Goal: Use online tool/utility: Utilize a website feature to perform a specific function

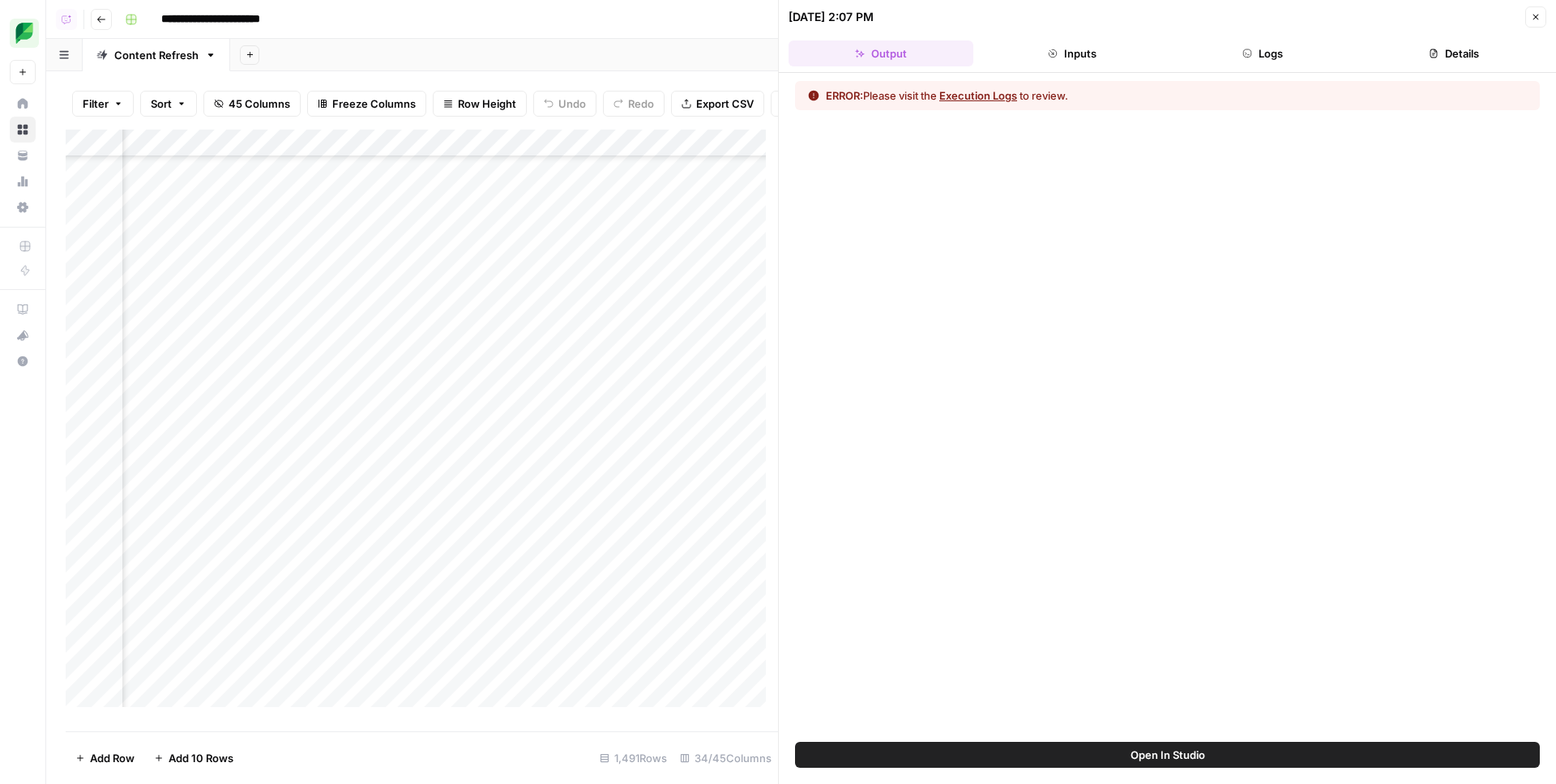
click at [993, 92] on button "Execution Logs" at bounding box center [978, 96] width 78 height 16
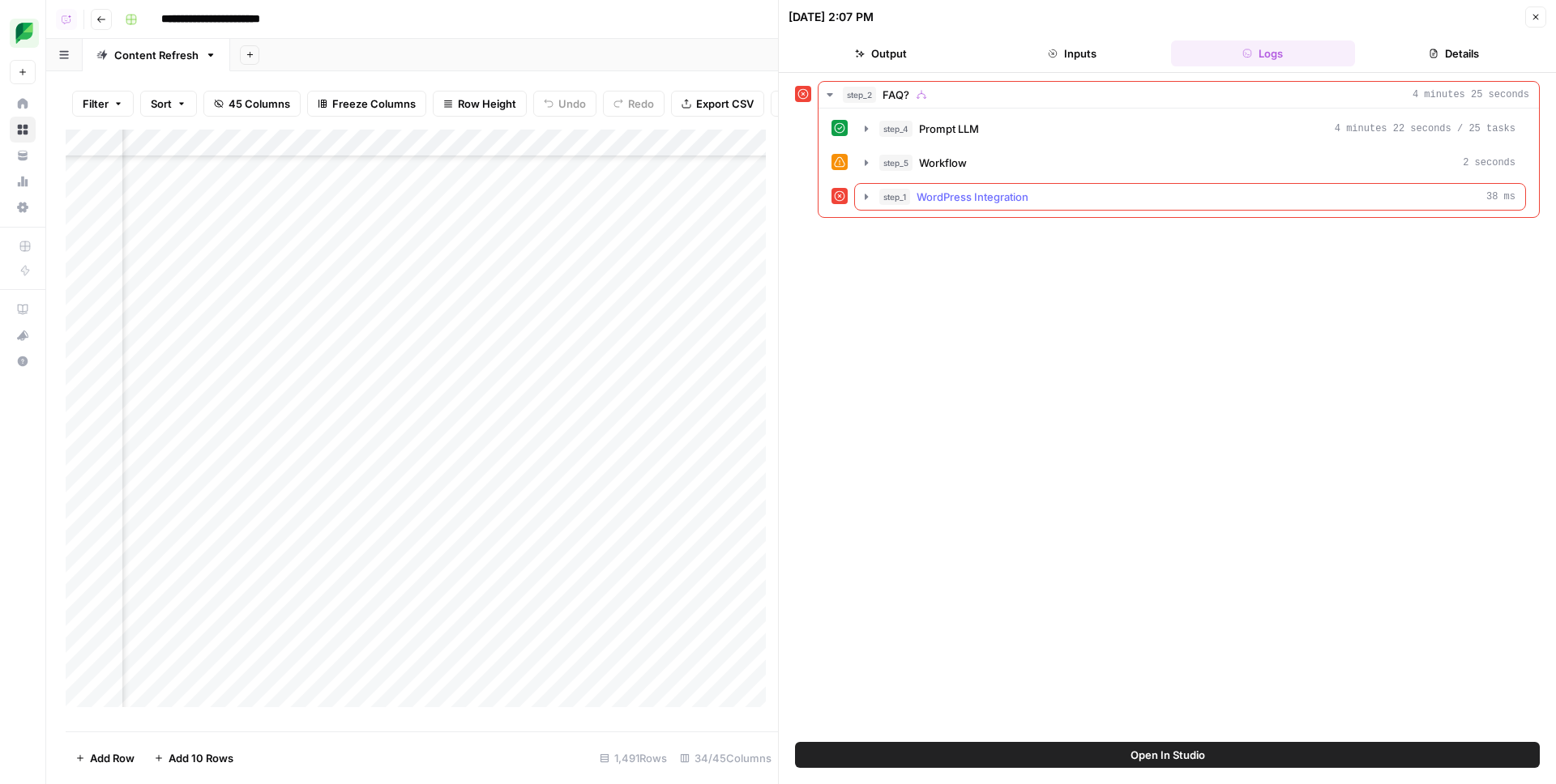
click at [868, 195] on icon "button" at bounding box center [866, 197] width 13 height 13
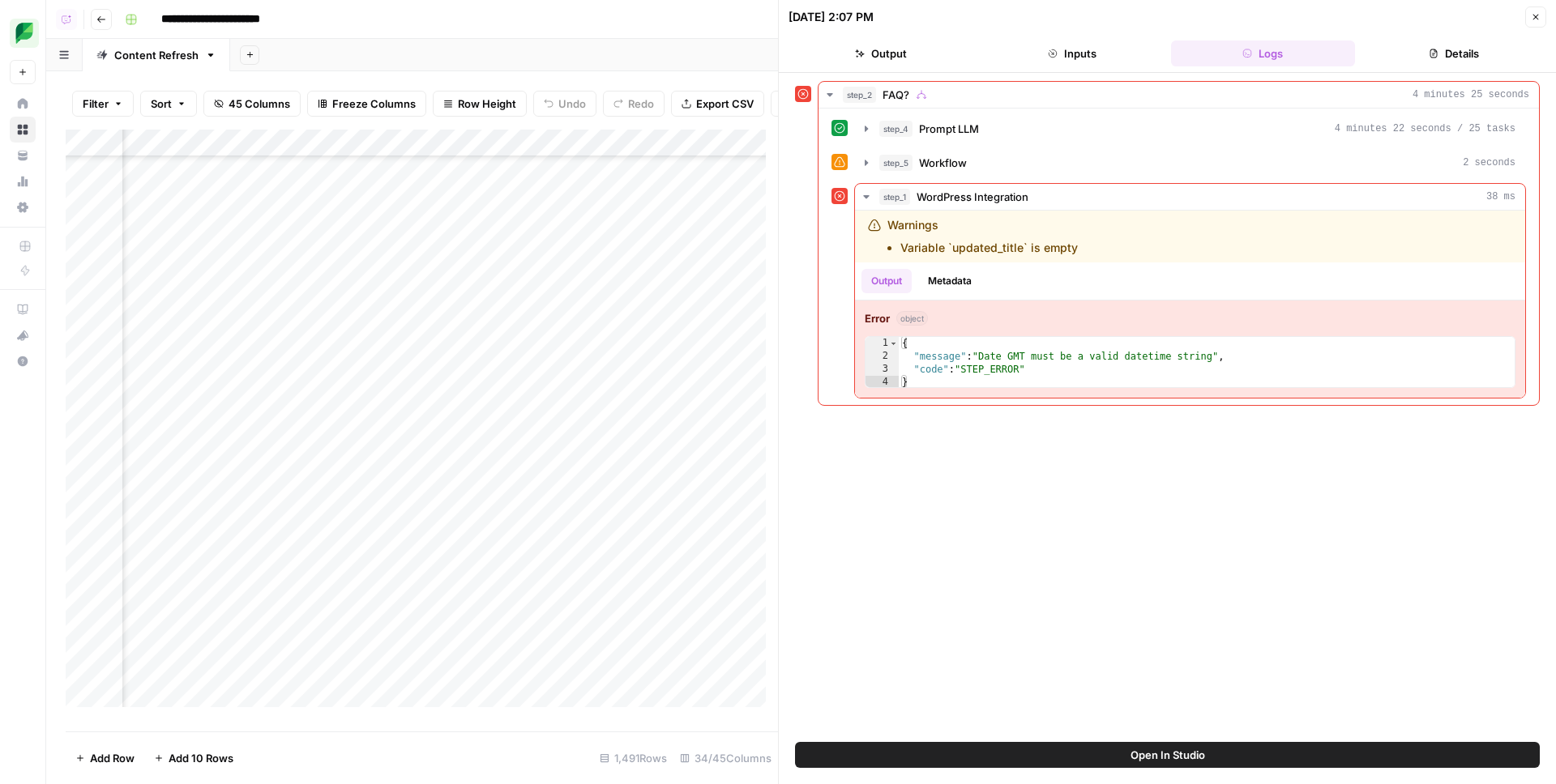
click at [717, 158] on div "Add Column" at bounding box center [421, 424] width 712 height 589
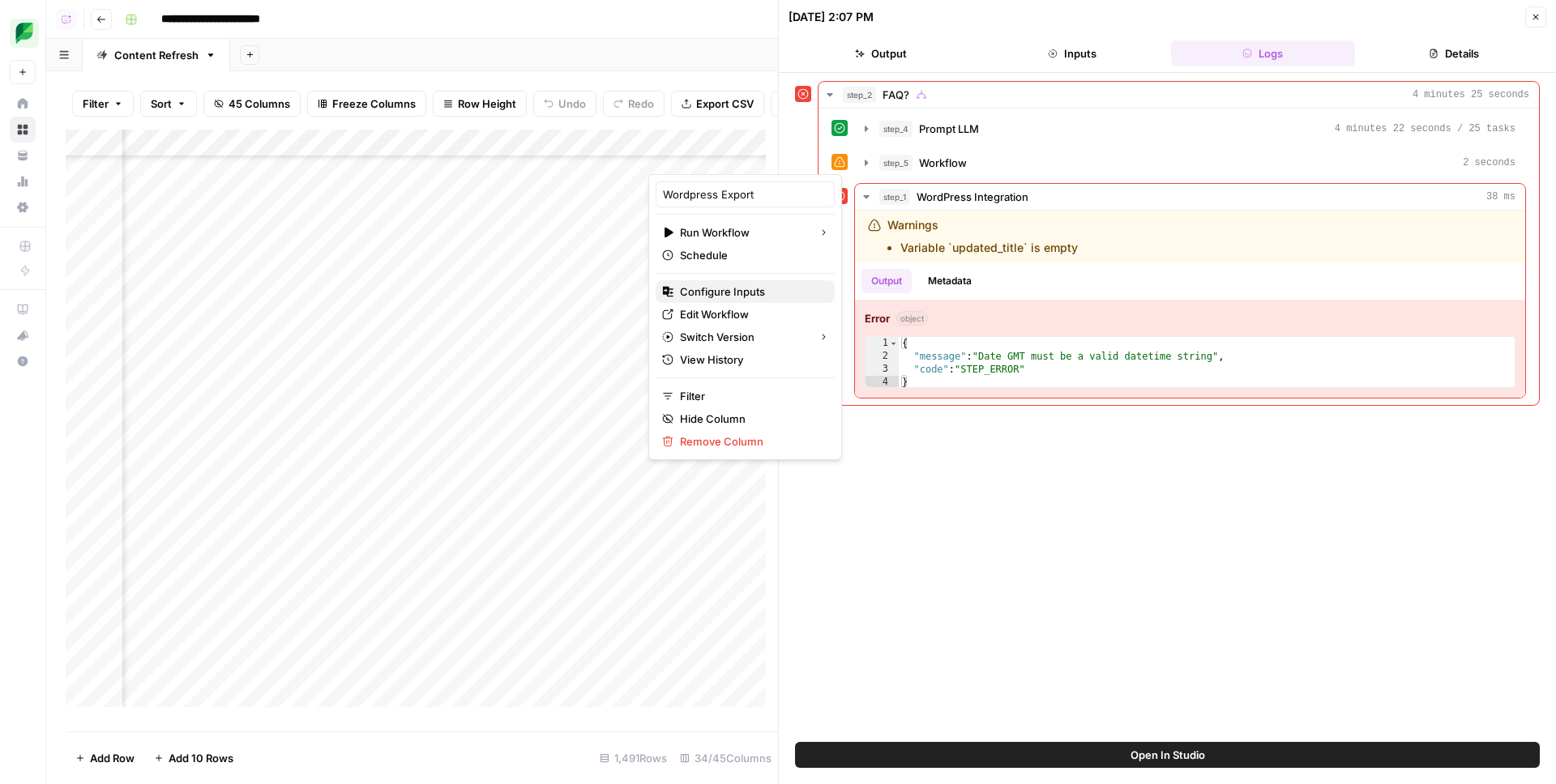
click at [726, 290] on span "Configure Inputs" at bounding box center [750, 292] width 141 height 16
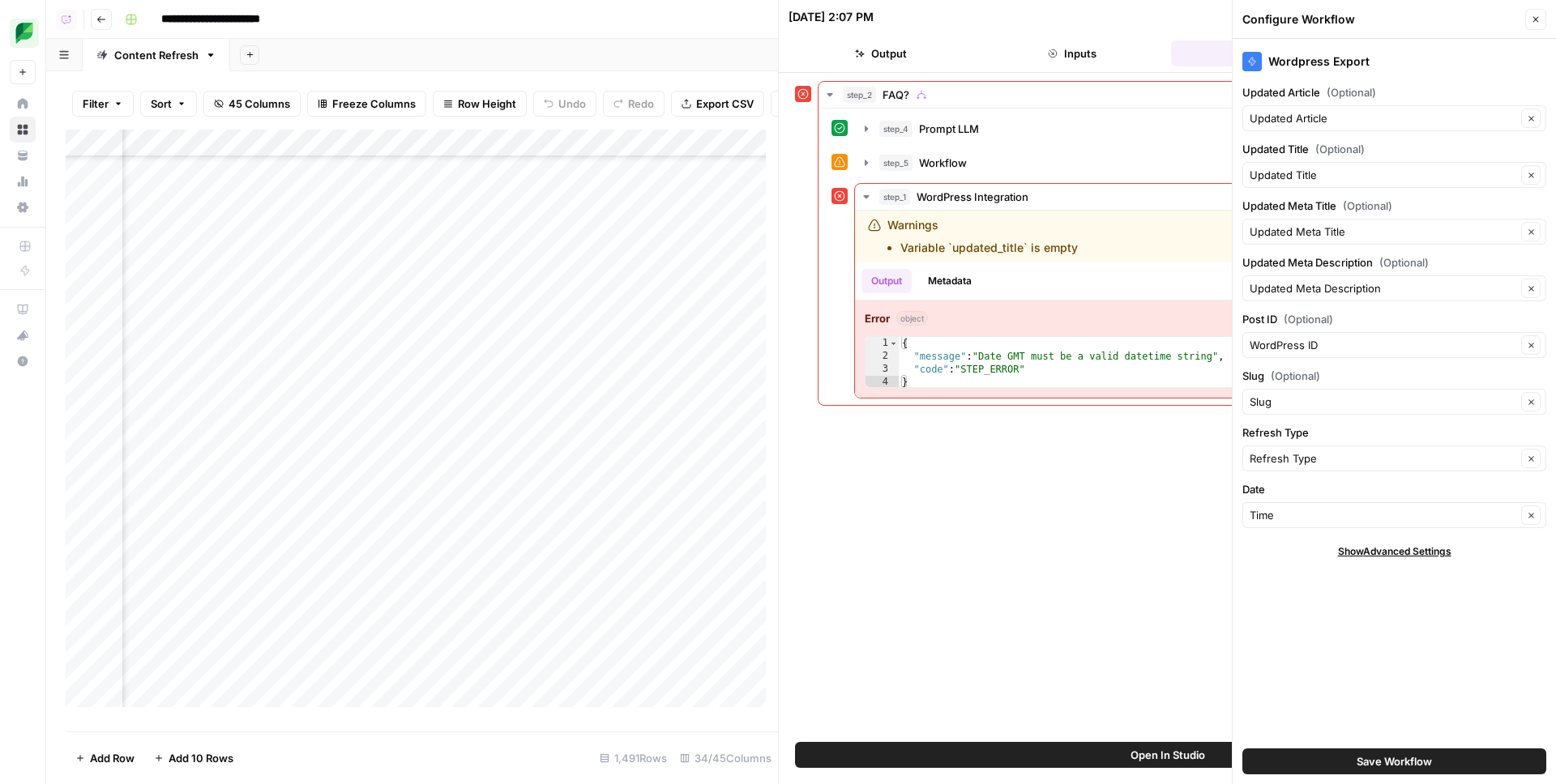
scroll to position [4090, 3184]
click at [1534, 22] on icon "button" at bounding box center [1536, 20] width 10 height 10
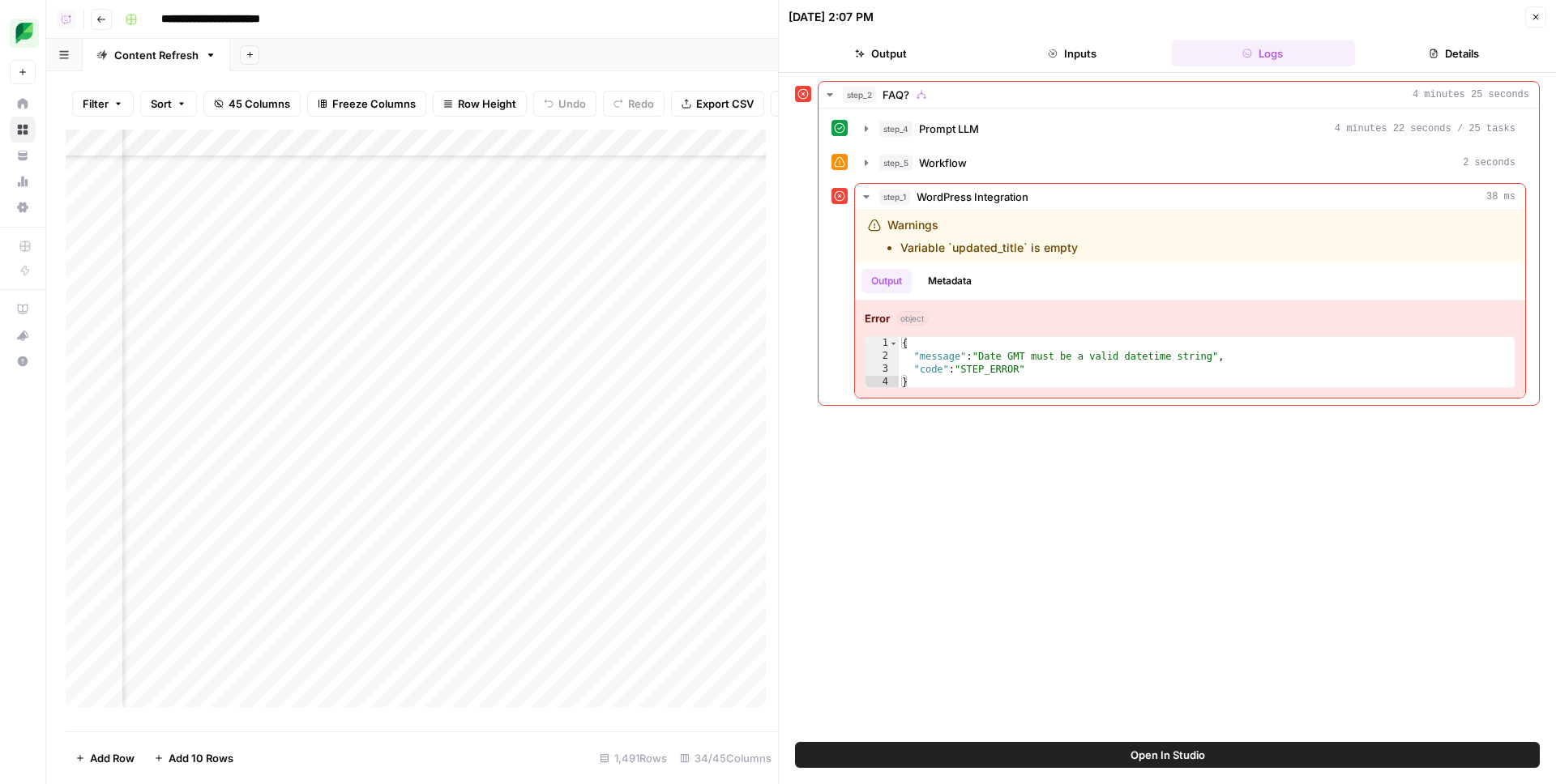
click at [1540, 19] on icon "button" at bounding box center [1536, 17] width 10 height 10
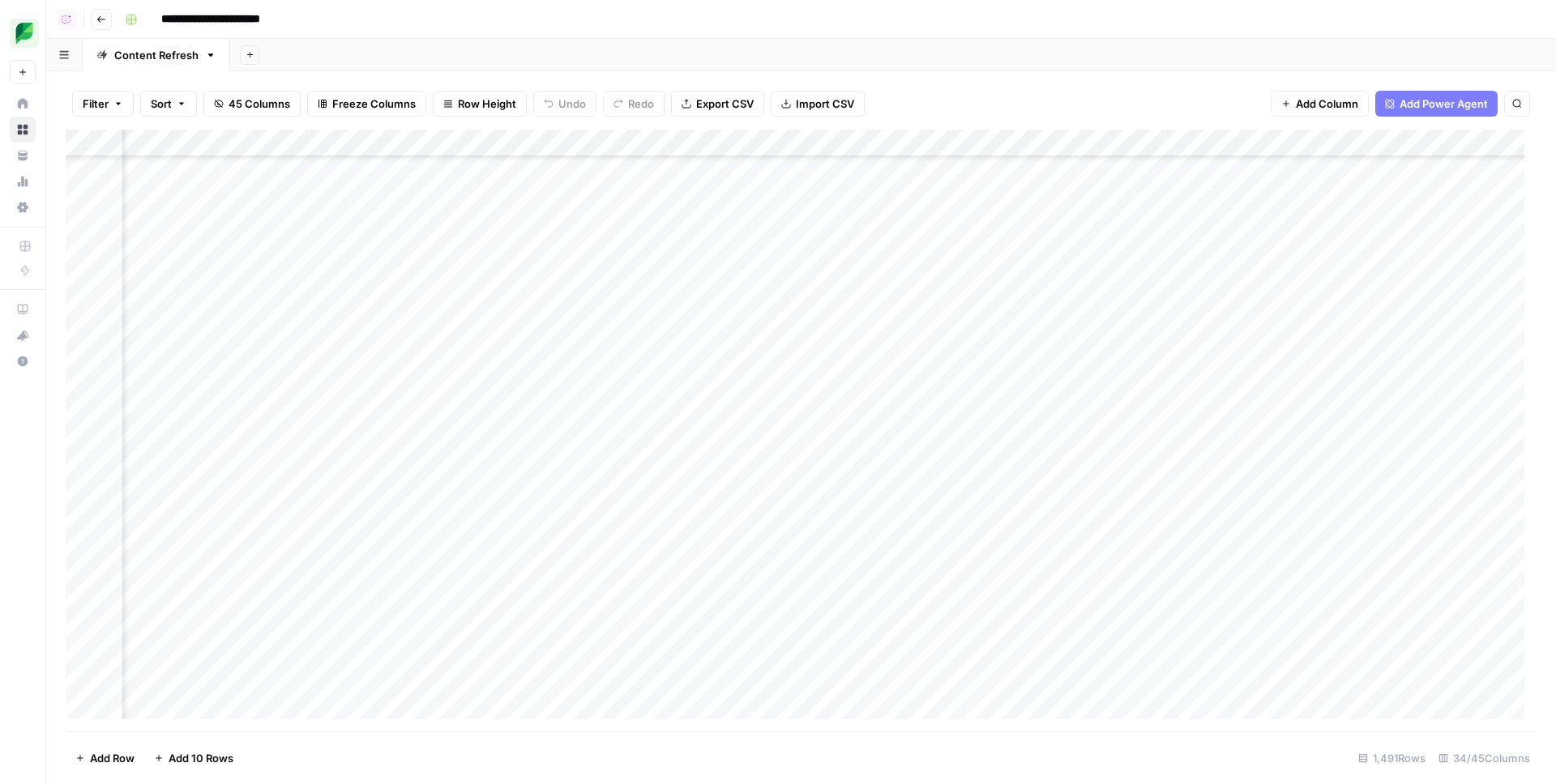
scroll to position [3740, 2743]
click at [826, 535] on div "Add Column" at bounding box center [800, 431] width 1471 height 602
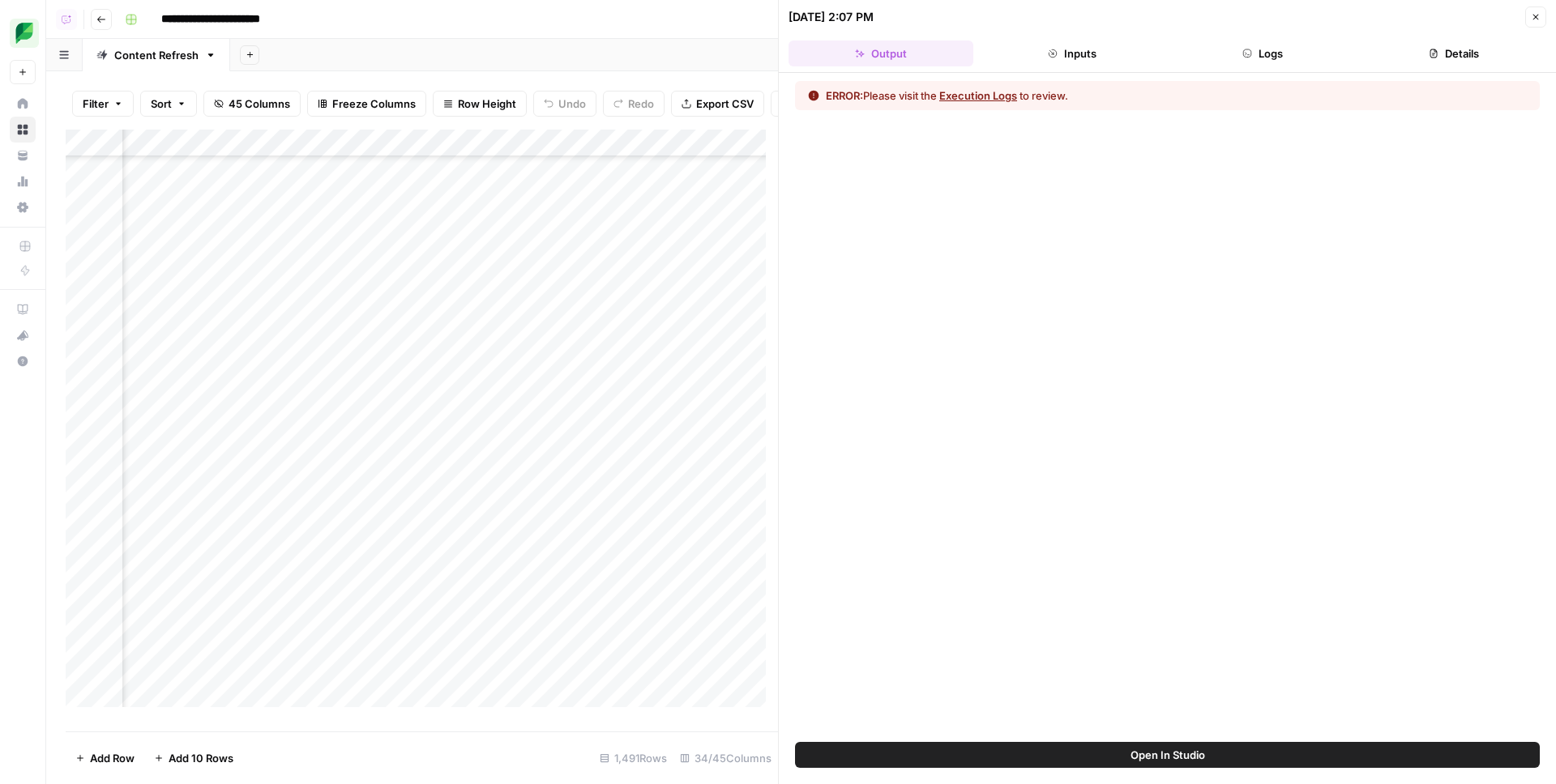
click at [1009, 100] on button "Execution Logs" at bounding box center [978, 96] width 78 height 16
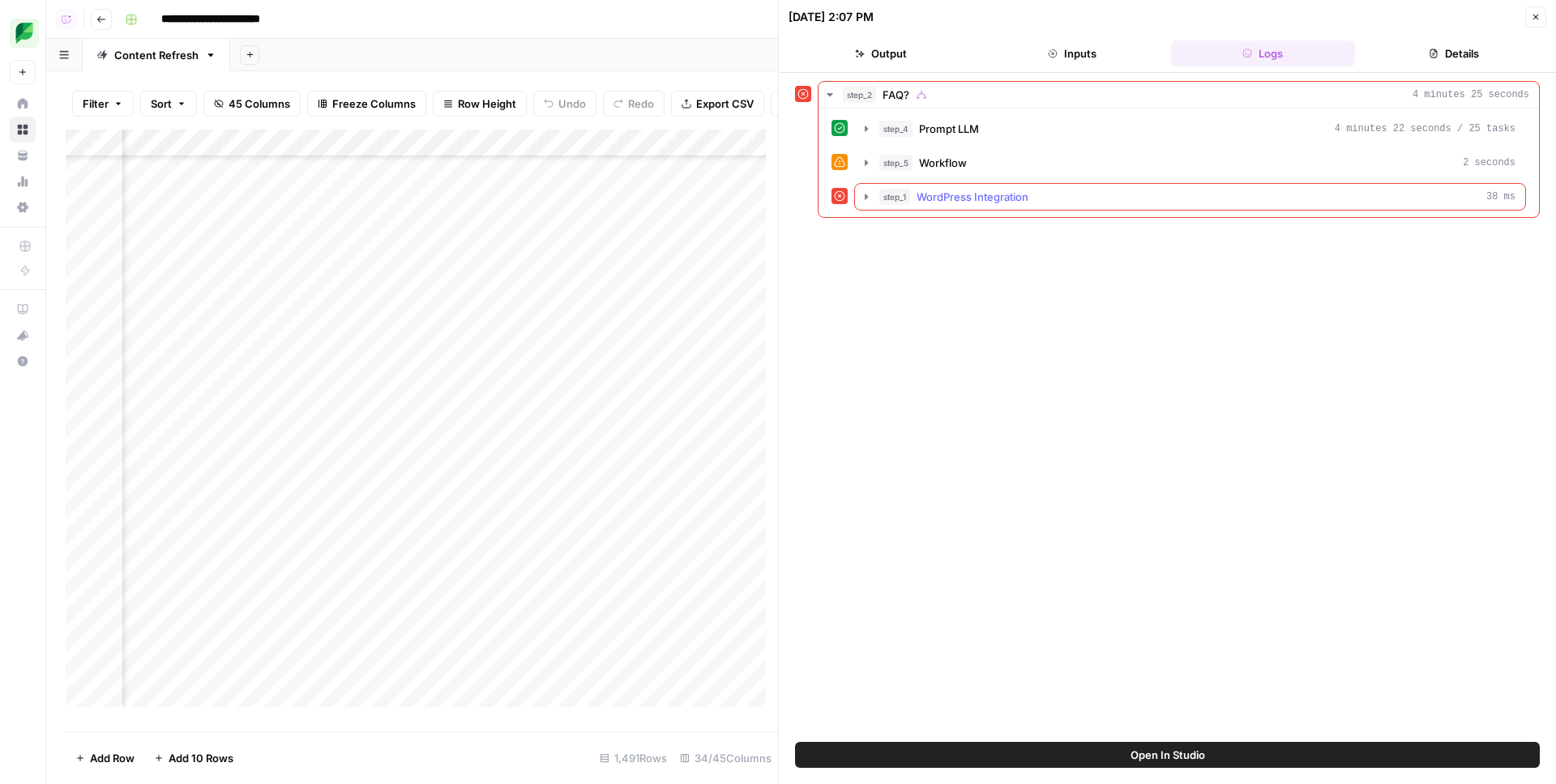
click at [930, 204] on span "WordPress Integration" at bounding box center [972, 197] width 112 height 16
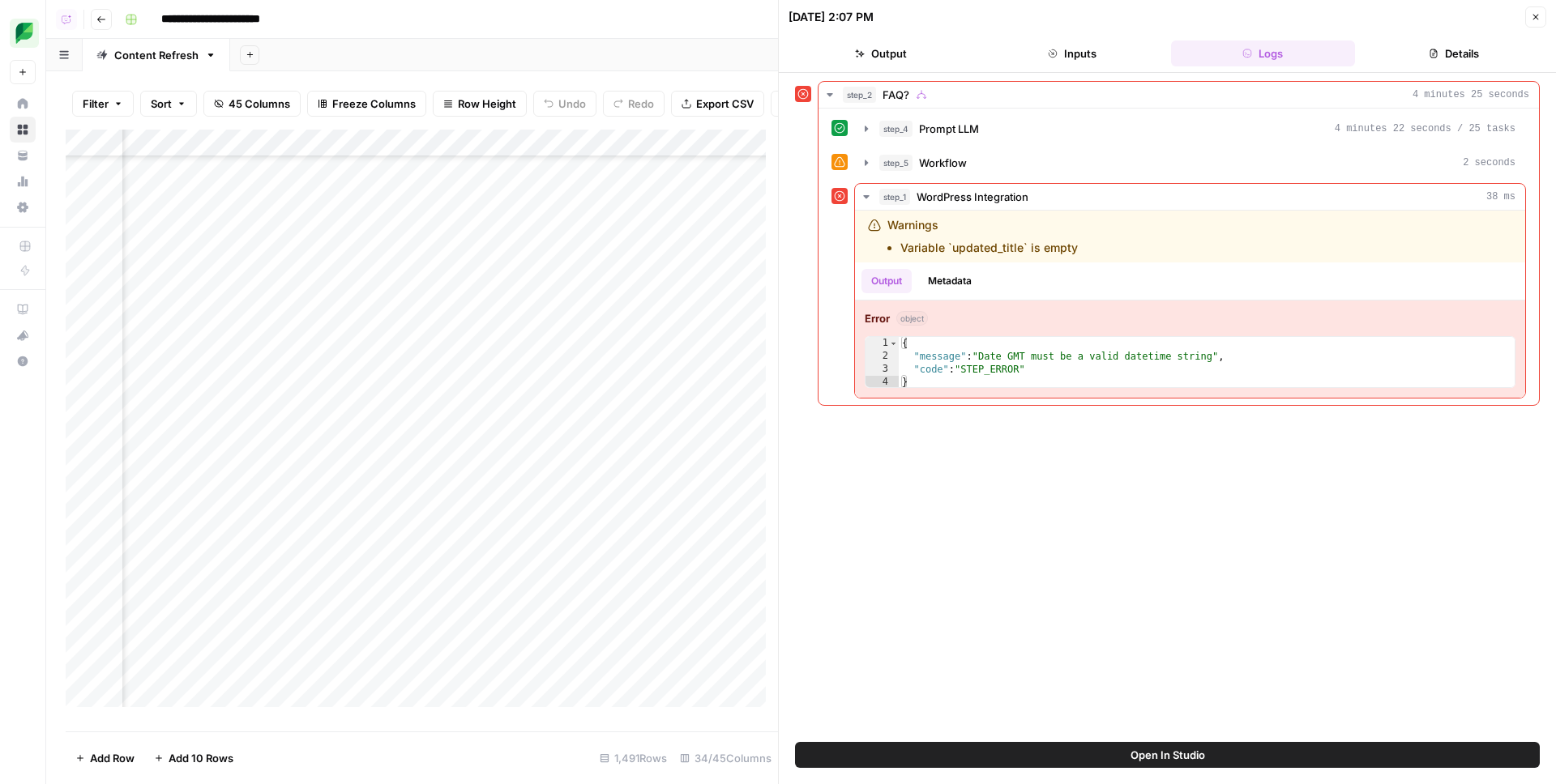
scroll to position [3740, 2110]
click at [407, 549] on div "Add Column" at bounding box center [421, 424] width 712 height 589
click at [407, 549] on span "Date" at bounding box center [397, 547] width 130 height 15
click at [834, 554] on div "step_2 FAQ? 4 minutes 25 seconds step_4 Prompt LLM 4 minutes 22 seconds / 25 ta…" at bounding box center [1167, 407] width 745 height 653
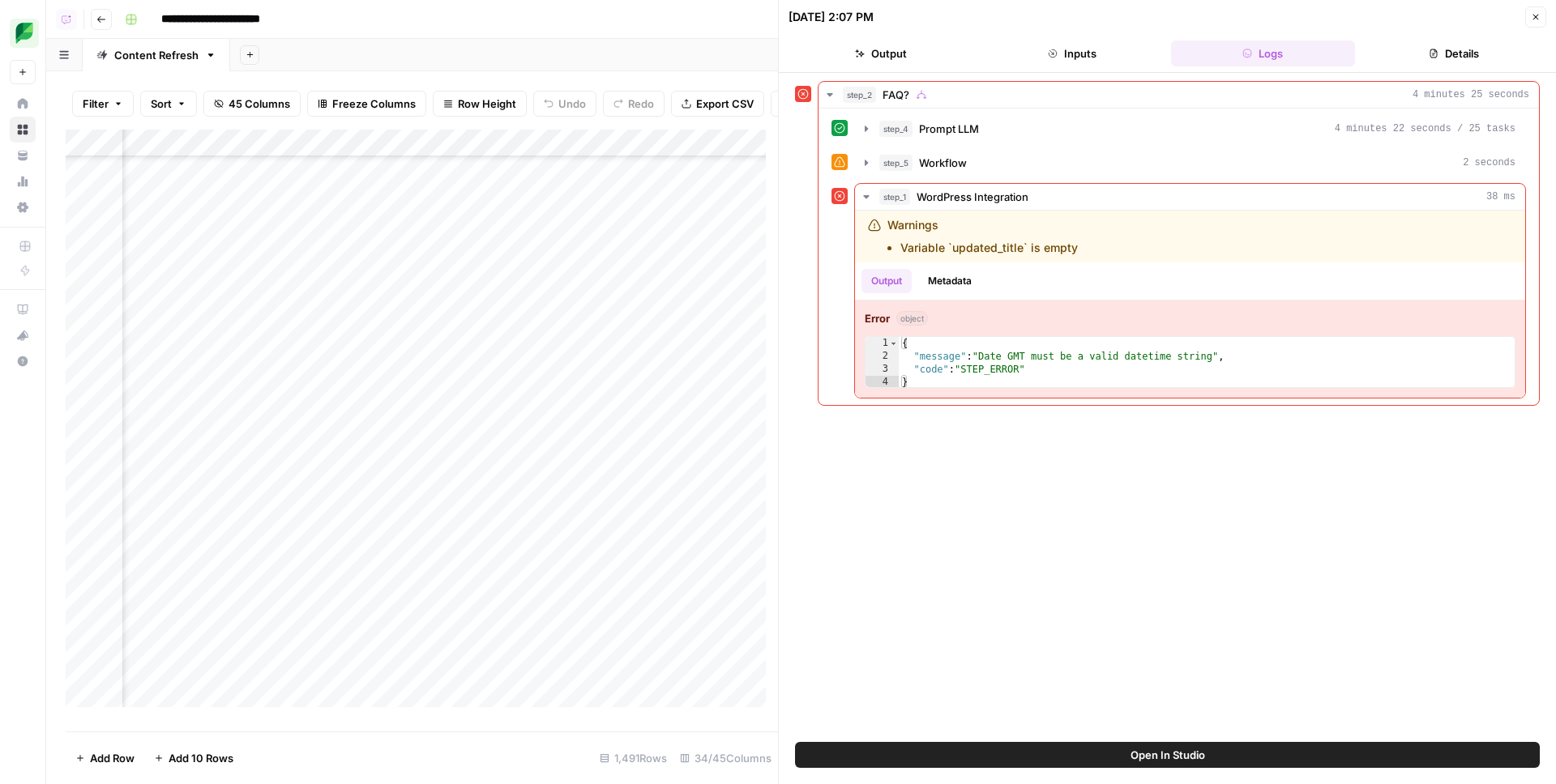
click at [1072, 55] on button "Inputs" at bounding box center [1072, 54] width 185 height 26
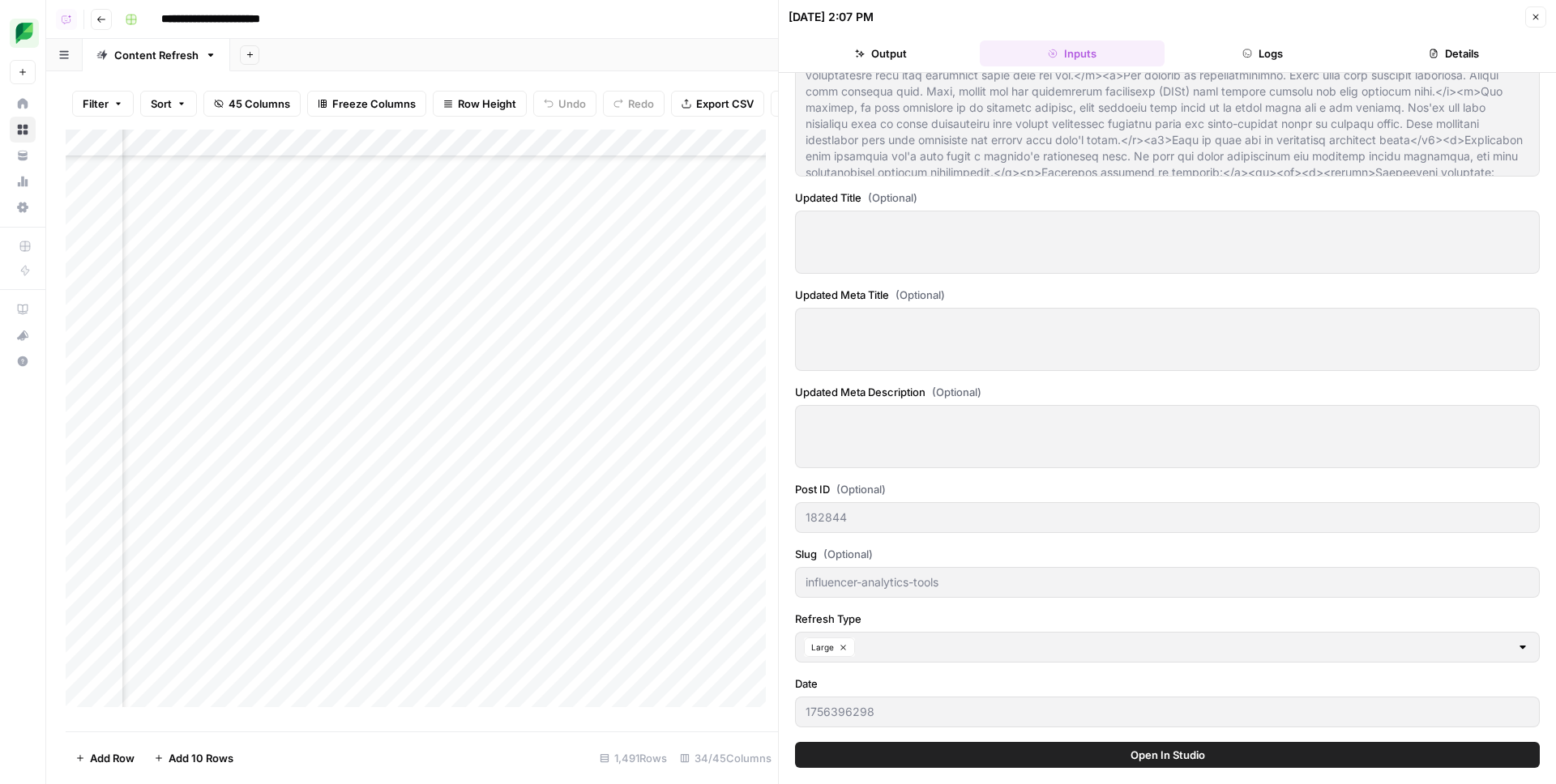
scroll to position [3740, 2152]
click at [355, 150] on div "Add Column" at bounding box center [421, 424] width 712 height 589
click at [358, 149] on div at bounding box center [356, 158] width 146 height 33
click at [361, 552] on div "Add Column" at bounding box center [421, 424] width 712 height 589
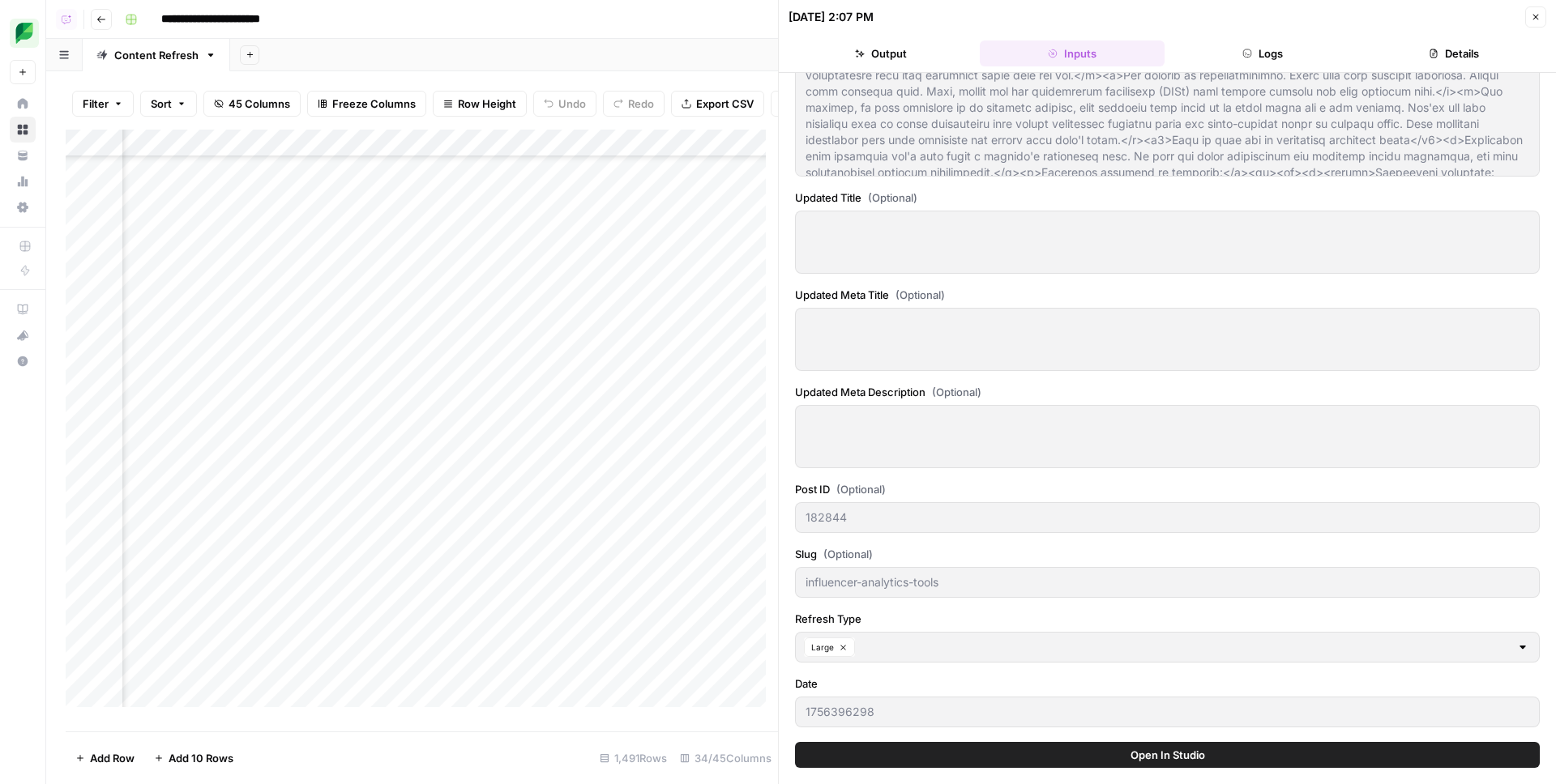
click at [472, 155] on div "Add Column" at bounding box center [421, 424] width 712 height 589
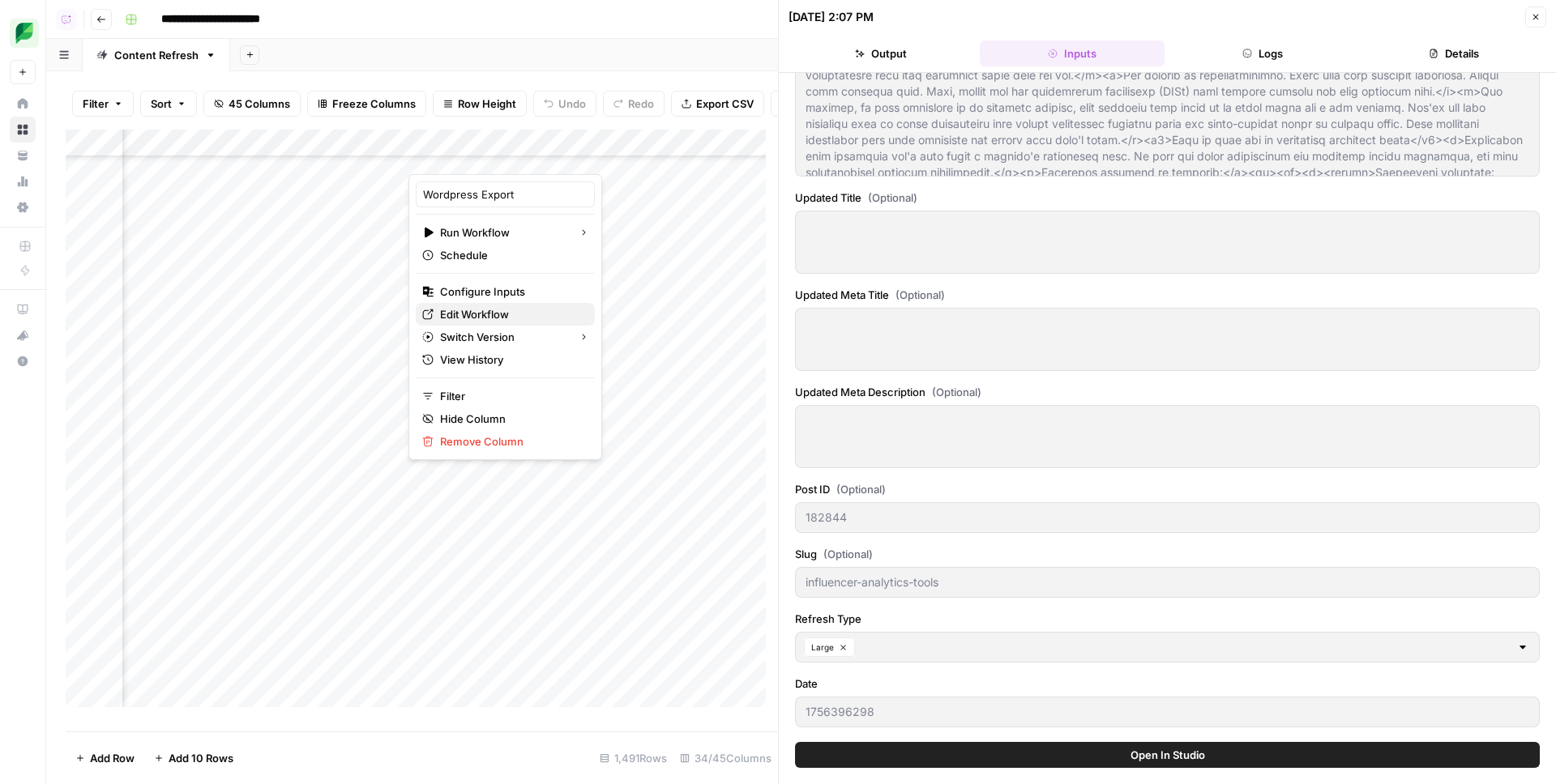
click at [487, 313] on span "Edit Workflow" at bounding box center [510, 315] width 141 height 16
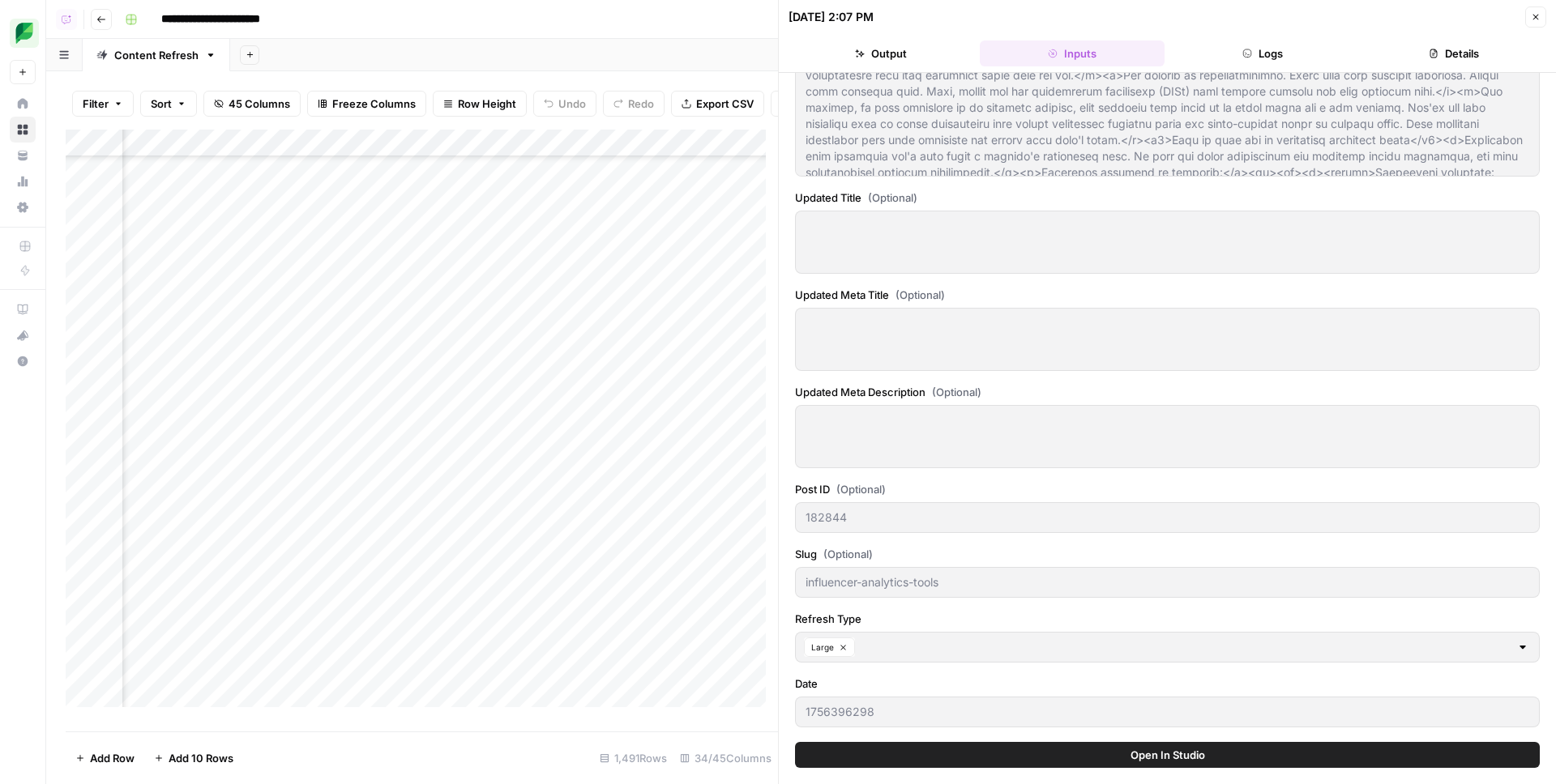
scroll to position [3740, 2103]
click at [399, 548] on div "Add Column" at bounding box center [421, 424] width 712 height 589
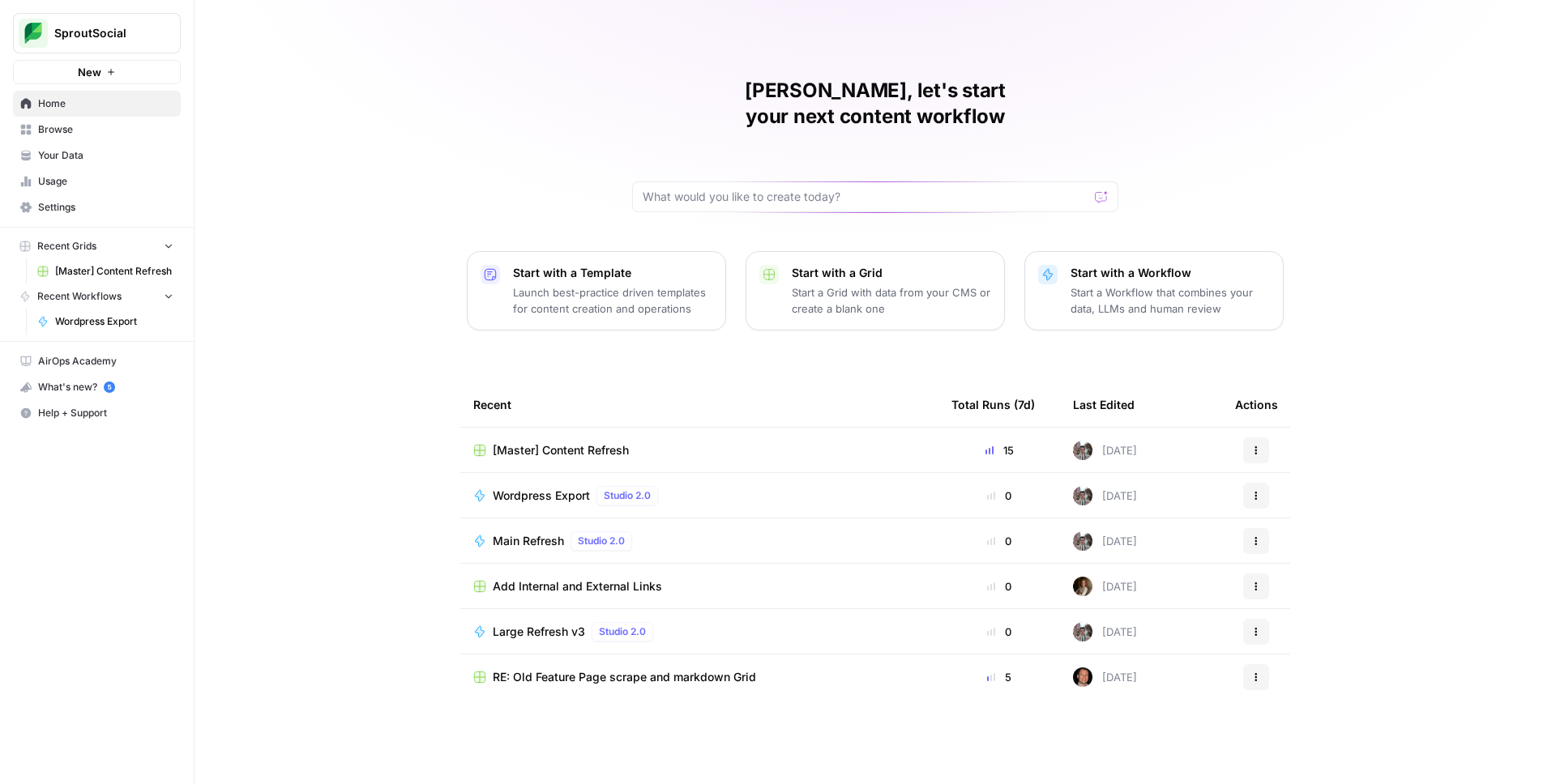
click at [119, 33] on span "SproutSocial" at bounding box center [103, 34] width 98 height 16
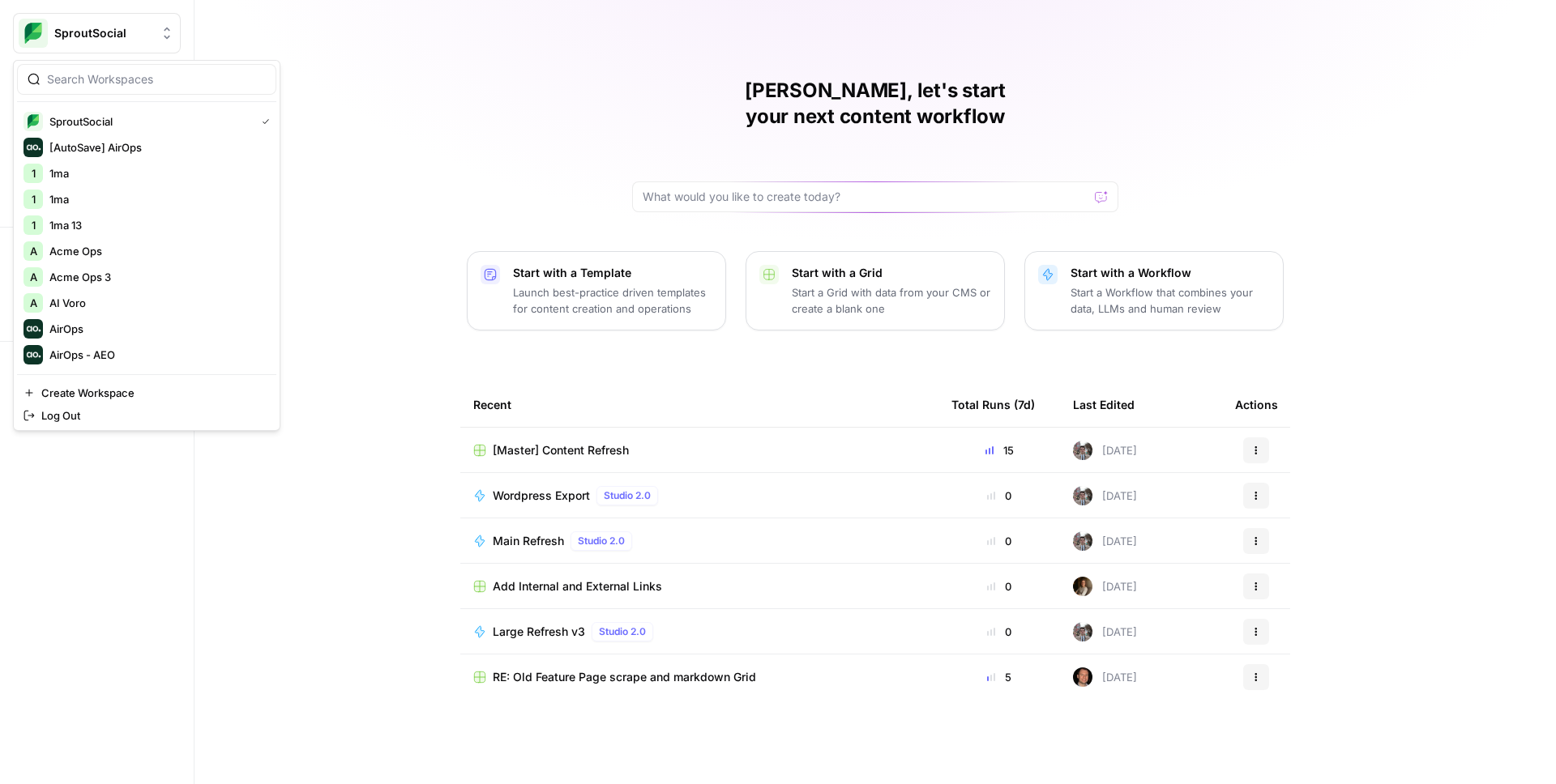
click at [121, 86] on input "search" at bounding box center [156, 79] width 219 height 16
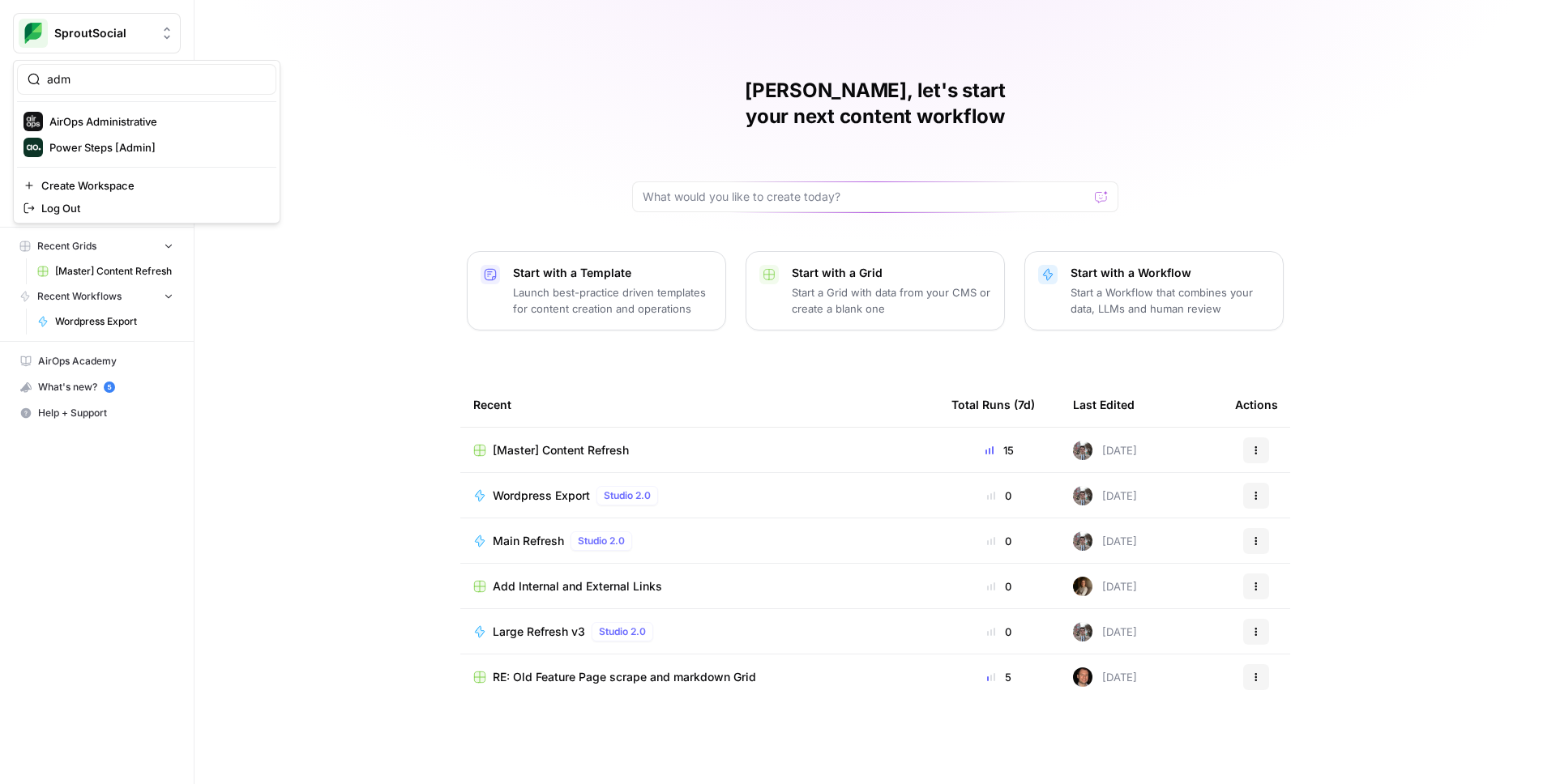
type input "adm"
click at [108, 116] on span "AirOps Administrative" at bounding box center [156, 122] width 214 height 16
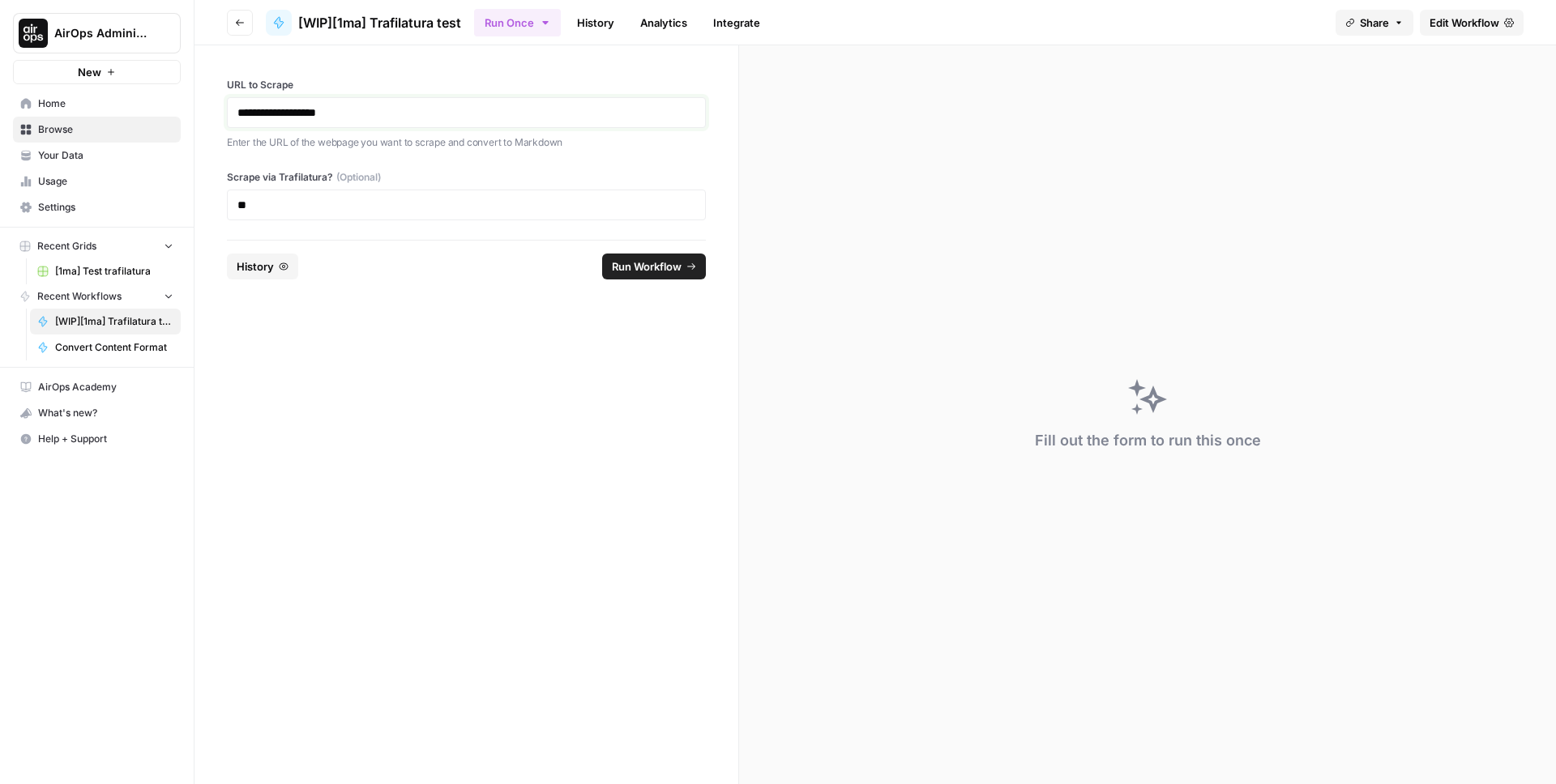
click at [319, 110] on p "**********" at bounding box center [466, 113] width 458 height 16
click at [371, 113] on p "**********" at bounding box center [466, 113] width 458 height 16
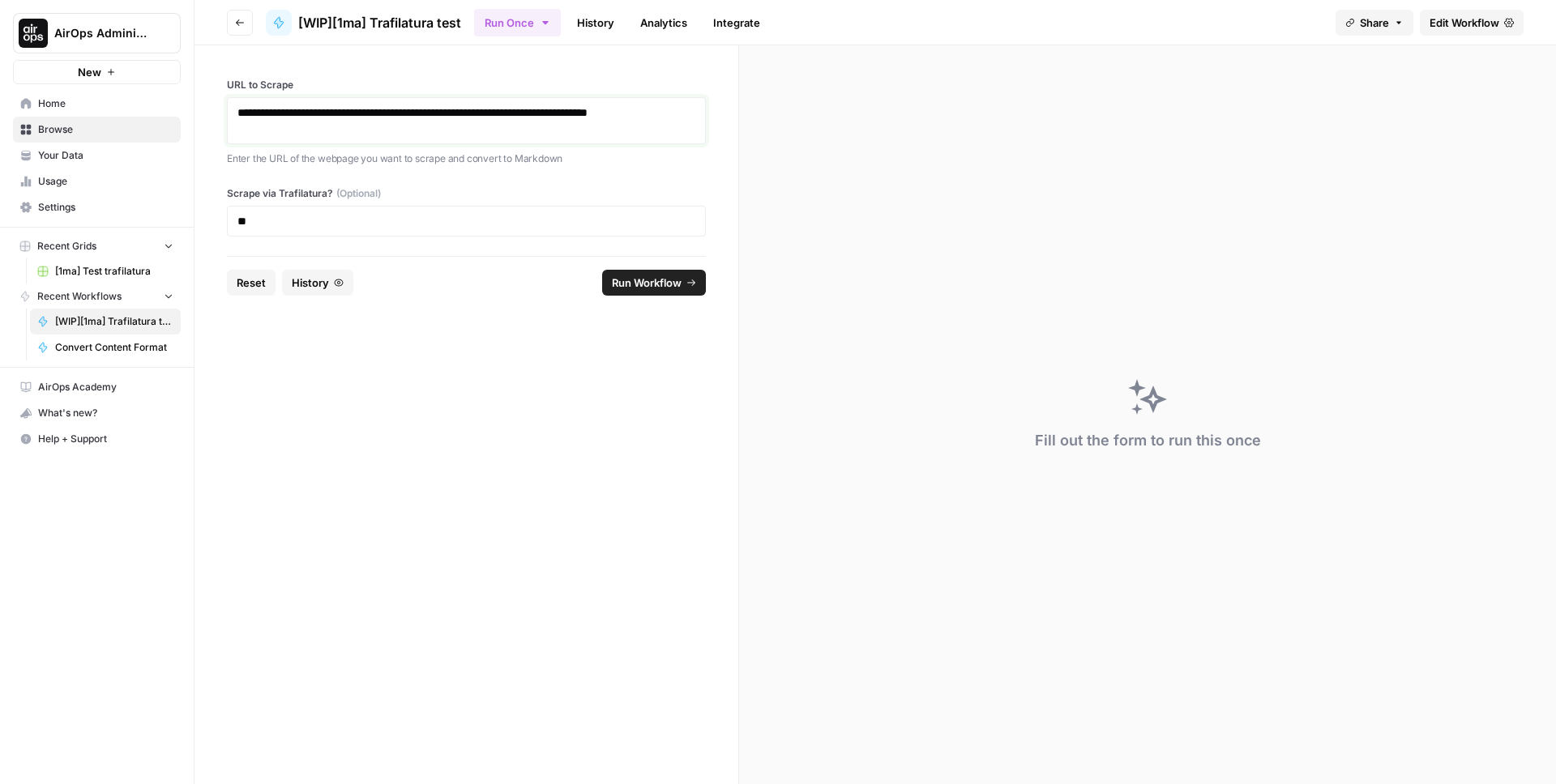
click at [535, 127] on p "**********" at bounding box center [466, 121] width 458 height 33
click at [492, 124] on p "**********" at bounding box center [466, 121] width 458 height 33
click at [341, 223] on p "**" at bounding box center [466, 222] width 458 height 16
click at [611, 223] on p "**" at bounding box center [466, 222] width 458 height 16
drag, startPoint x: 549, startPoint y: 350, endPoint x: 558, endPoint y: 342, distance: 12.0
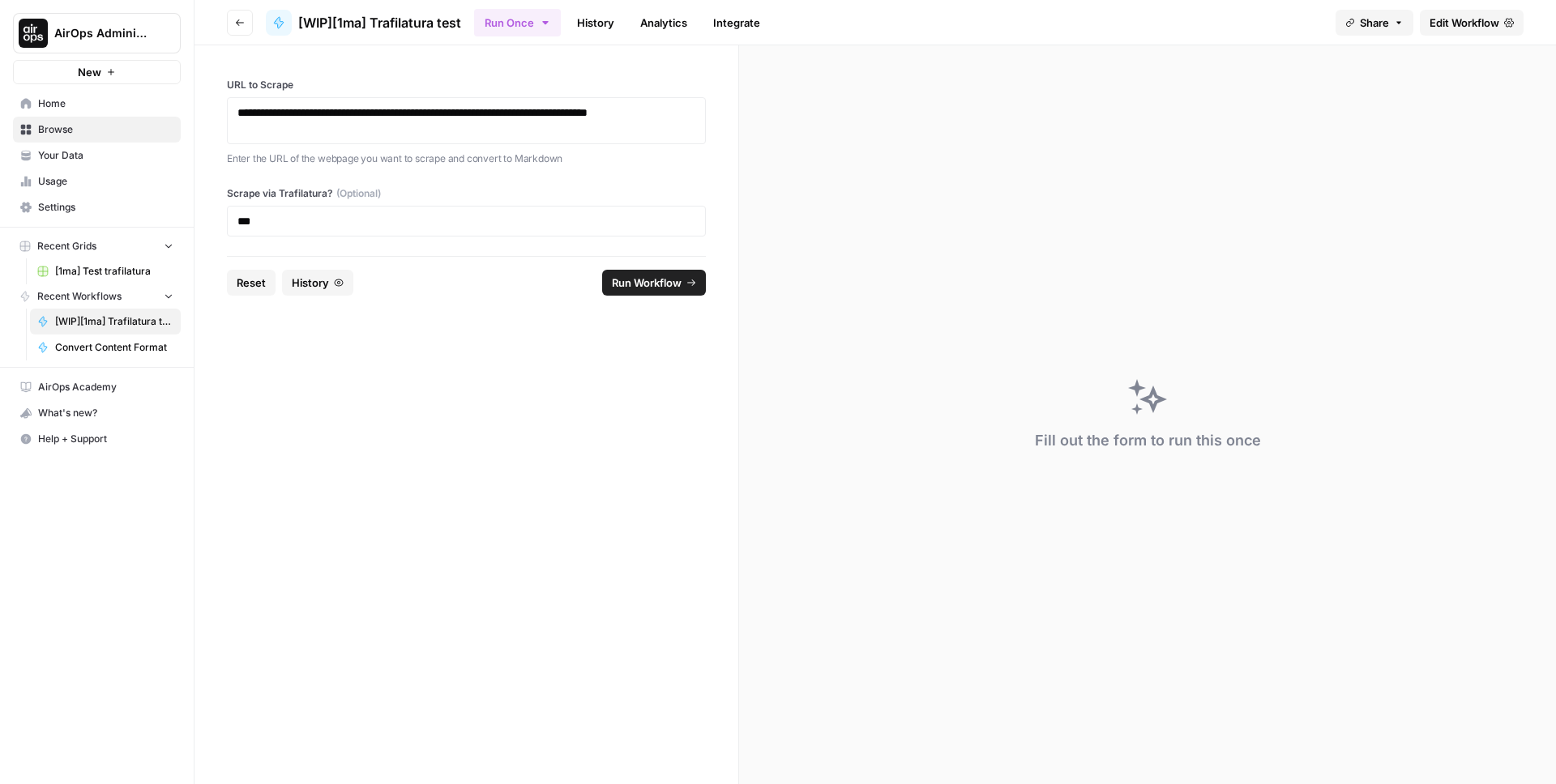
click at [549, 350] on form "**********" at bounding box center [467, 414] width 545 height 739
click at [657, 276] on span "Run Workflow" at bounding box center [646, 283] width 70 height 16
click at [1208, 240] on div "Running step 1 of 6 ( Don't use Trafilatura for scraping? )" at bounding box center [1147, 414] width 817 height 739
click at [601, 24] on link "History" at bounding box center [595, 23] width 56 height 26
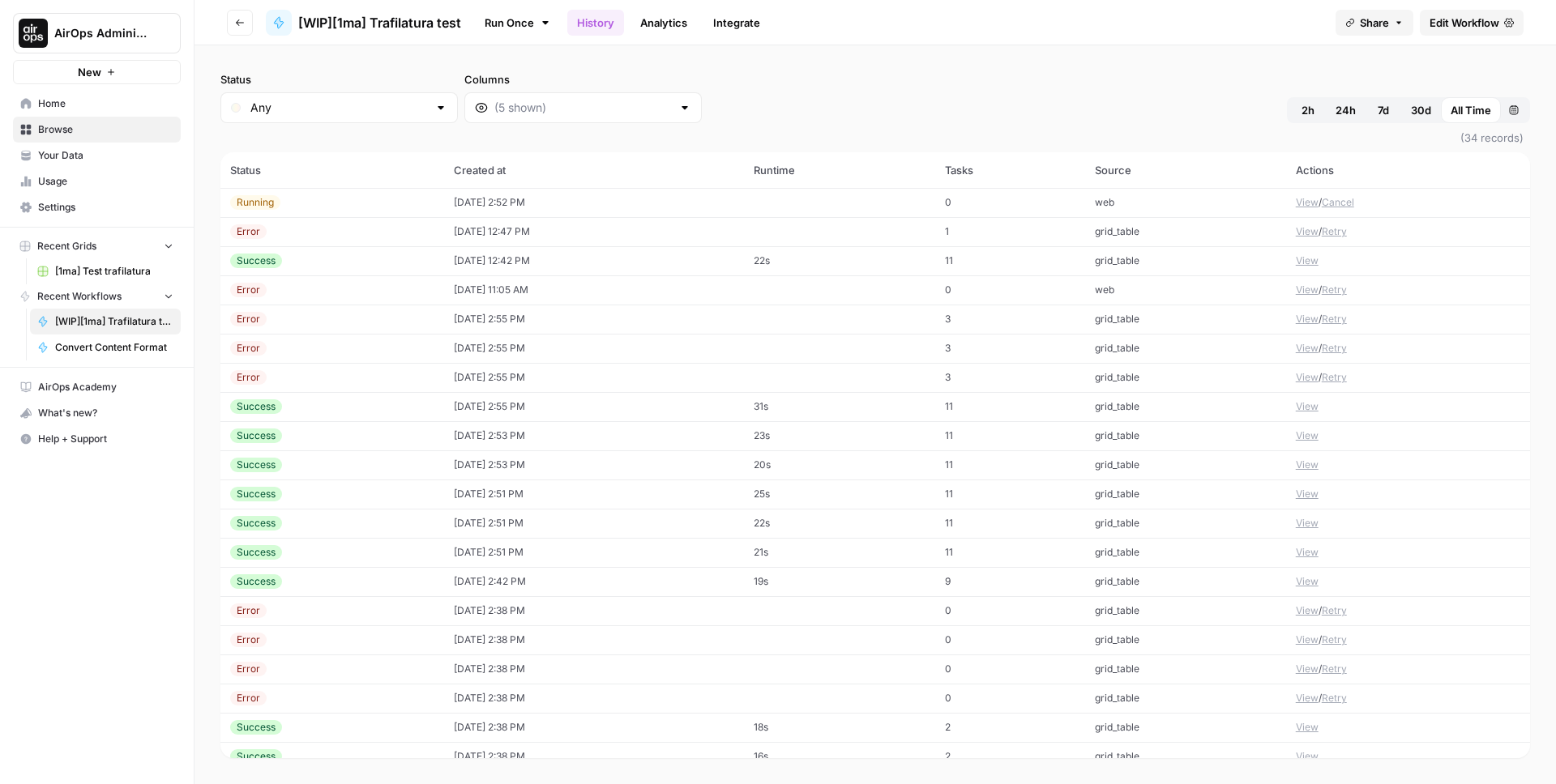
click at [600, 202] on td "08/28/25 at 2:52 PM" at bounding box center [594, 203] width 300 height 29
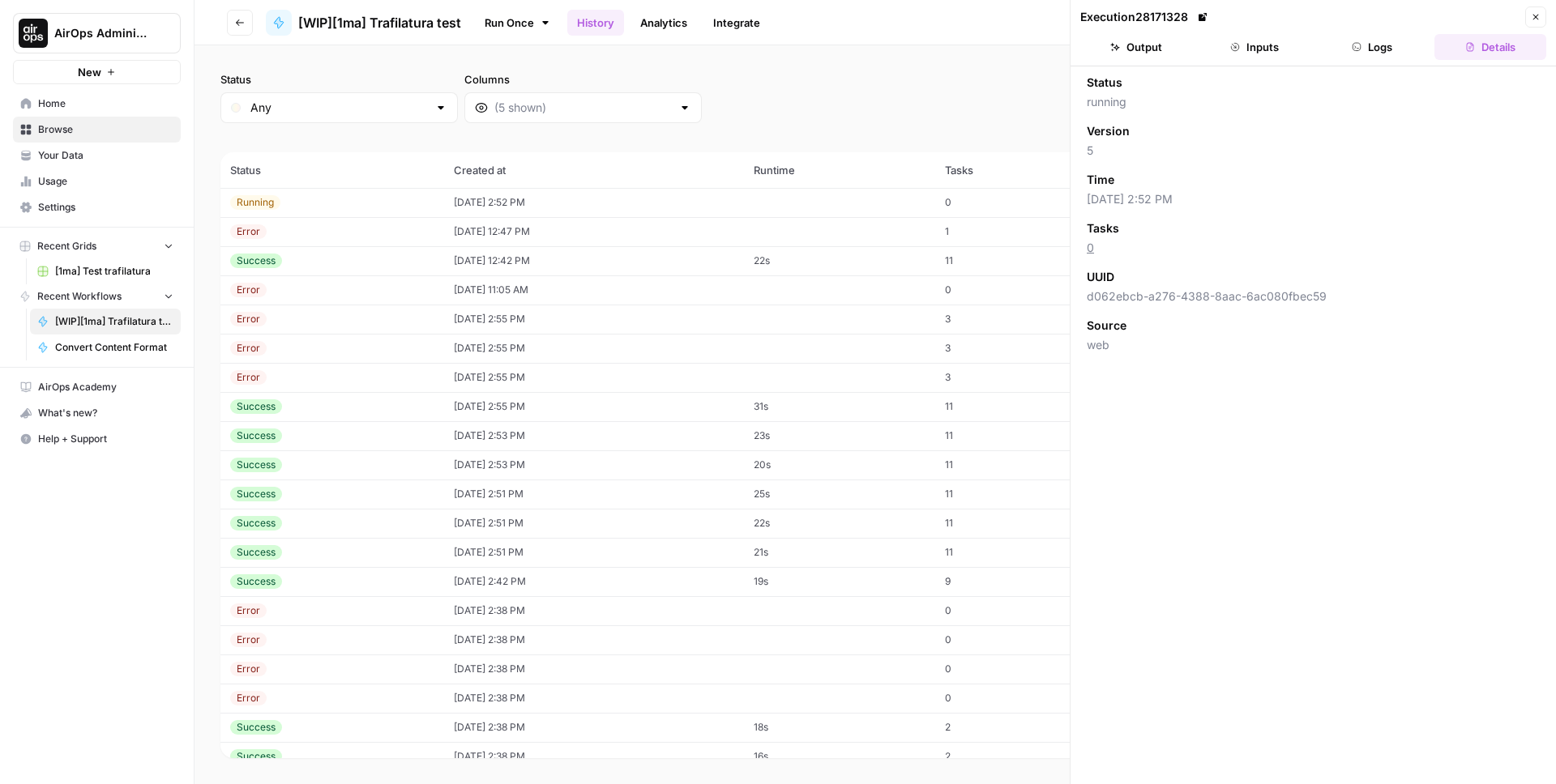
click at [1399, 35] on button "Logs" at bounding box center [1372, 47] width 112 height 26
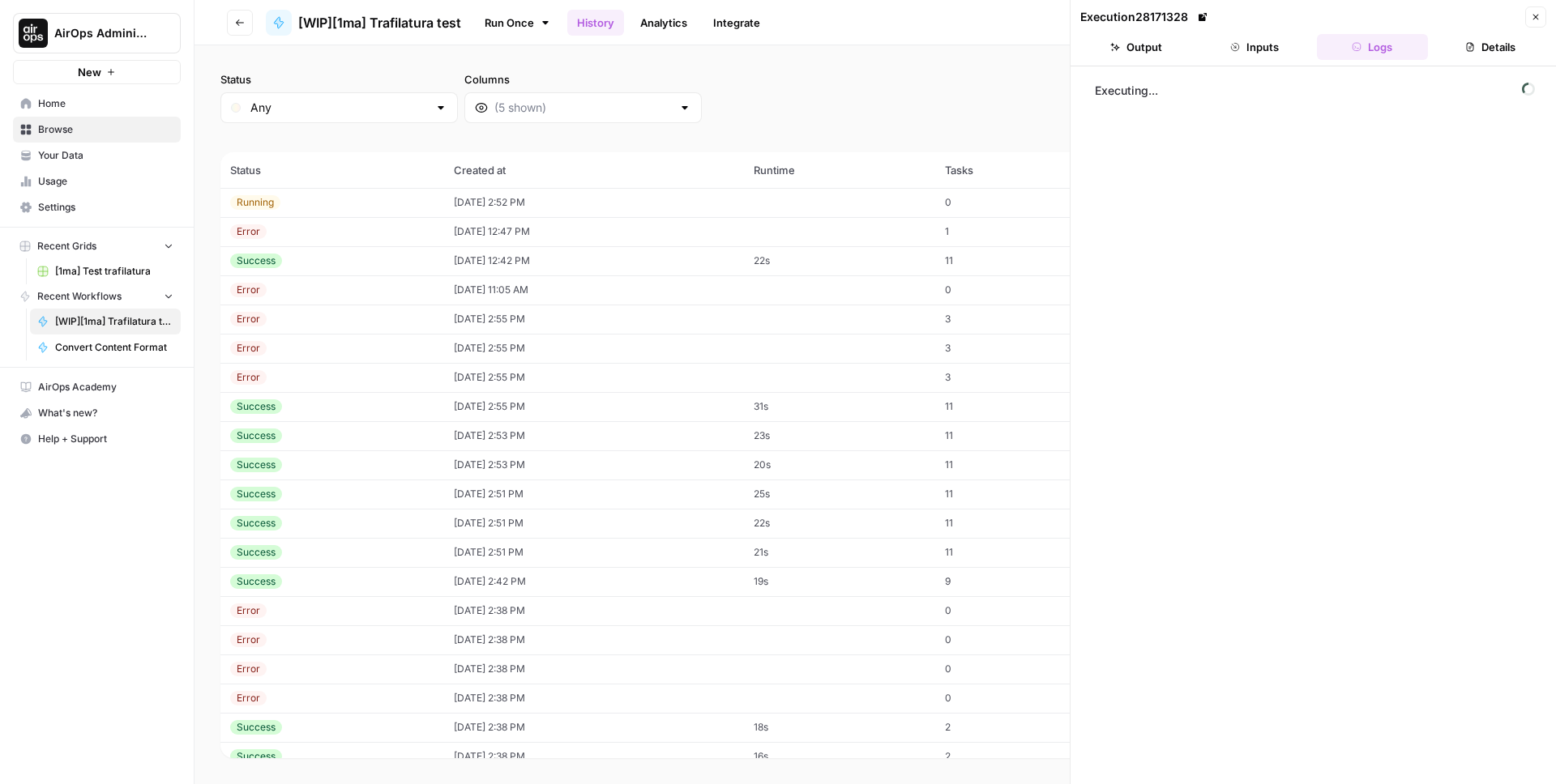
click at [1545, 16] on button "Close" at bounding box center [1536, 17] width 21 height 21
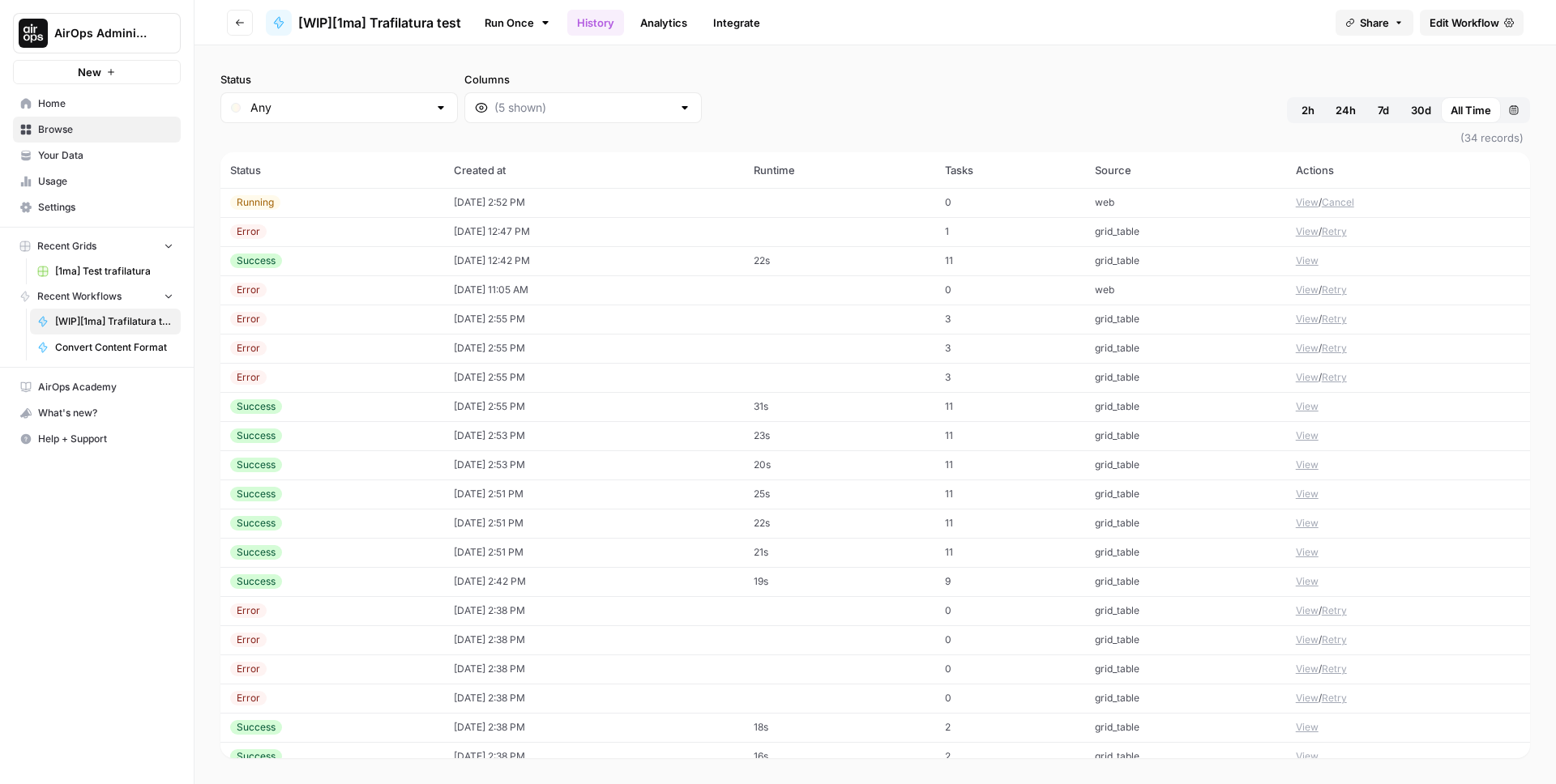
click at [1464, 22] on span "Edit Workflow" at bounding box center [1464, 23] width 70 height 16
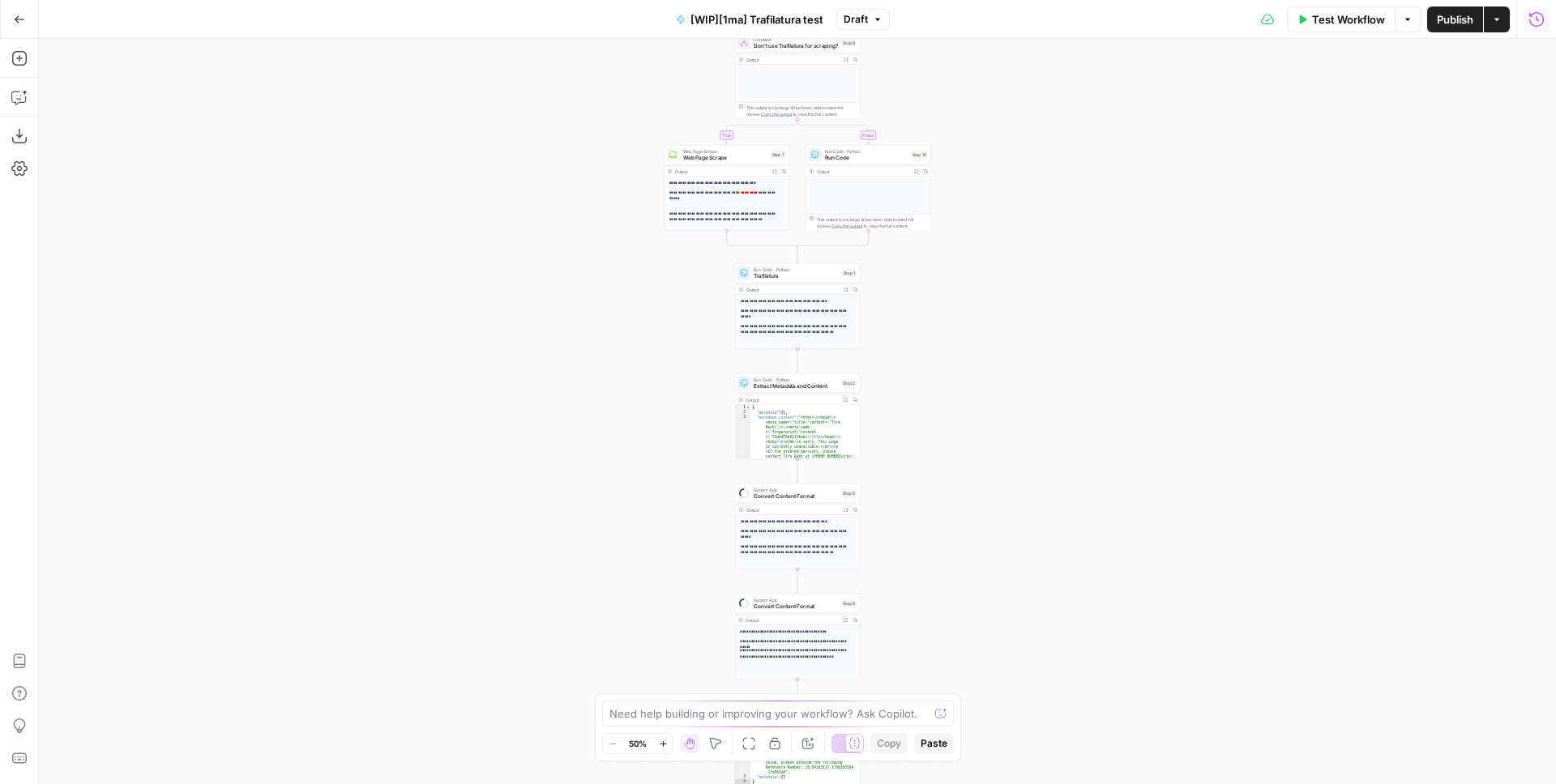
click at [1537, 25] on icon "button" at bounding box center [1536, 20] width 16 height 16
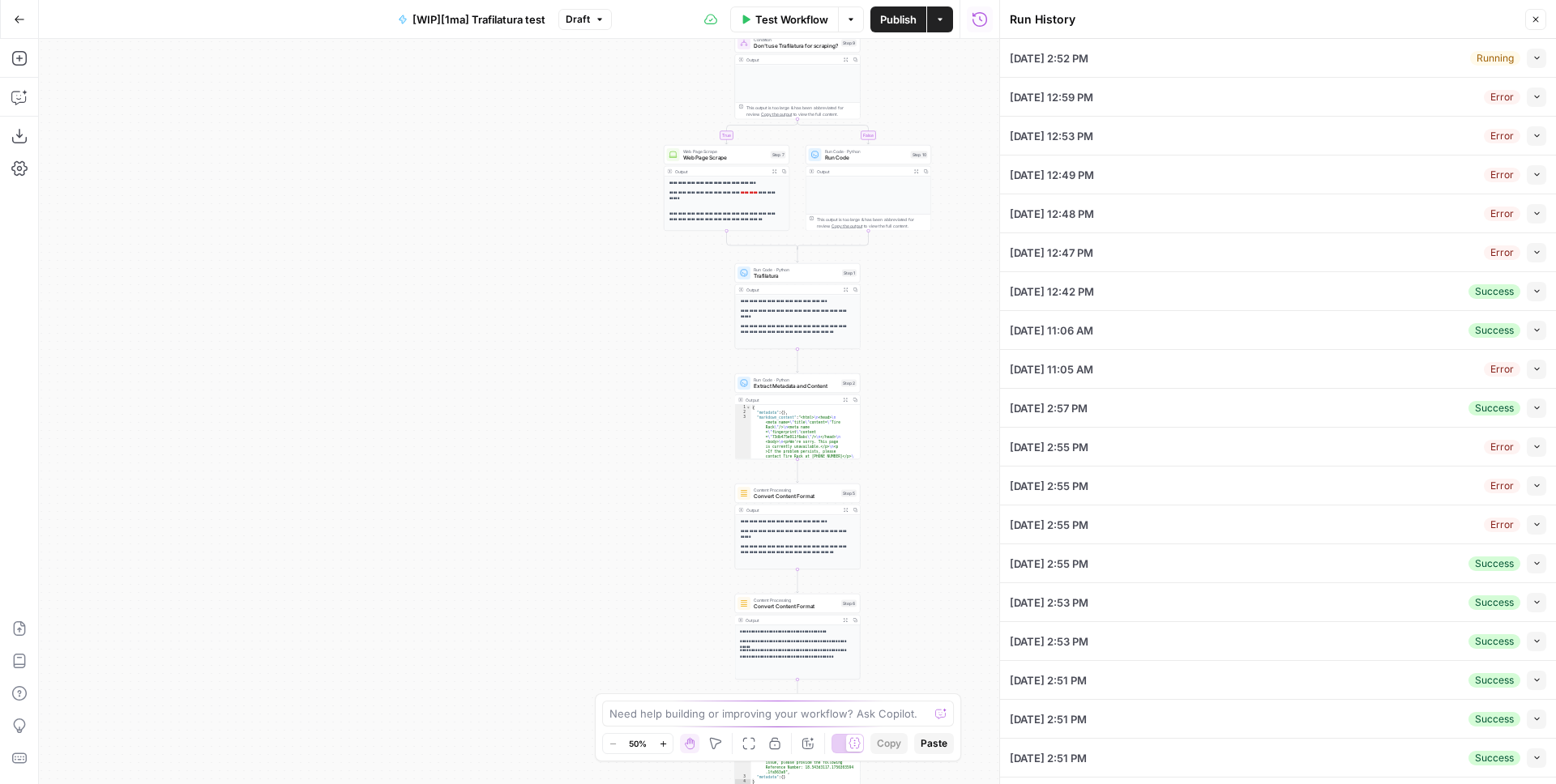
click at [1532, 60] on icon "button" at bounding box center [1536, 57] width 9 height 9
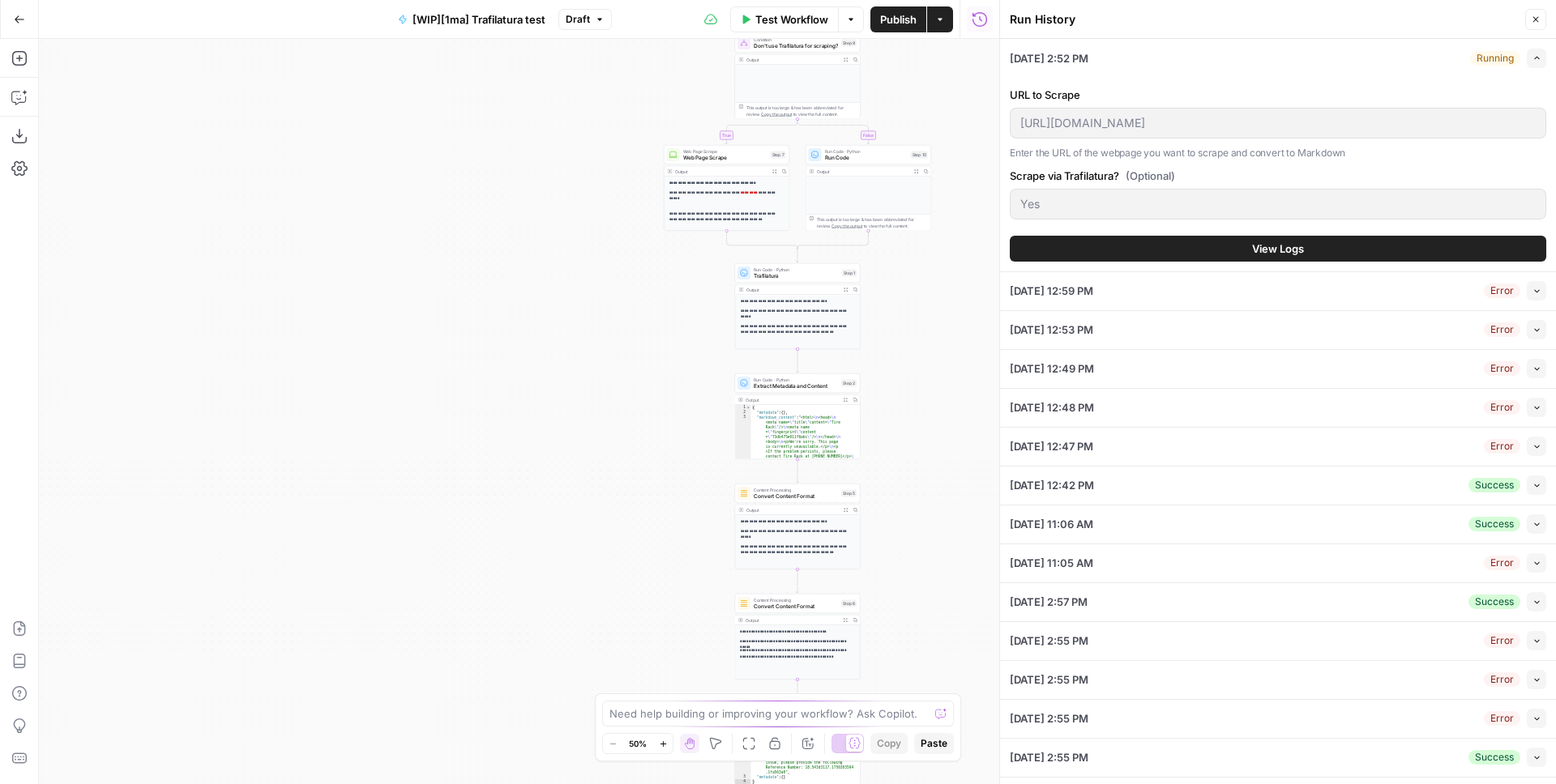
click at [1189, 251] on button "View Logs" at bounding box center [1278, 249] width 536 height 26
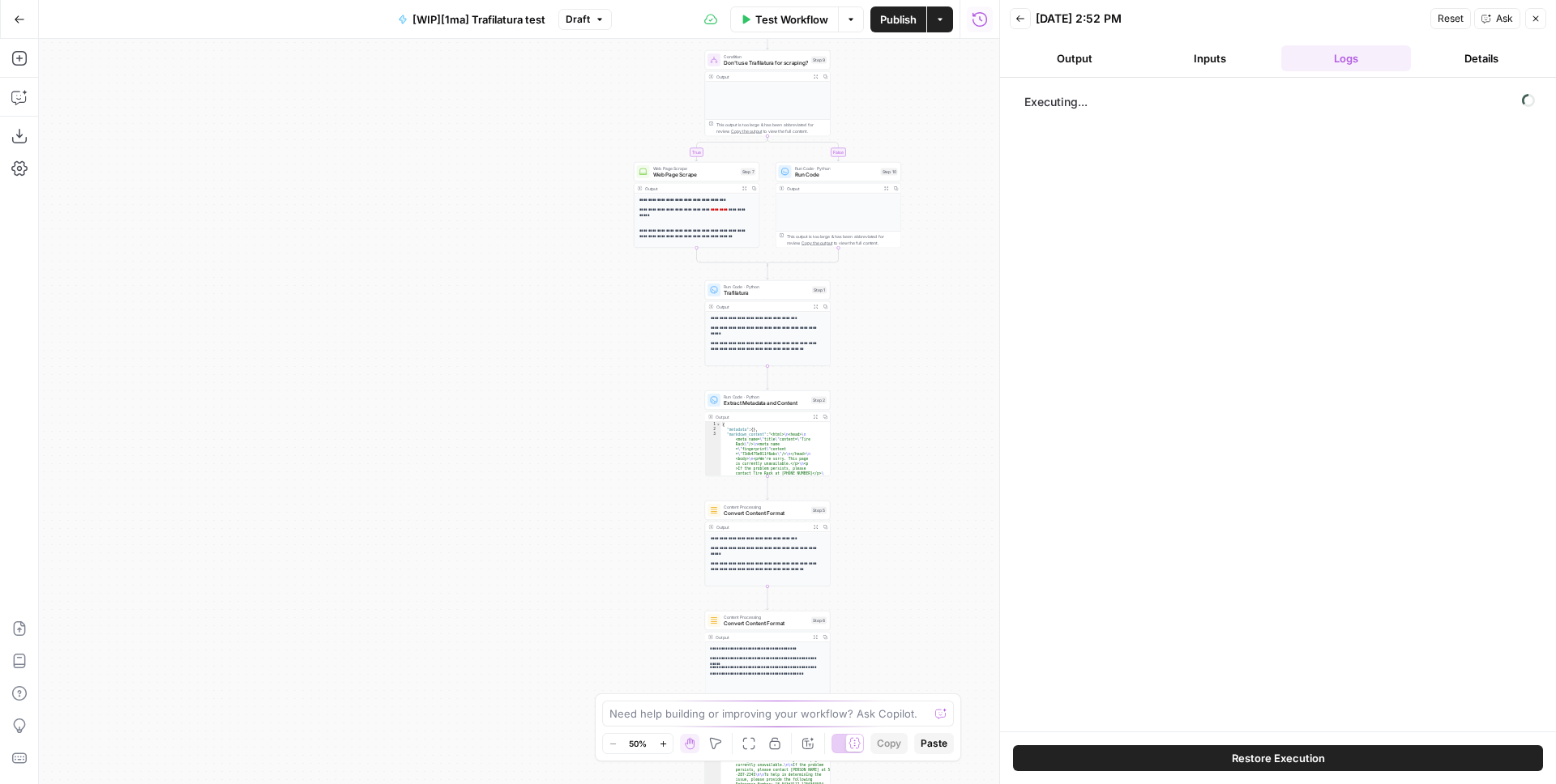
drag, startPoint x: 567, startPoint y: 280, endPoint x: 814, endPoint y: 202, distance: 259.0
click at [470, 321] on div "**********" at bounding box center [519, 412] width 960 height 746
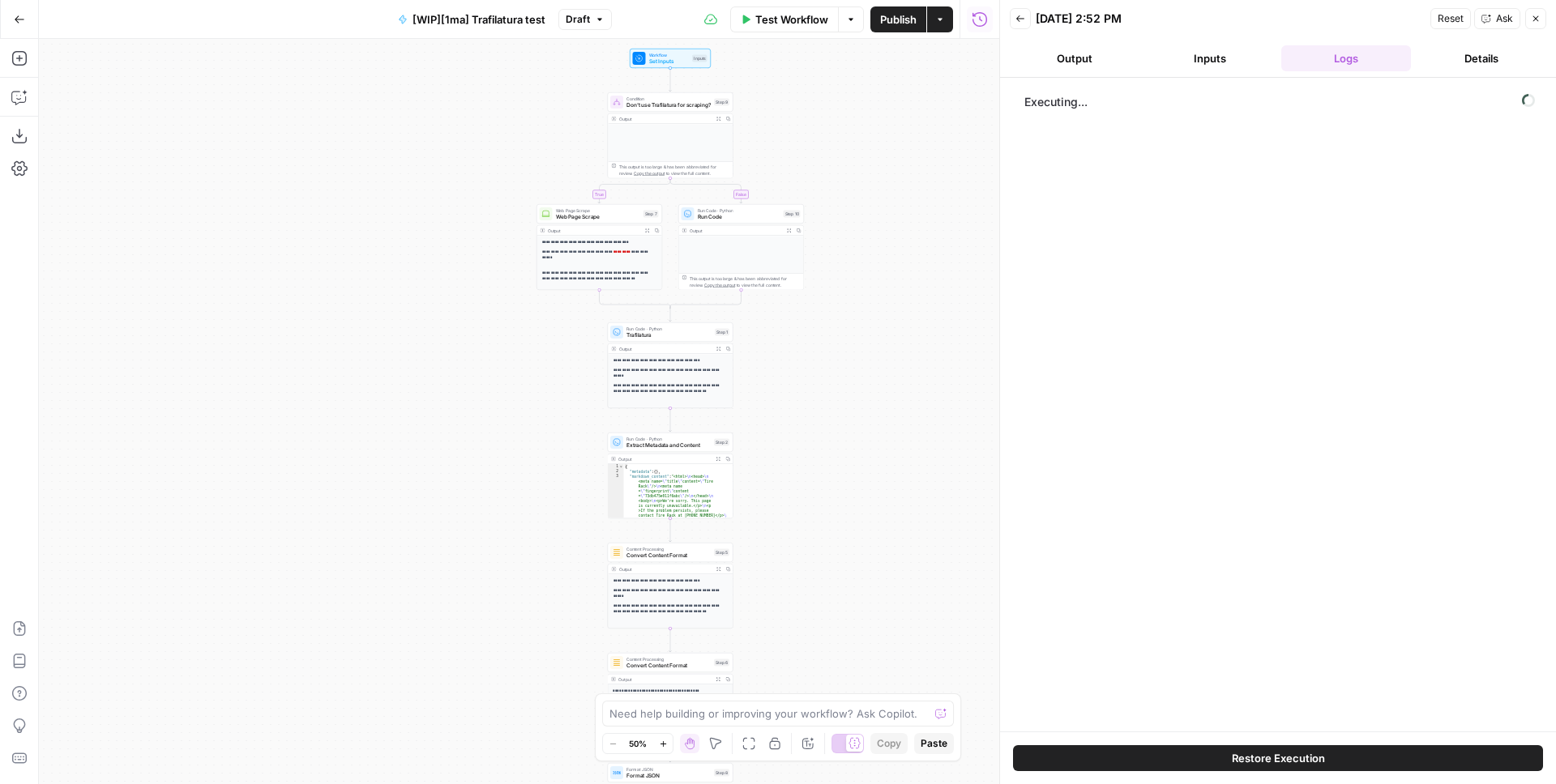
click at [1204, 61] on button "Inputs" at bounding box center [1210, 58] width 130 height 26
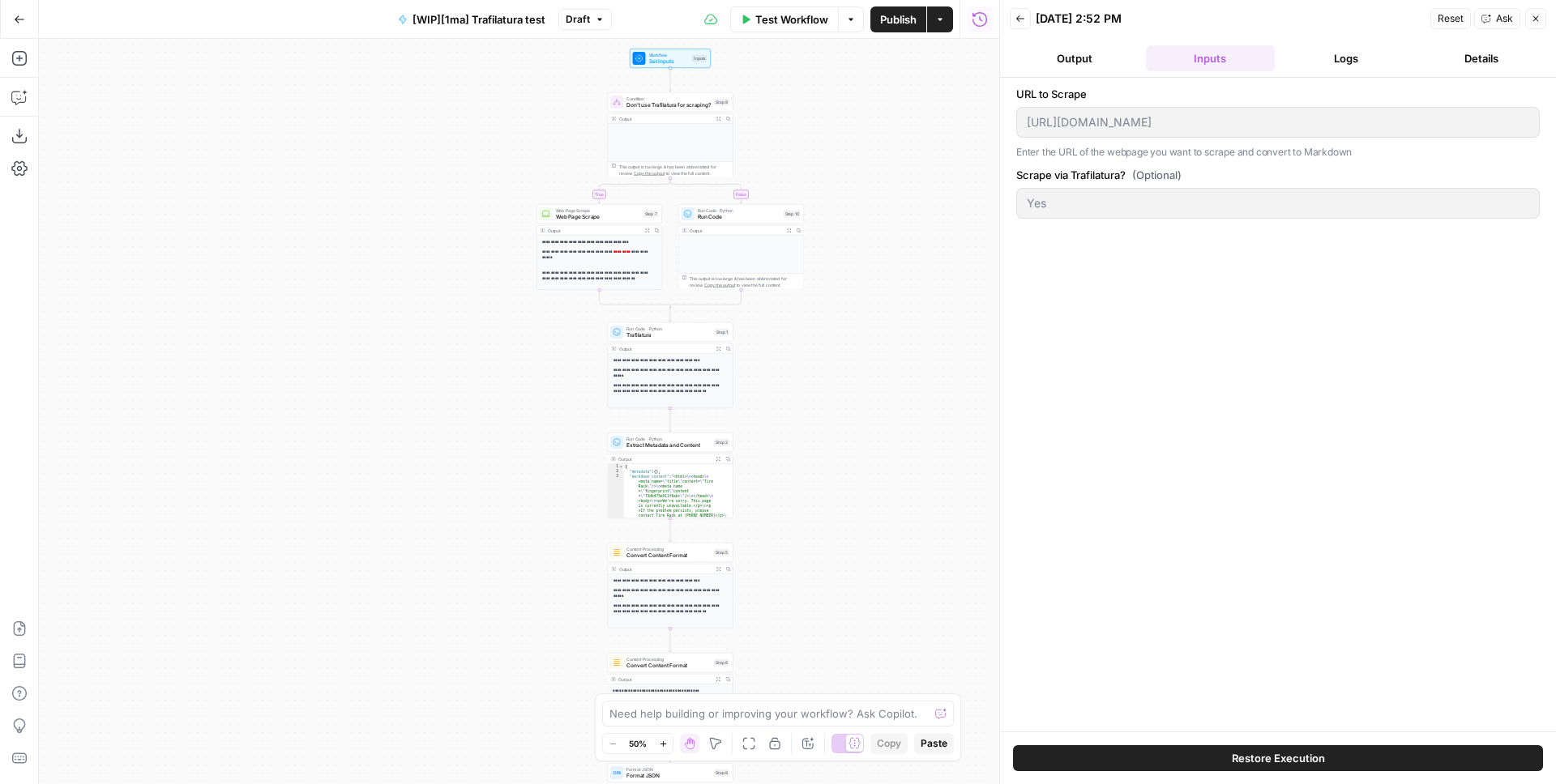
click at [1090, 56] on button "Output" at bounding box center [1074, 58] width 130 height 26
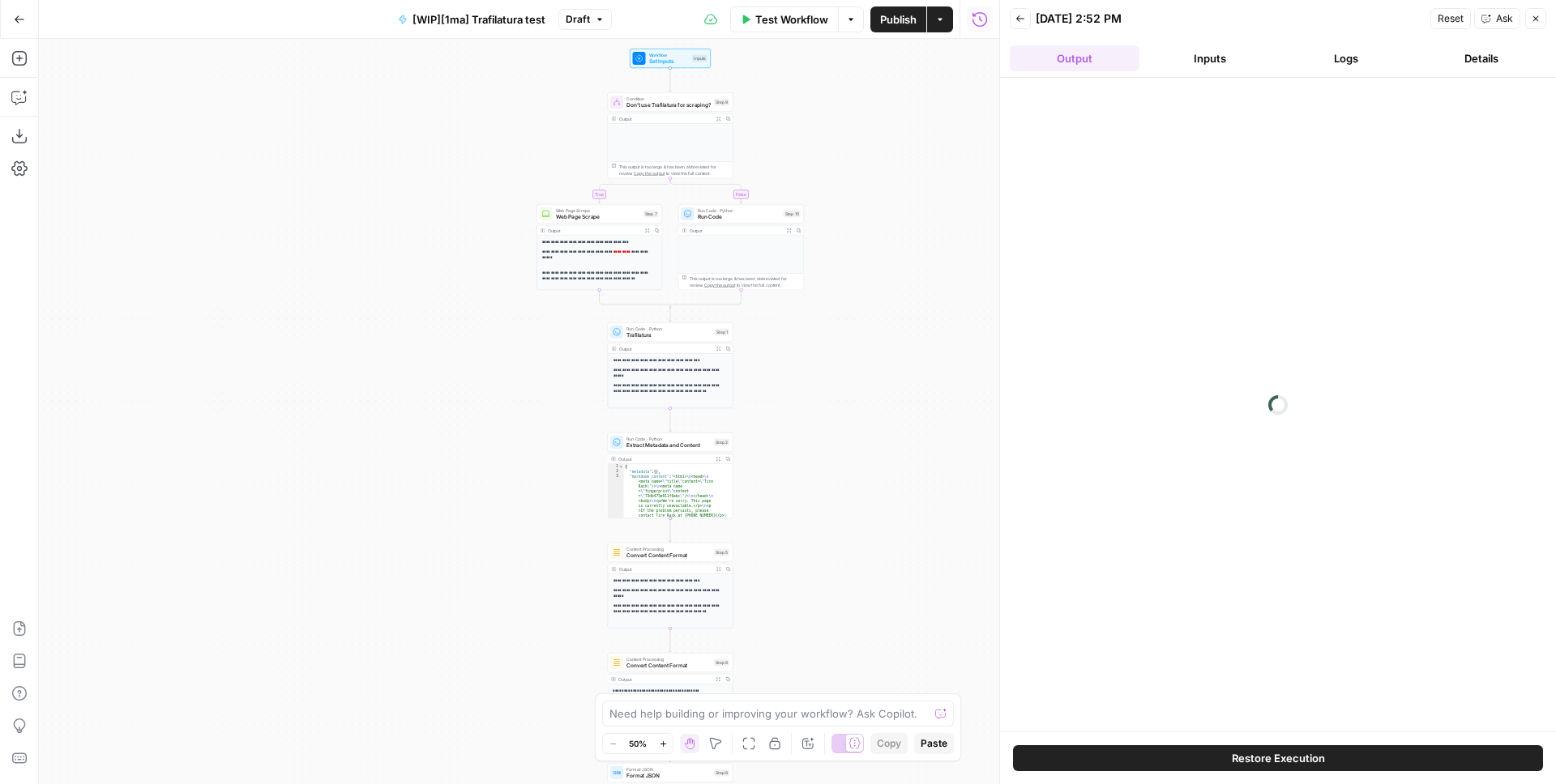
click at [1358, 56] on button "Logs" at bounding box center [1346, 58] width 130 height 26
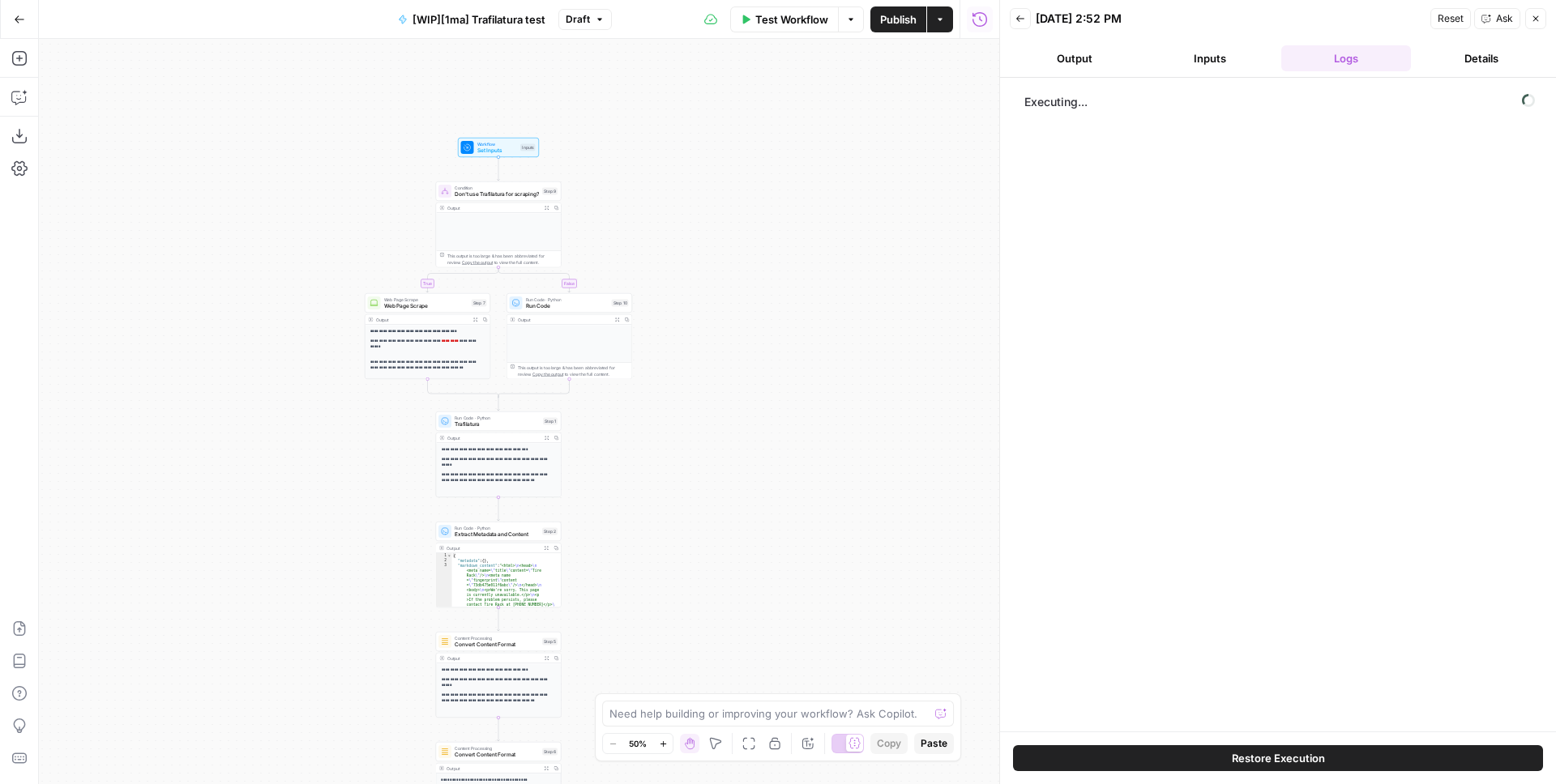
drag, startPoint x: 900, startPoint y: 263, endPoint x: 706, endPoint y: 342, distance: 209.5
click at [722, 352] on div "**********" at bounding box center [519, 412] width 960 height 746
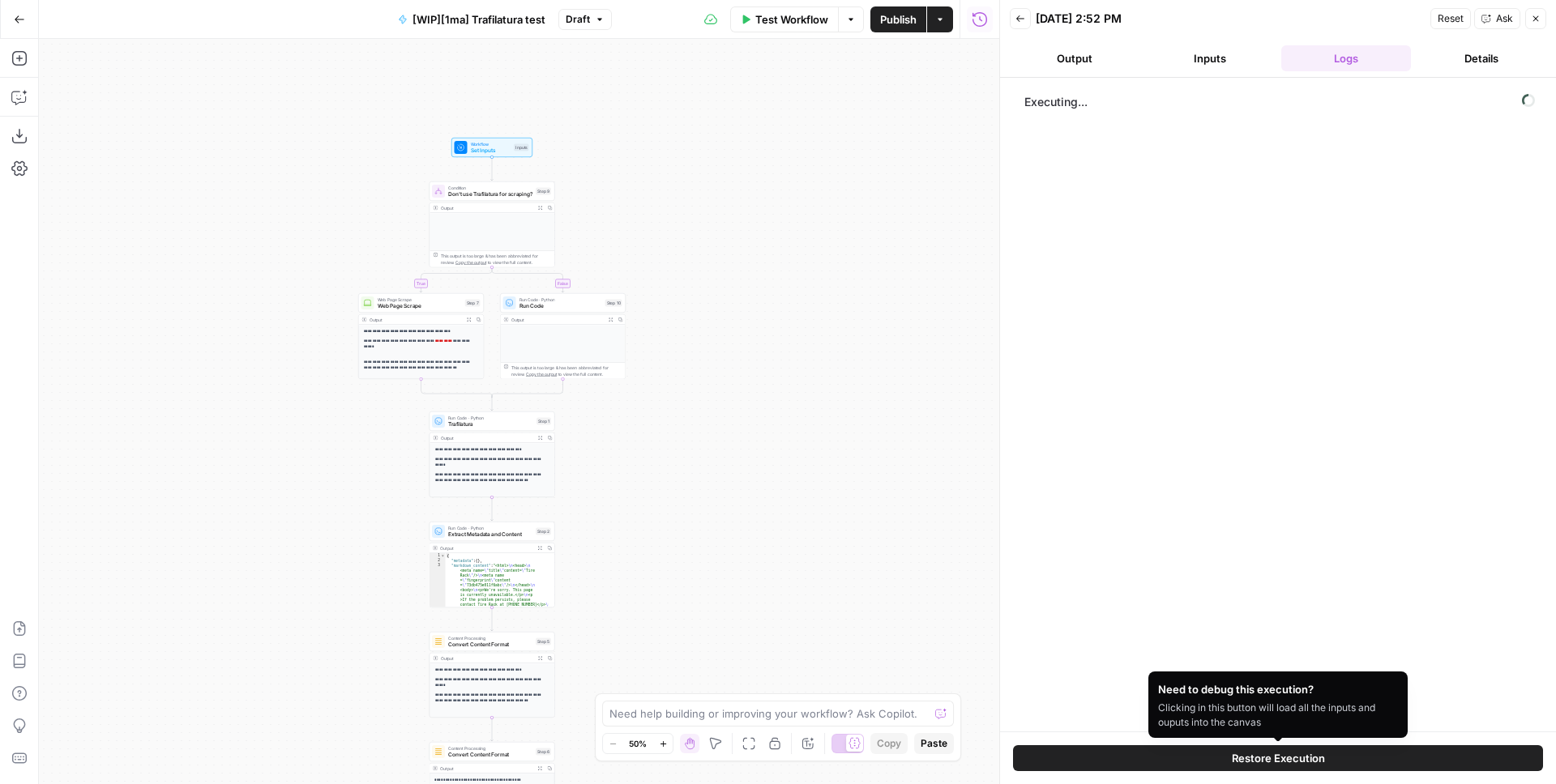
click at [1212, 755] on button "Restore Execution" at bounding box center [1278, 759] width 530 height 26
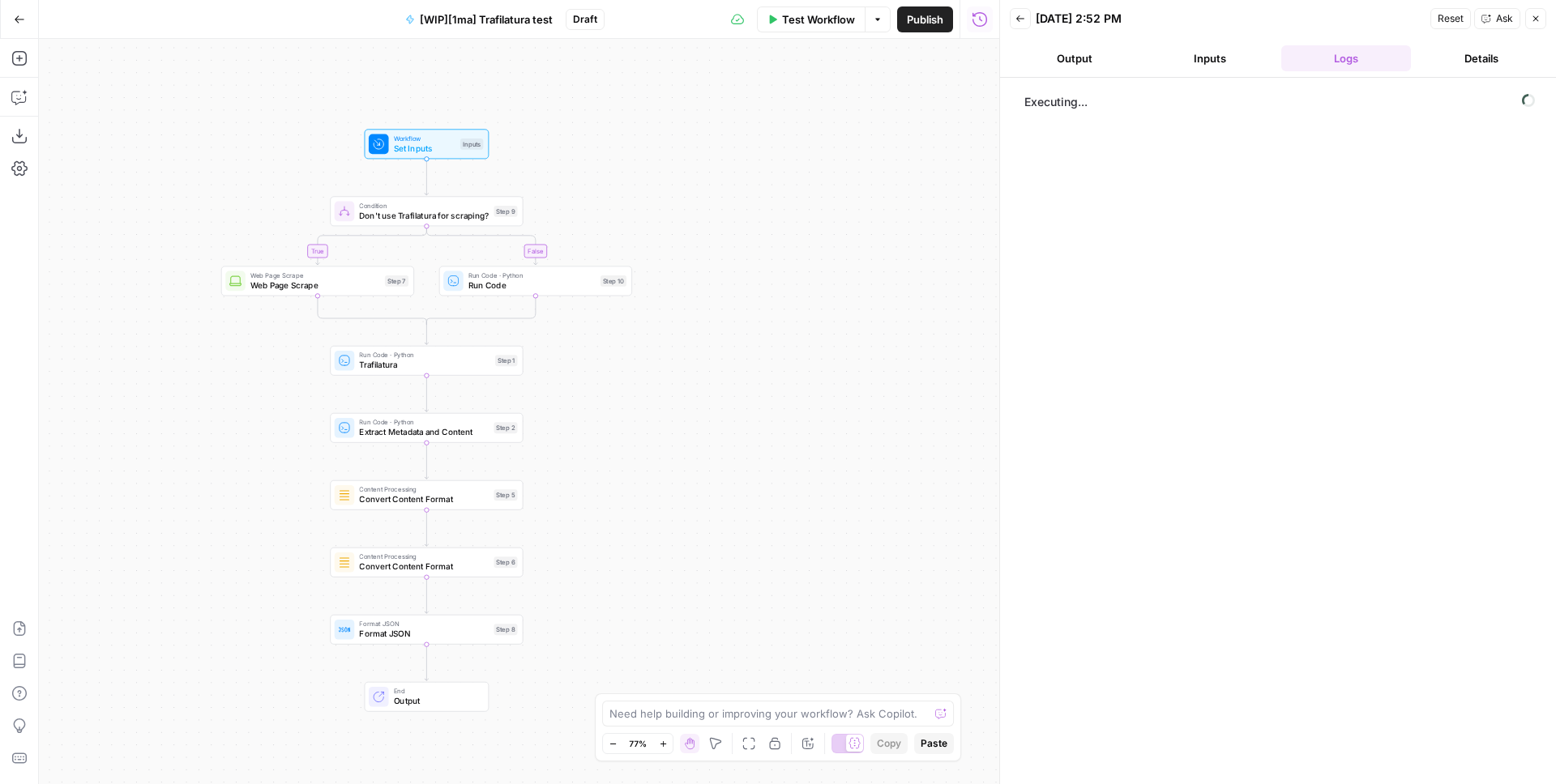
click at [1214, 61] on button "Inputs" at bounding box center [1210, 58] width 130 height 26
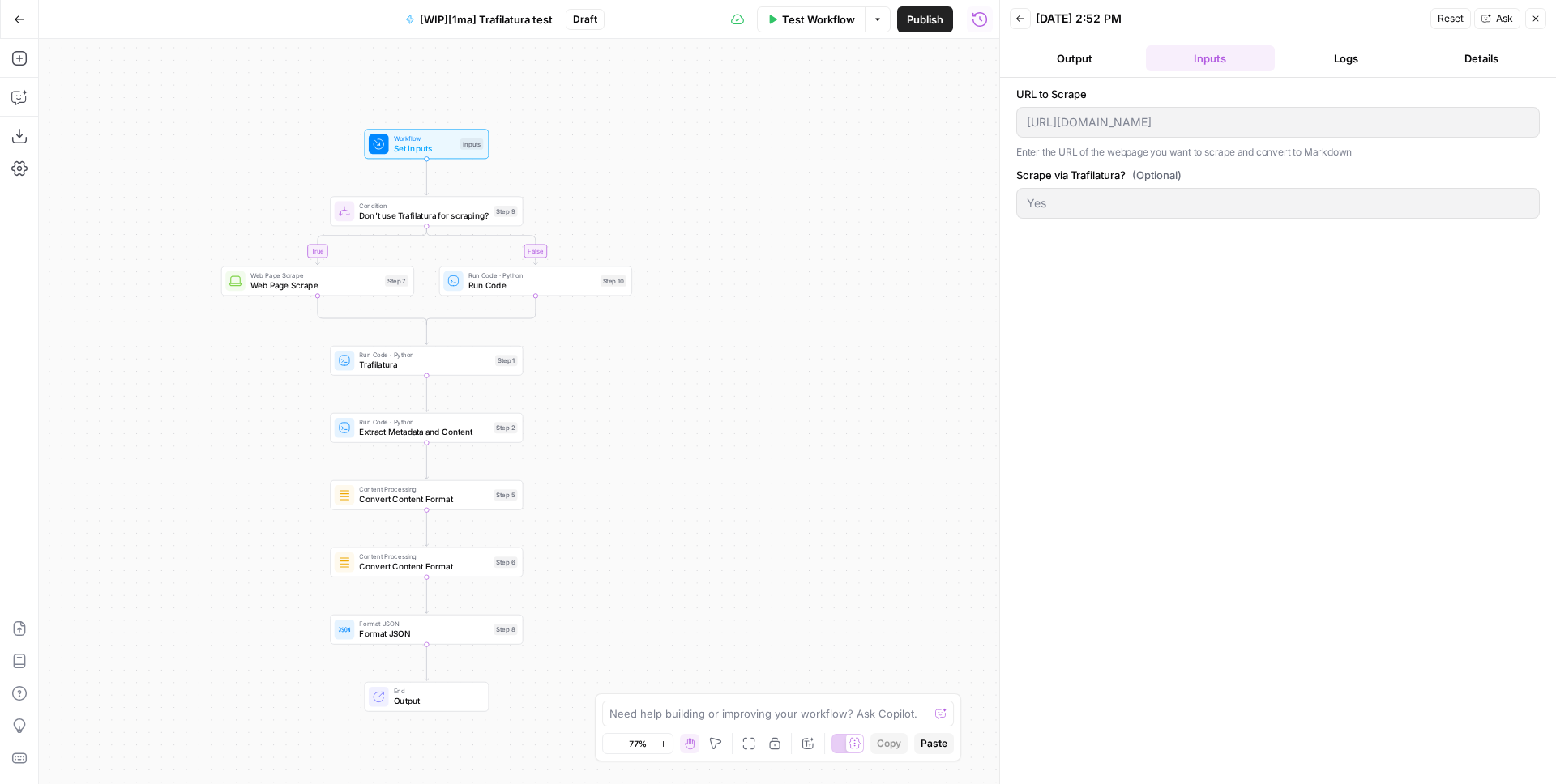
click at [1352, 52] on button "Logs" at bounding box center [1346, 58] width 130 height 26
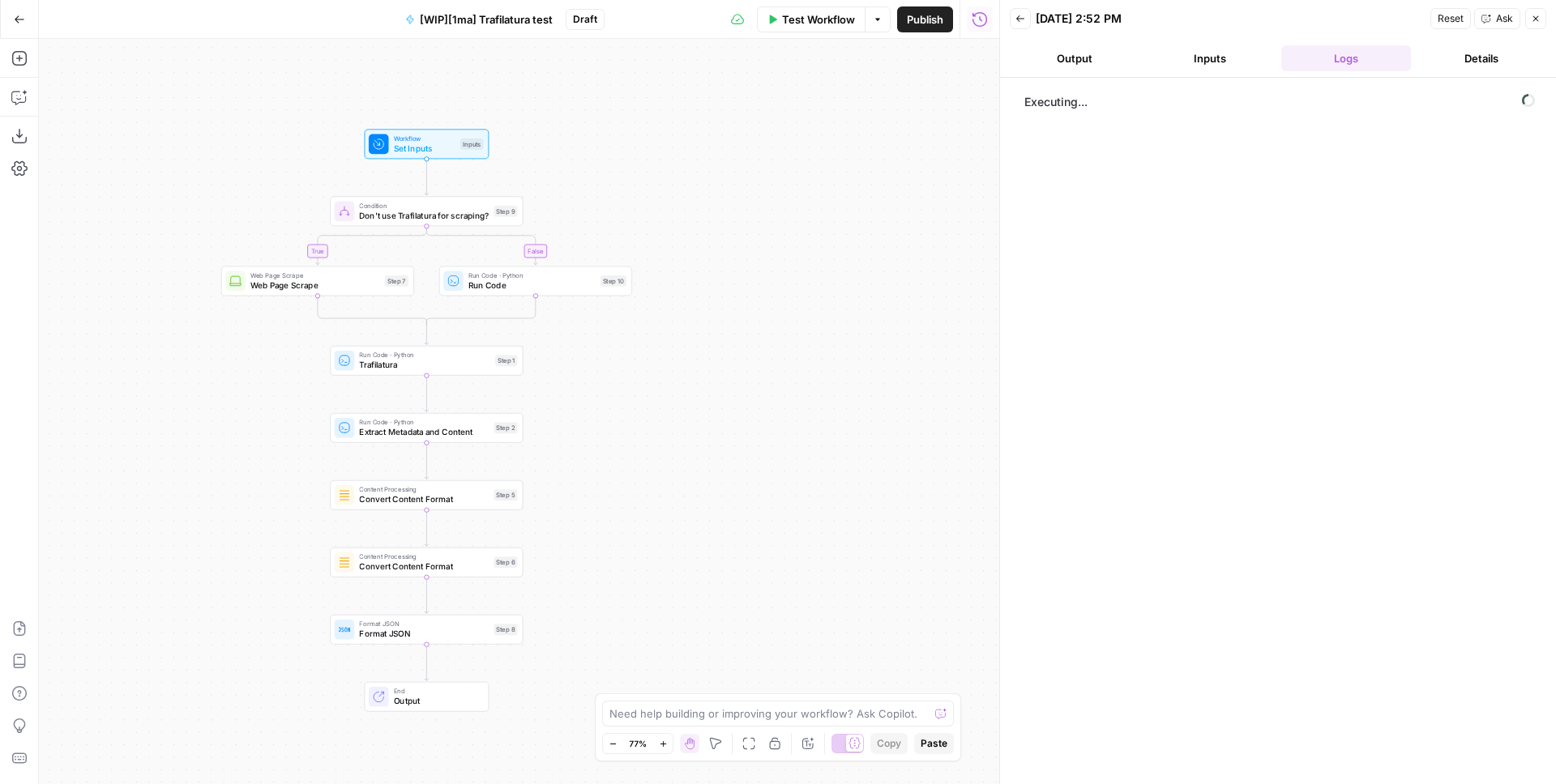
click at [1471, 60] on button "Details" at bounding box center [1482, 58] width 130 height 26
click at [1343, 58] on button "Logs" at bounding box center [1346, 58] width 130 height 26
click at [1056, 49] on button "Output" at bounding box center [1074, 58] width 130 height 26
click at [1339, 62] on button "Logs" at bounding box center [1346, 58] width 130 height 26
click at [1217, 244] on div "Executing..." at bounding box center [1278, 431] width 523 height 690
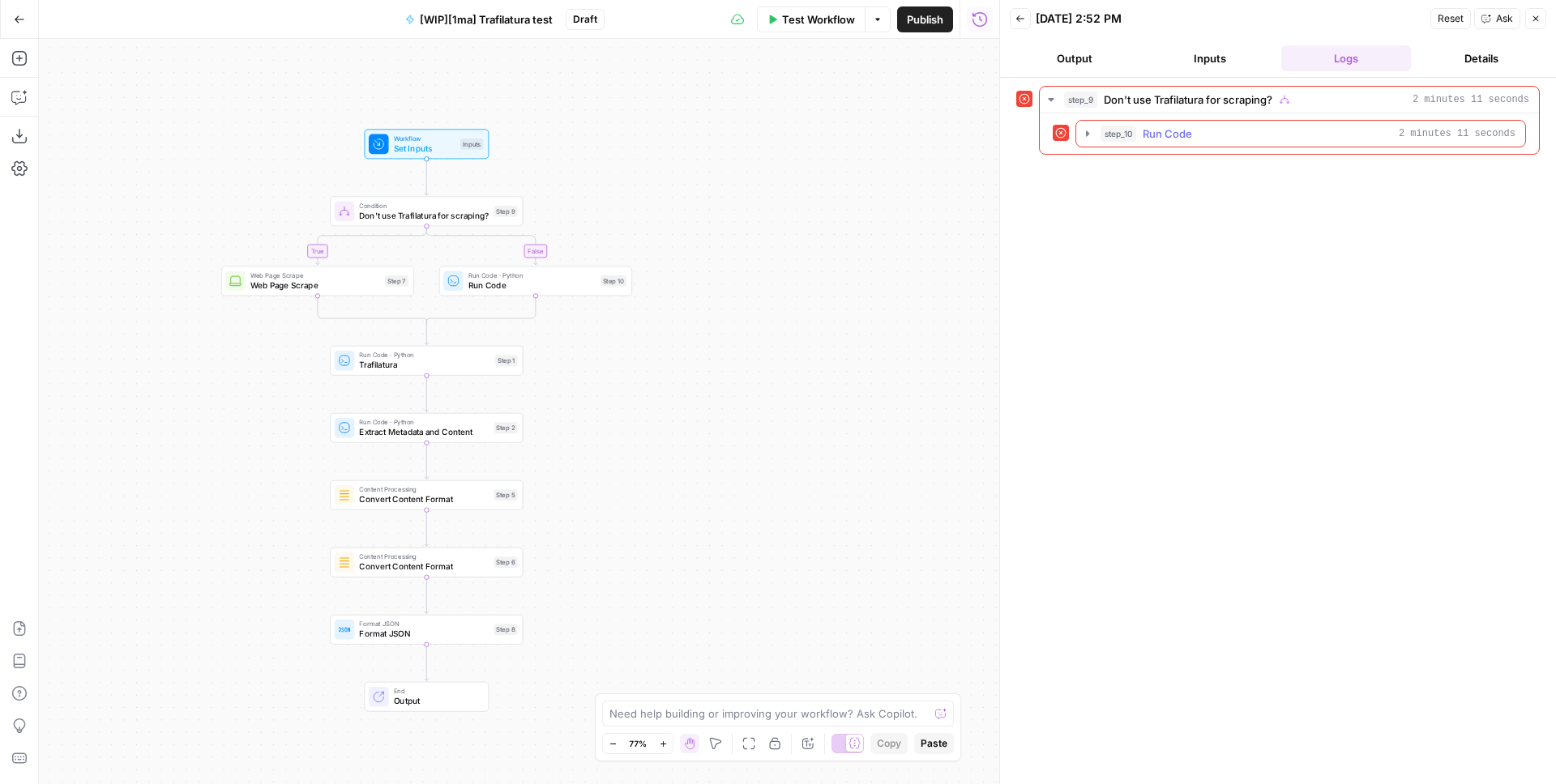
click at [1182, 138] on span "Run Code" at bounding box center [1167, 134] width 49 height 16
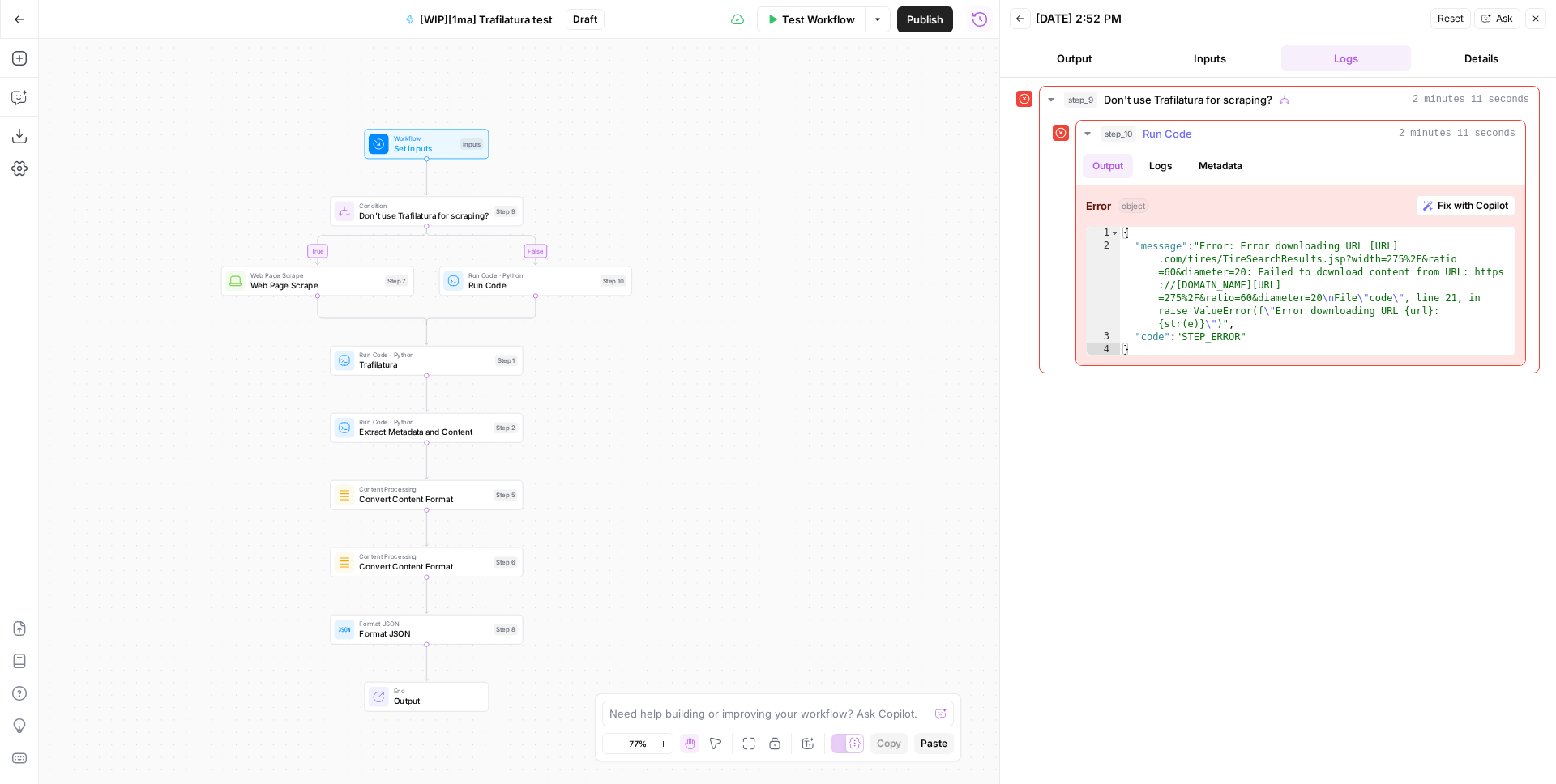
click at [1153, 164] on button "Logs" at bounding box center [1160, 166] width 43 height 25
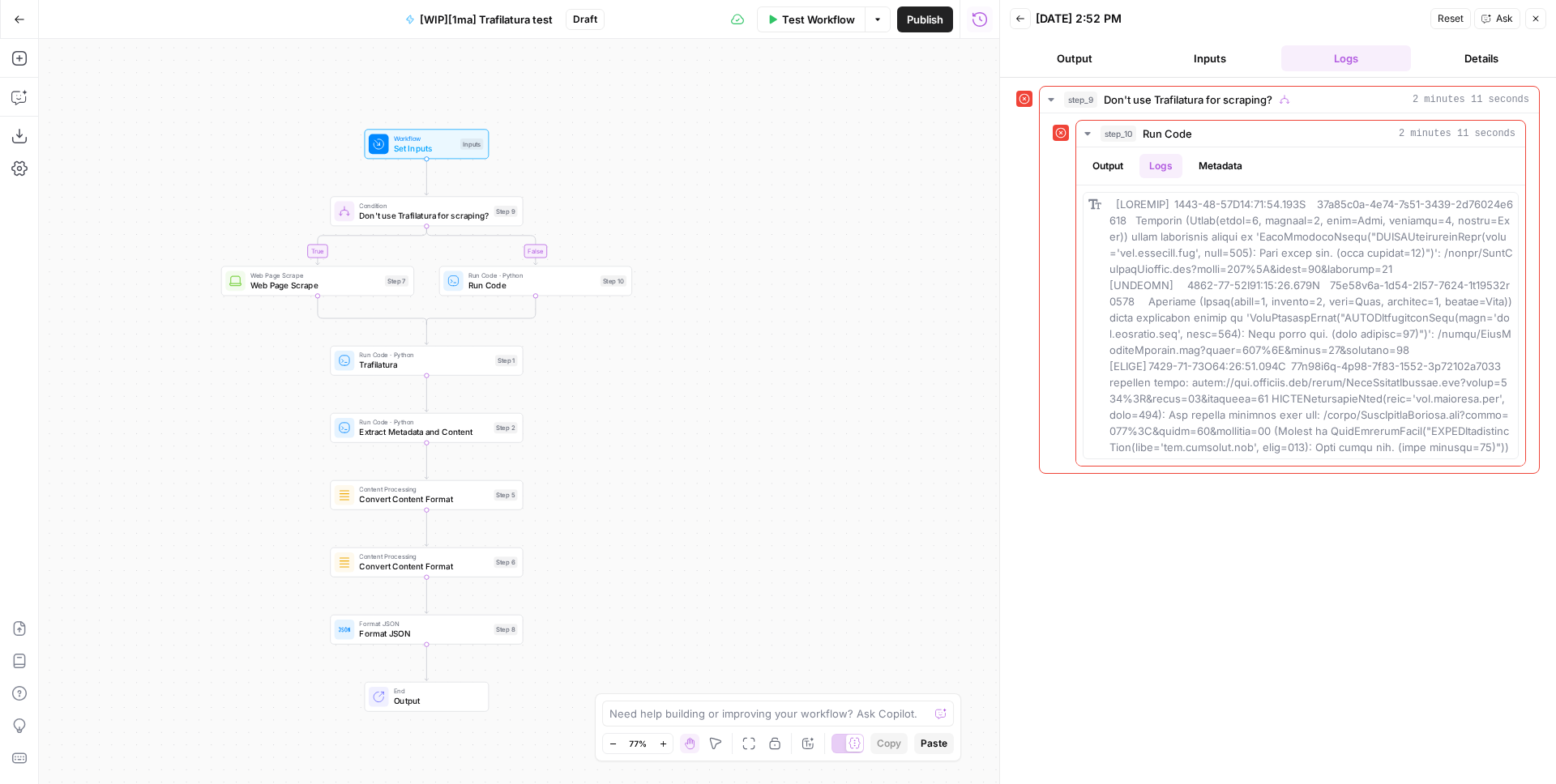
click at [1217, 56] on button "Inputs" at bounding box center [1210, 58] width 130 height 26
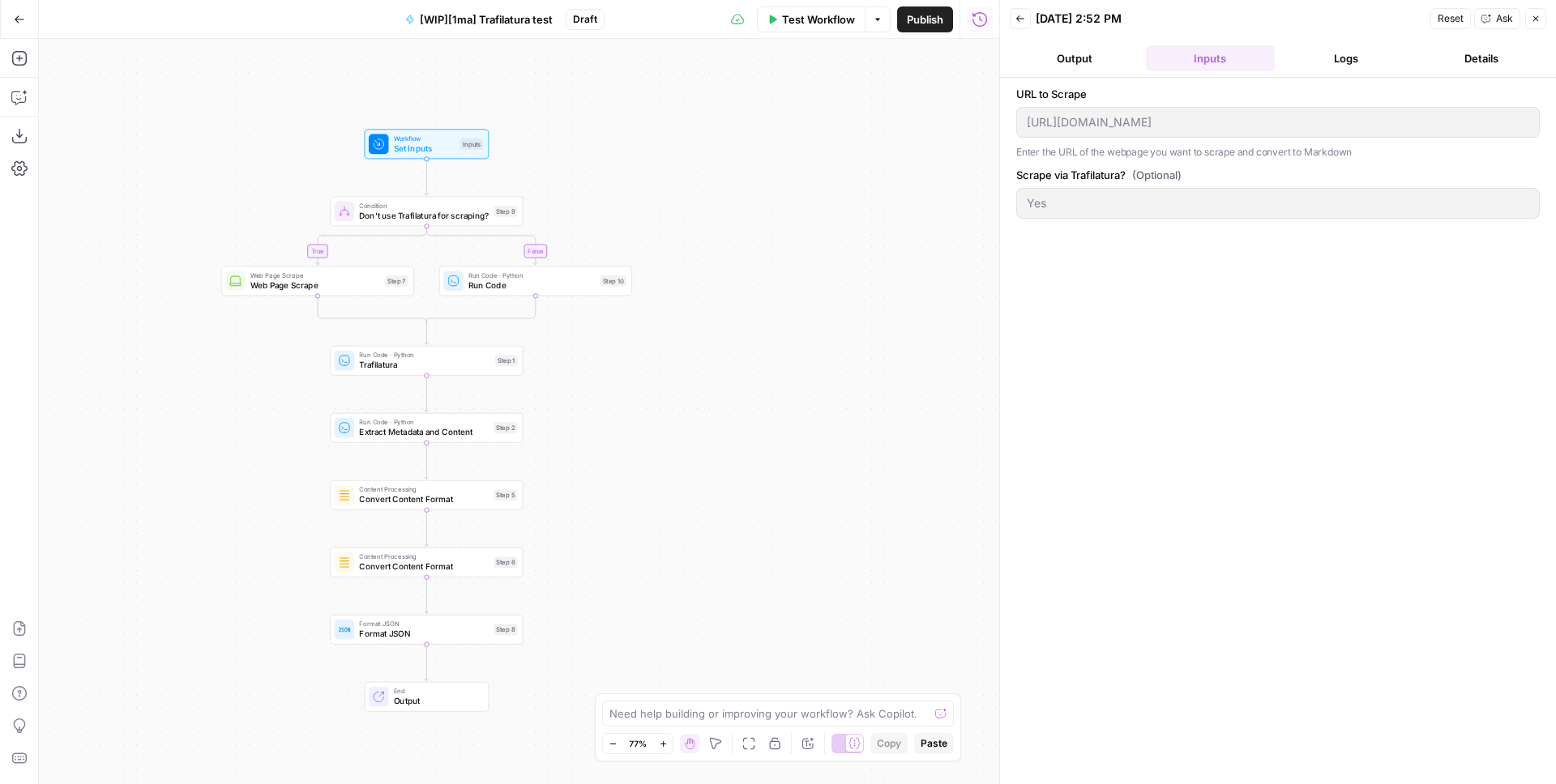
click at [820, 25] on span "Test Workflow" at bounding box center [818, 20] width 73 height 16
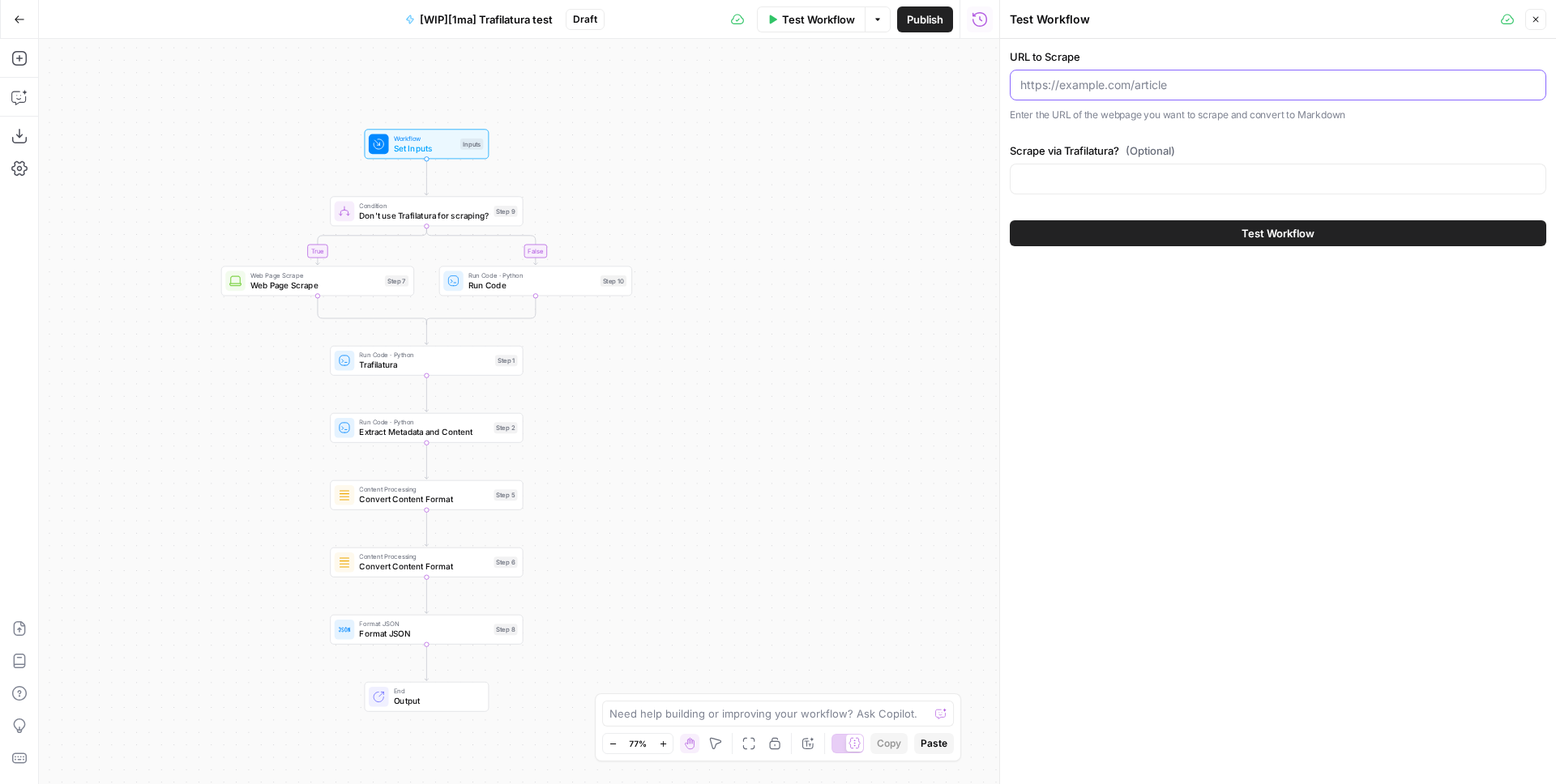
click at [1142, 88] on input "URL to Scrape" at bounding box center [1278, 85] width 515 height 16
paste input "https://www.tirerack.com/tires/TireSearchResults.jsp?width=275%2F&ratio=60&diam…"
type input "https://www.tirerack.com/tires/TireSearchResults.jsp?width=275%2F&ratio=60&diam…"
click at [1120, 176] on input "Scrape via Trafilatura? (Optional)" at bounding box center [1278, 179] width 515 height 16
type input "No"
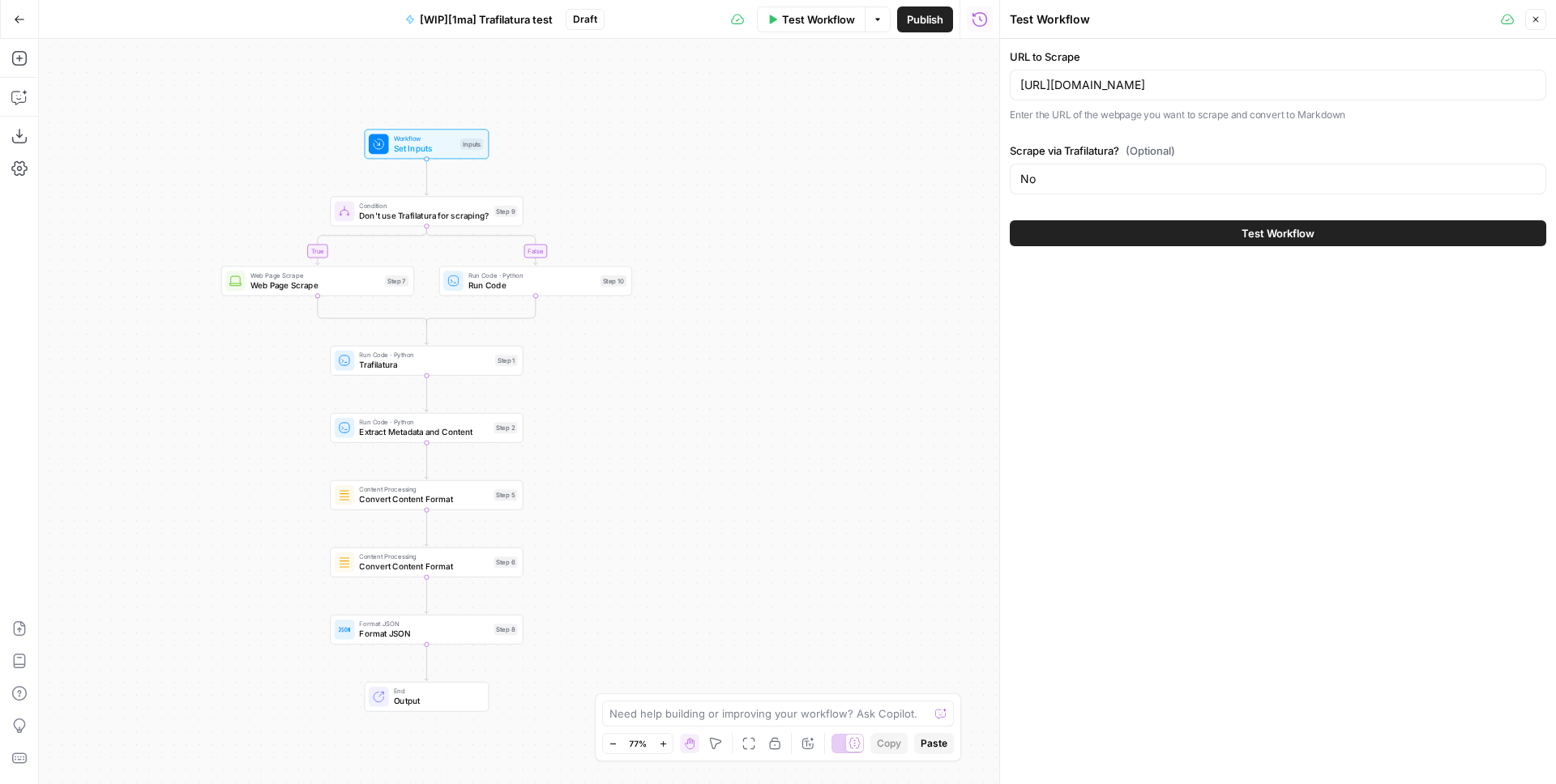
click at [1217, 375] on div "URL to Scrape https://www.tirerack.com/tires/TireSearchResults.jsp?width=275%2F…" at bounding box center [1278, 412] width 556 height 746
click at [1182, 231] on button "Test Workflow" at bounding box center [1278, 234] width 536 height 26
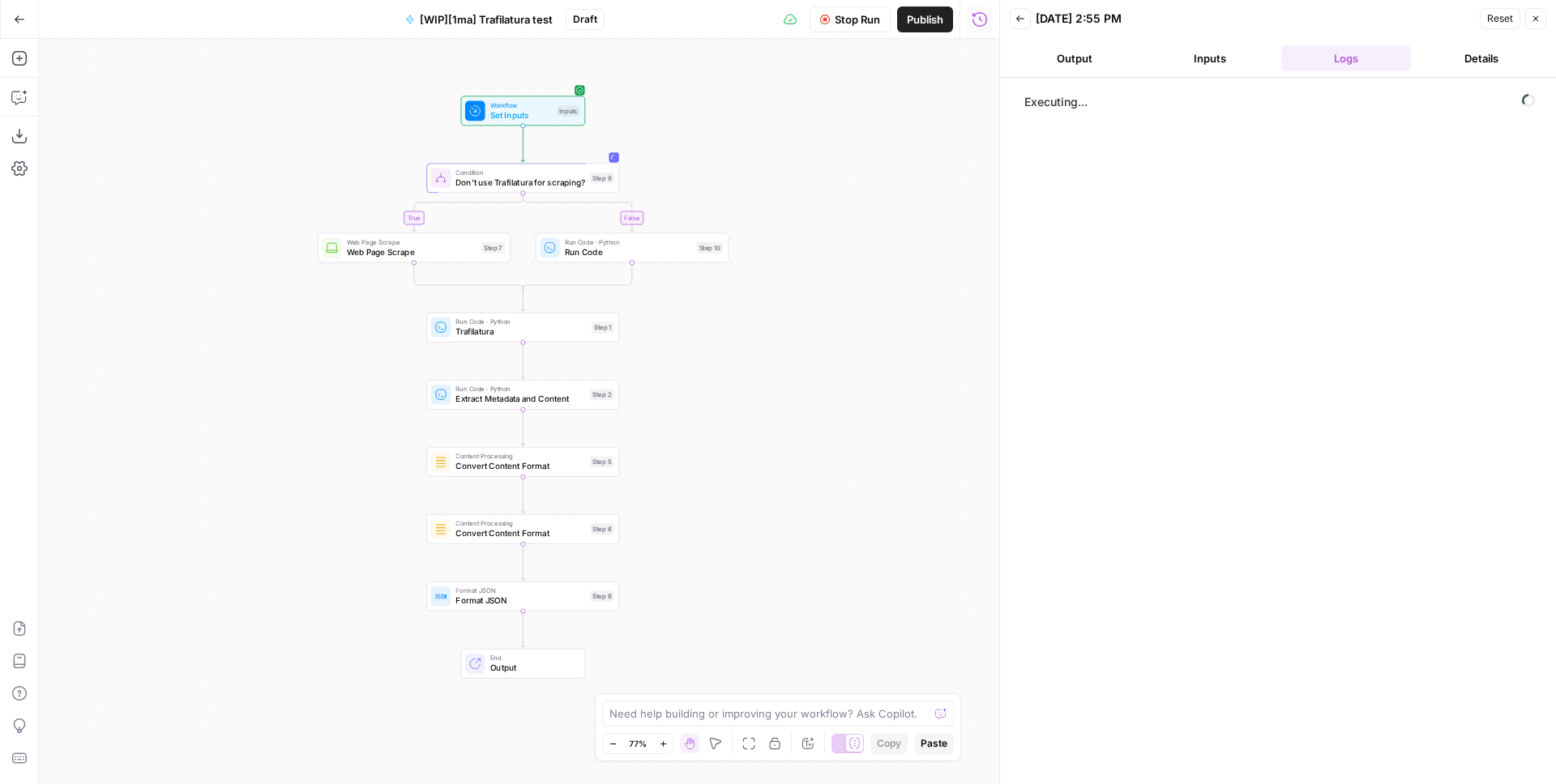
drag, startPoint x: 759, startPoint y: 218, endPoint x: 857, endPoint y: 183, distance: 104.1
click at [856, 184] on div "true false Workflow Set Inputs Inputs Condition Don't use Trafilatura for scrap…" at bounding box center [519, 412] width 960 height 746
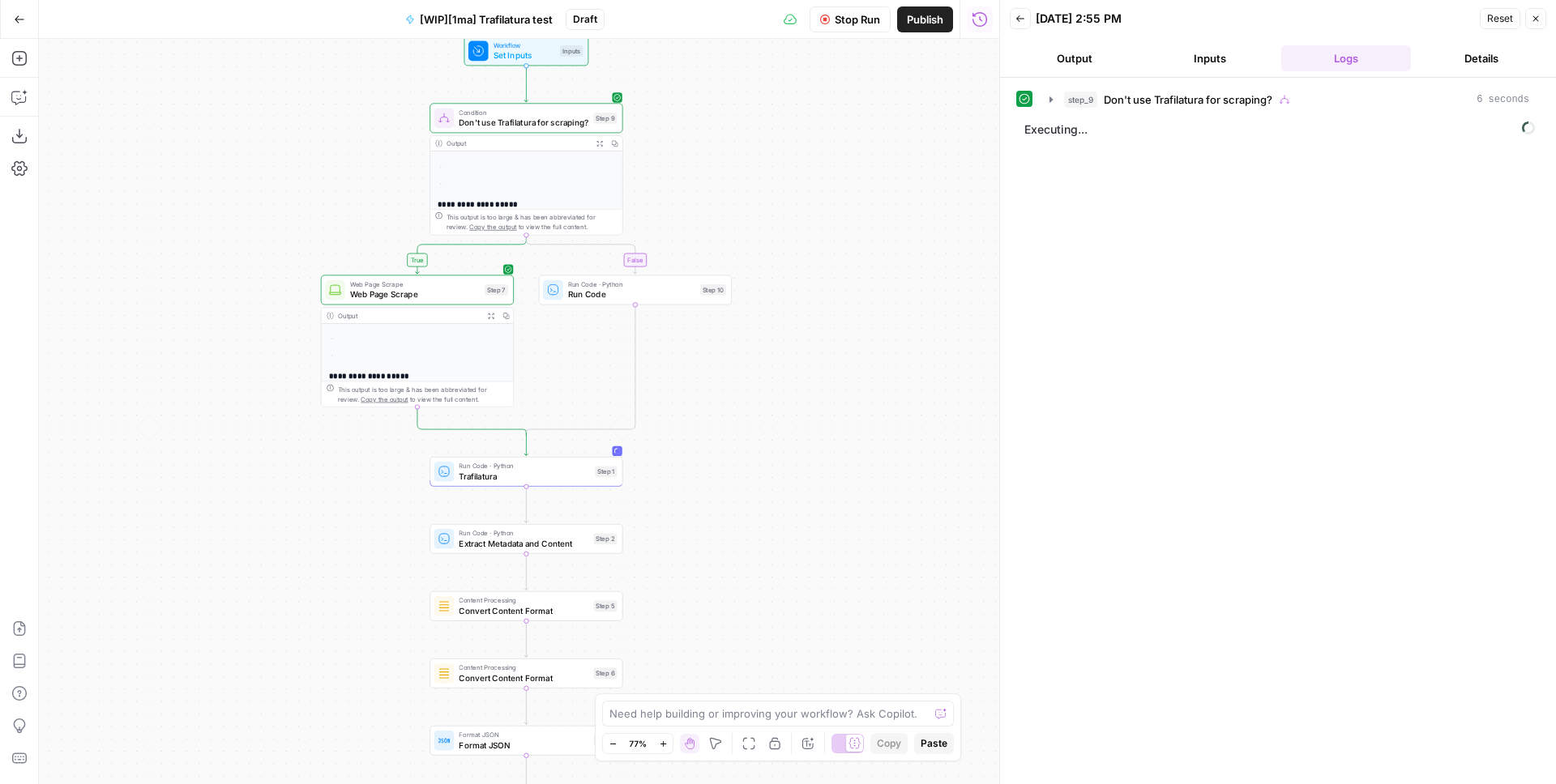
drag, startPoint x: 881, startPoint y: 221, endPoint x: 879, endPoint y: 132, distance: 89.0
click at [880, 136] on div "**********" at bounding box center [519, 412] width 960 height 746
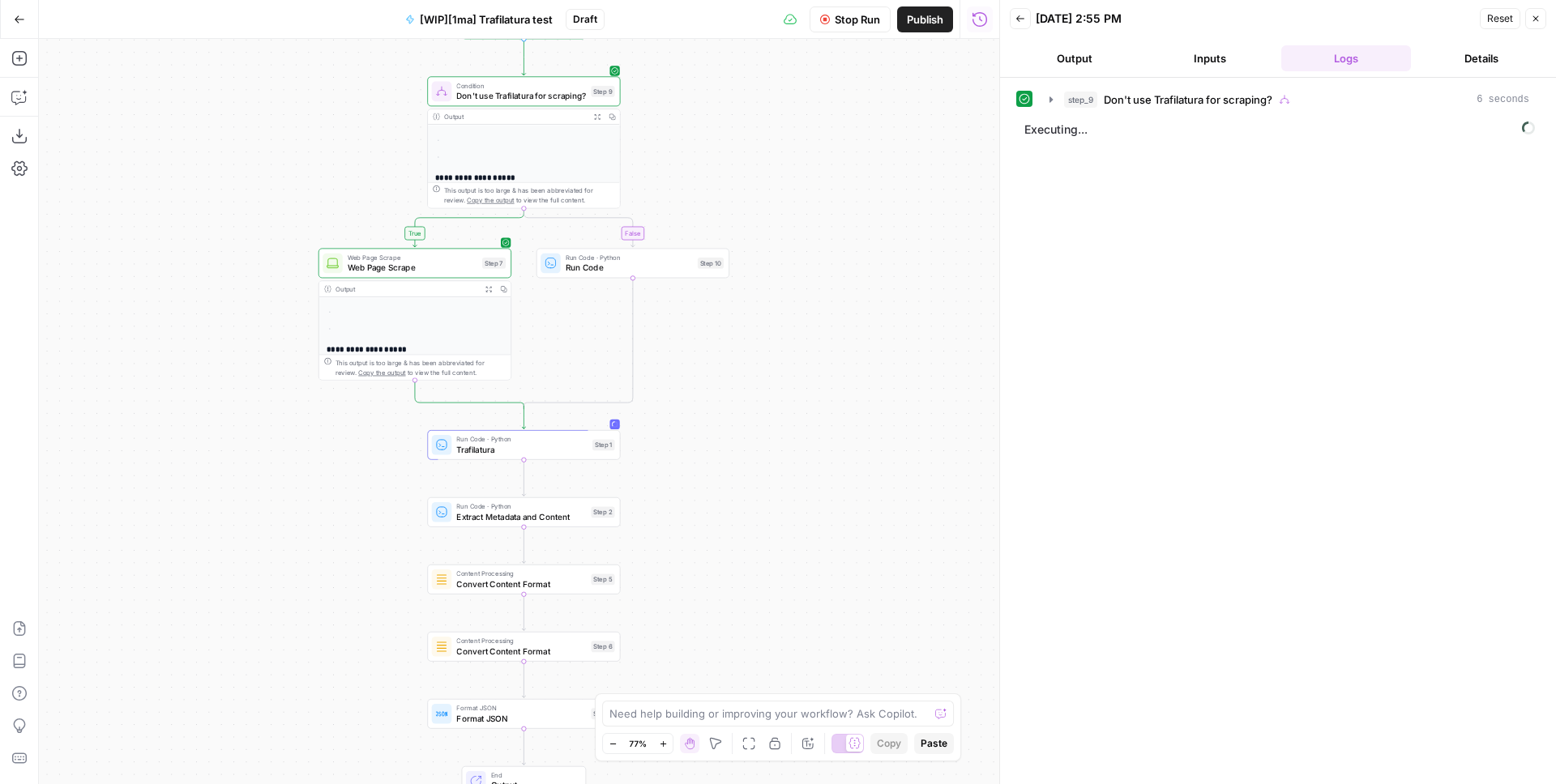
scroll to position [53, 0]
click at [485, 288] on icon "button" at bounding box center [488, 289] width 7 height 7
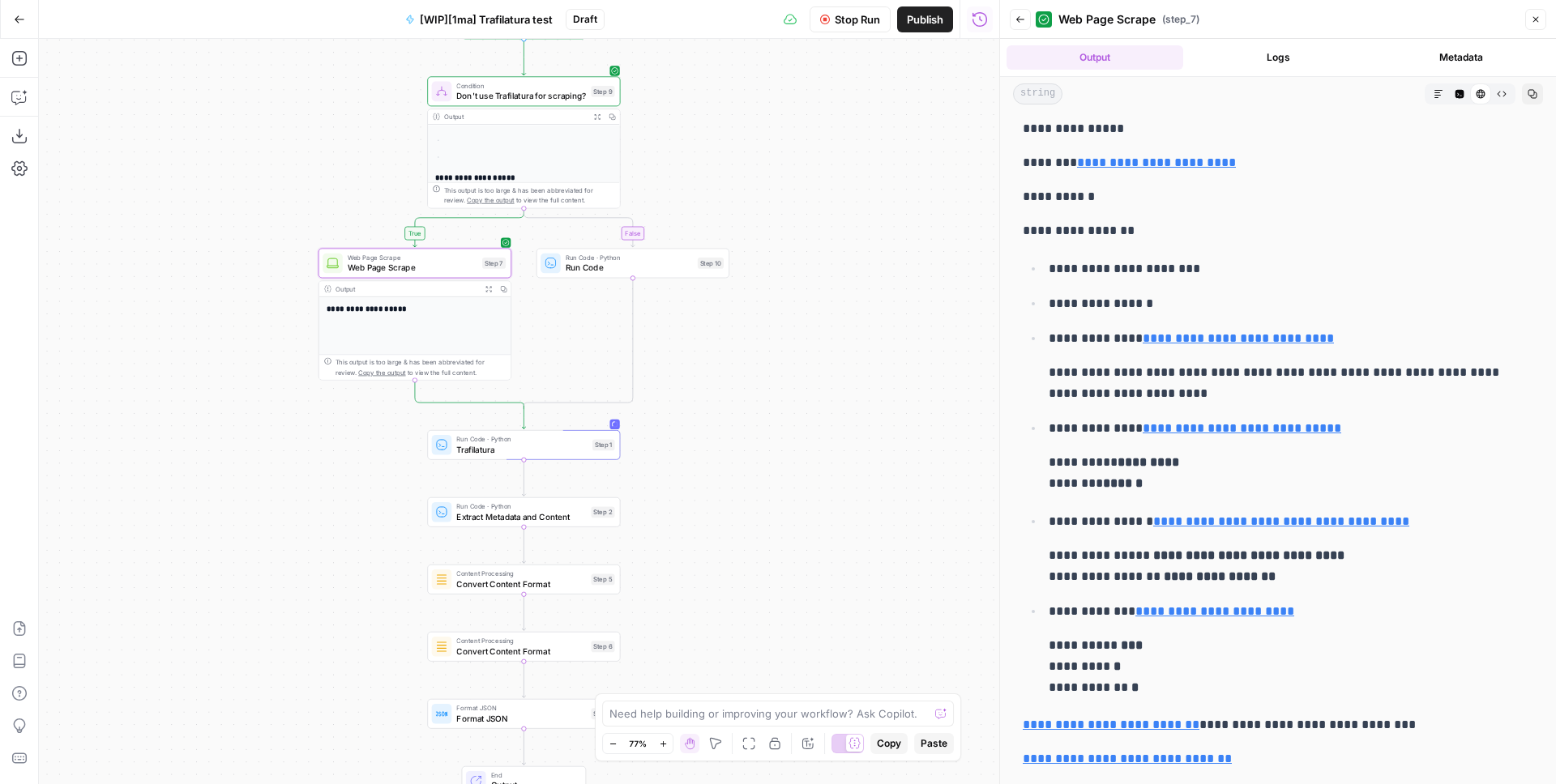
scroll to position [1879, 0]
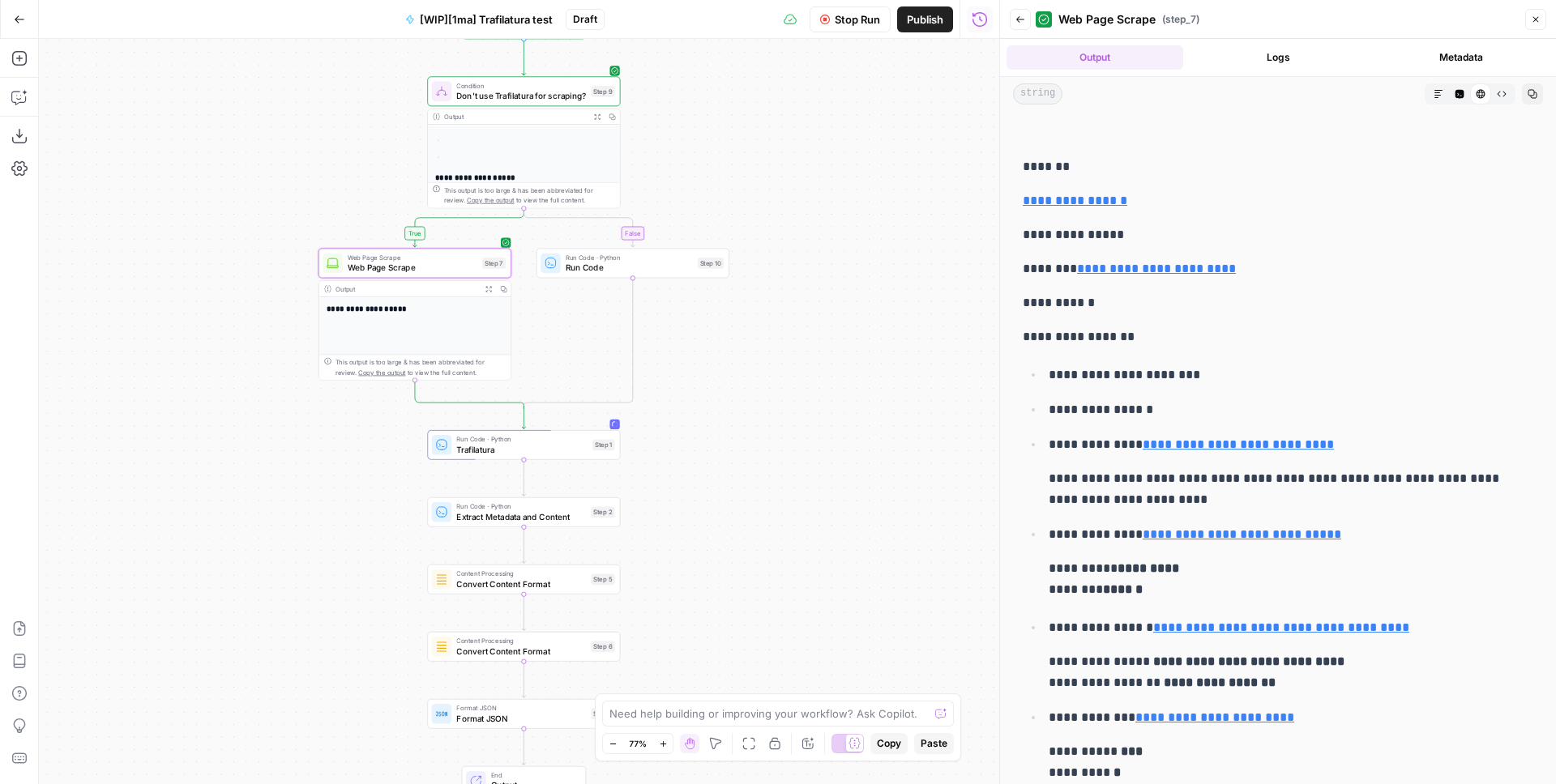
click at [1455, 95] on icon "button" at bounding box center [1460, 94] width 10 height 10
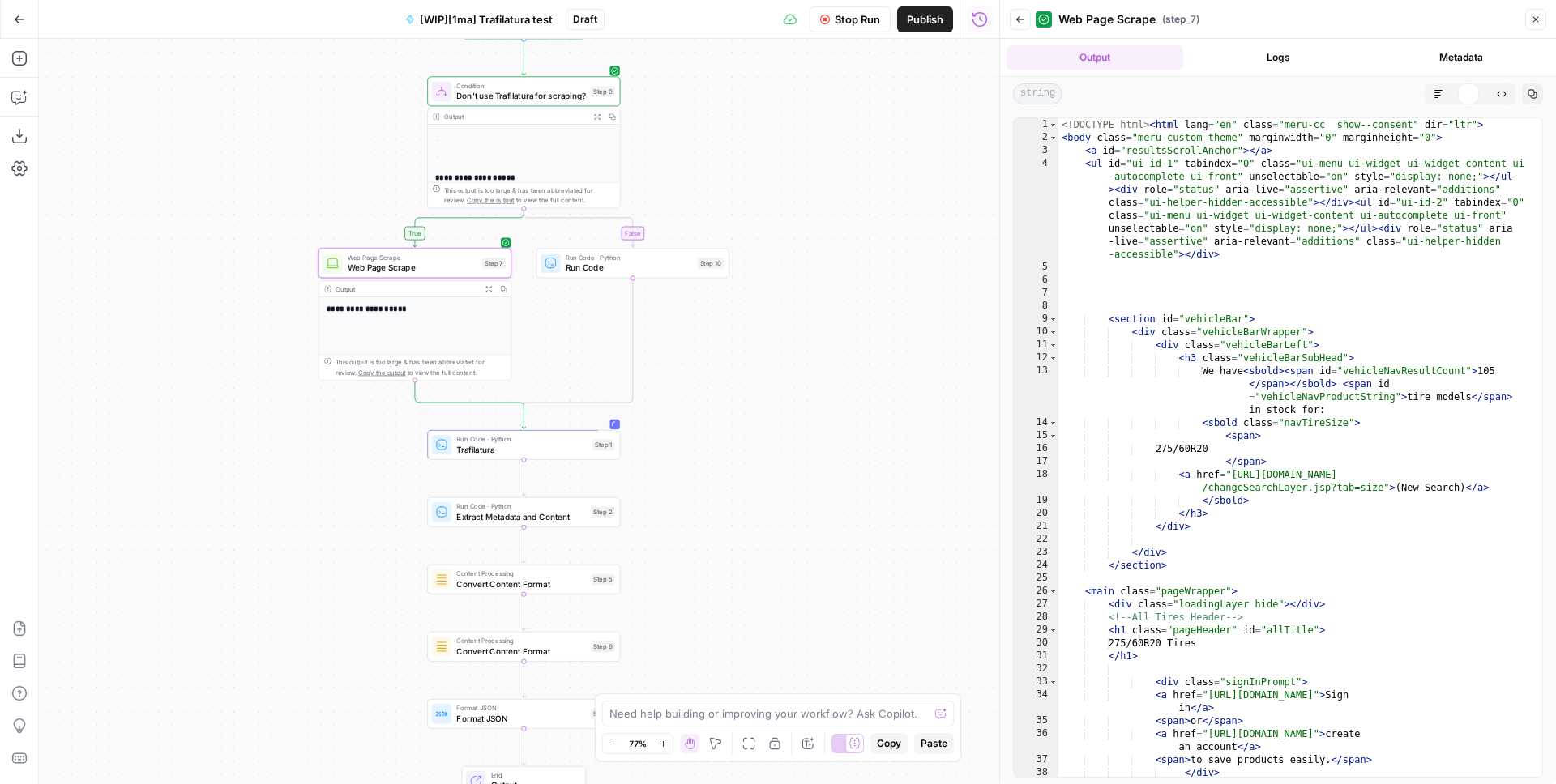
scroll to position [0, 0]
click at [1440, 96] on icon "button" at bounding box center [1438, 94] width 10 height 10
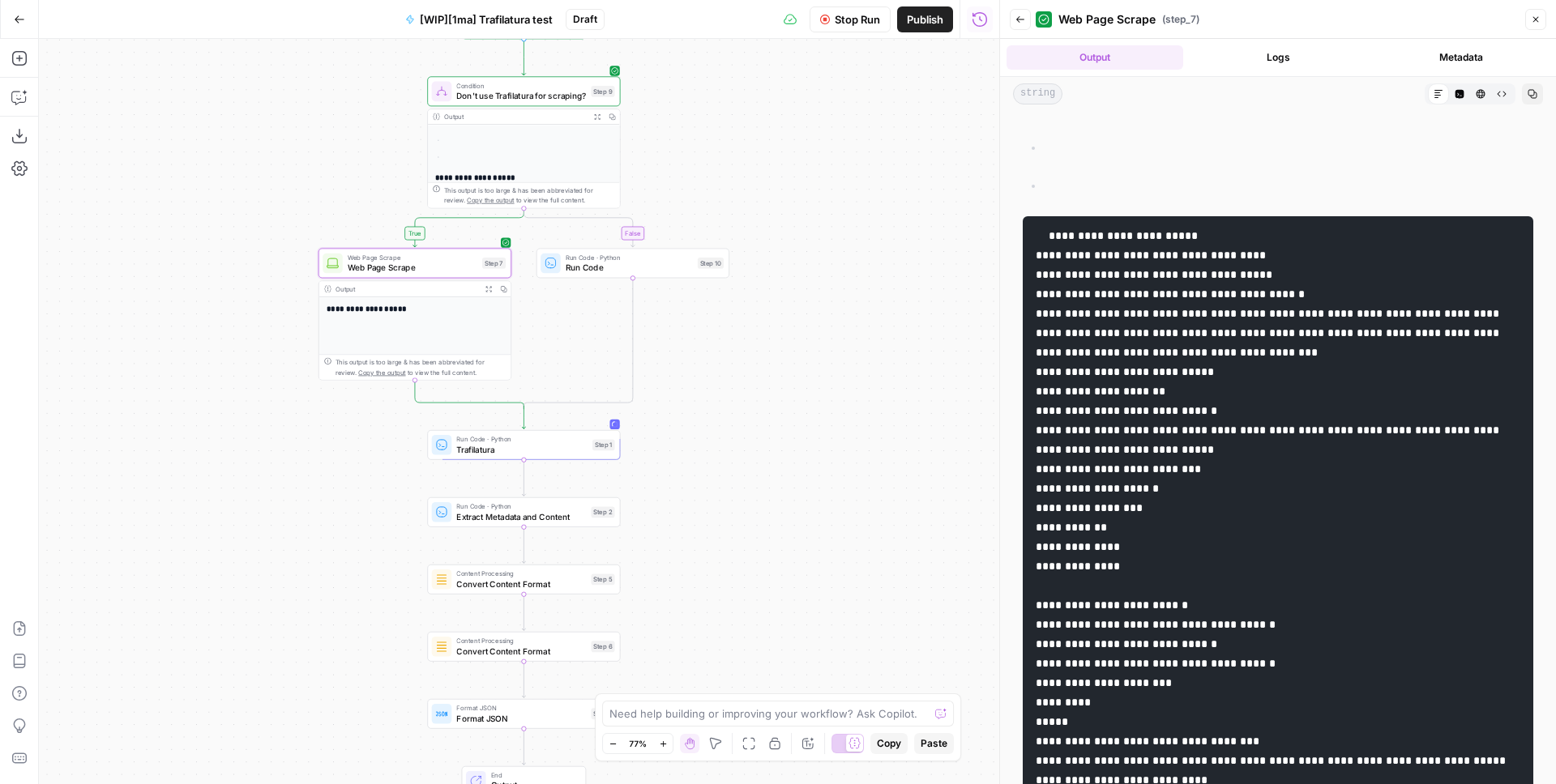
click at [1477, 95] on icon "button" at bounding box center [1481, 94] width 9 height 9
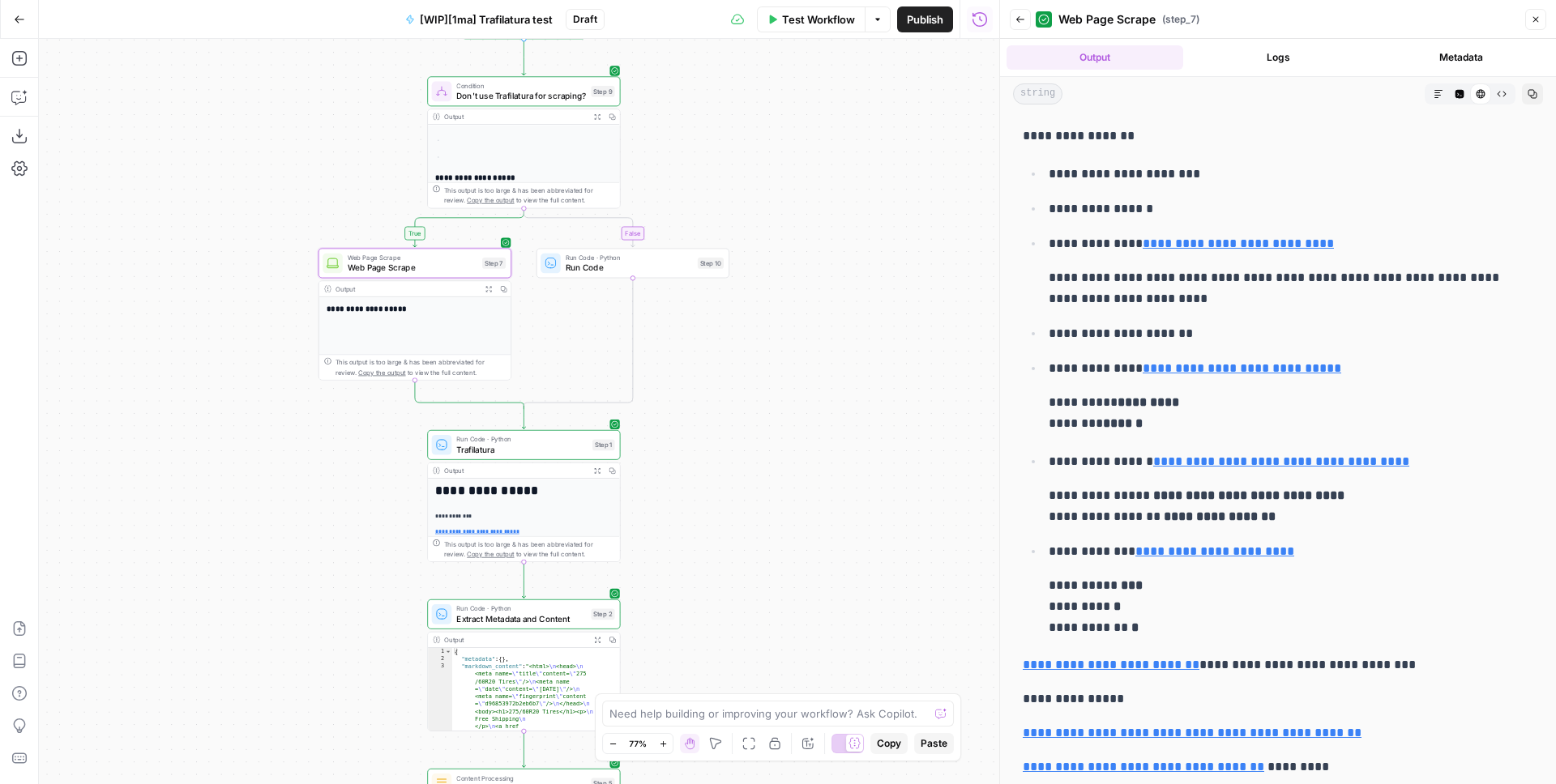
scroll to position [14047, 0]
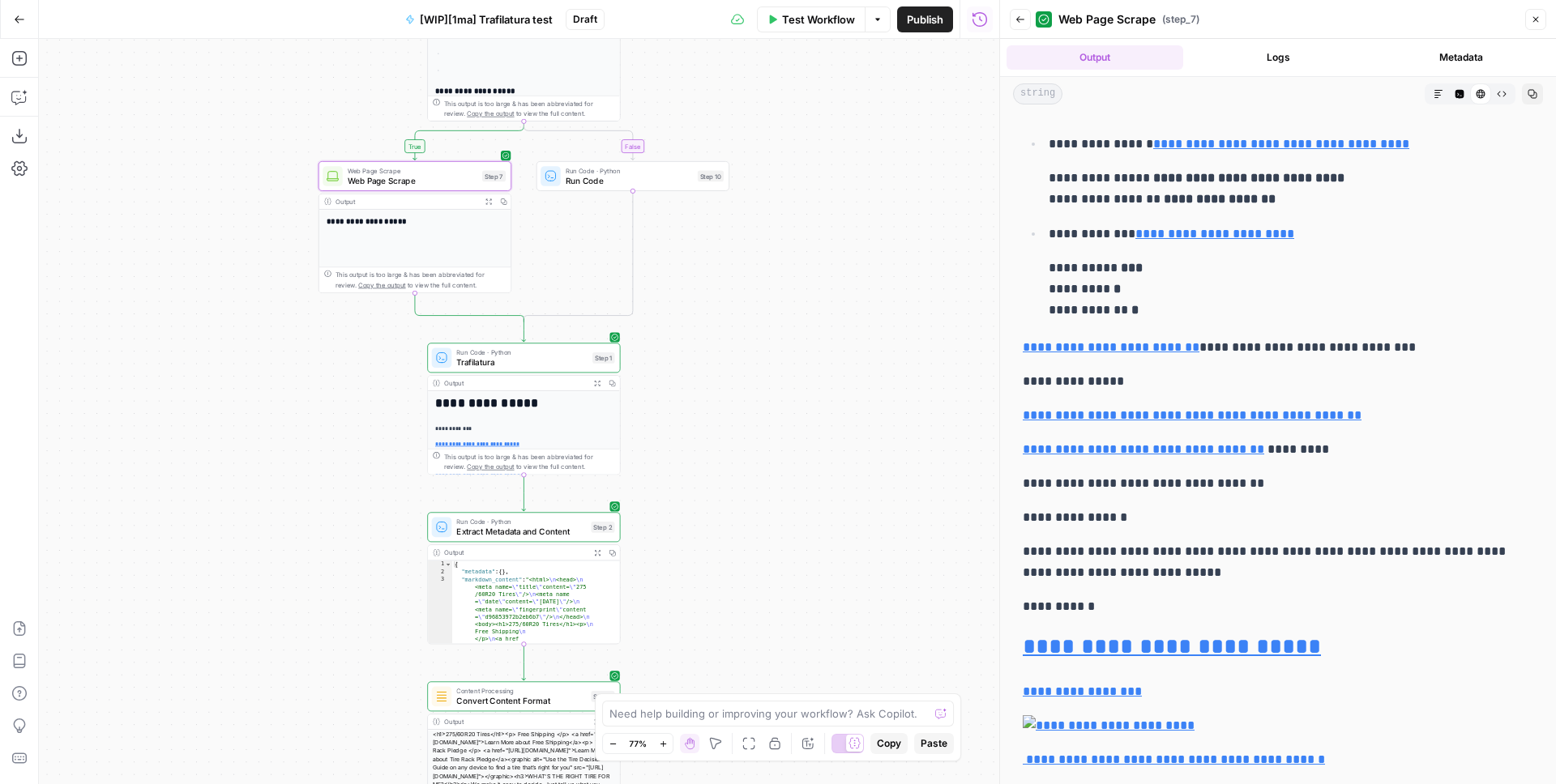
click at [1301, 50] on button "Logs" at bounding box center [1278, 57] width 177 height 25
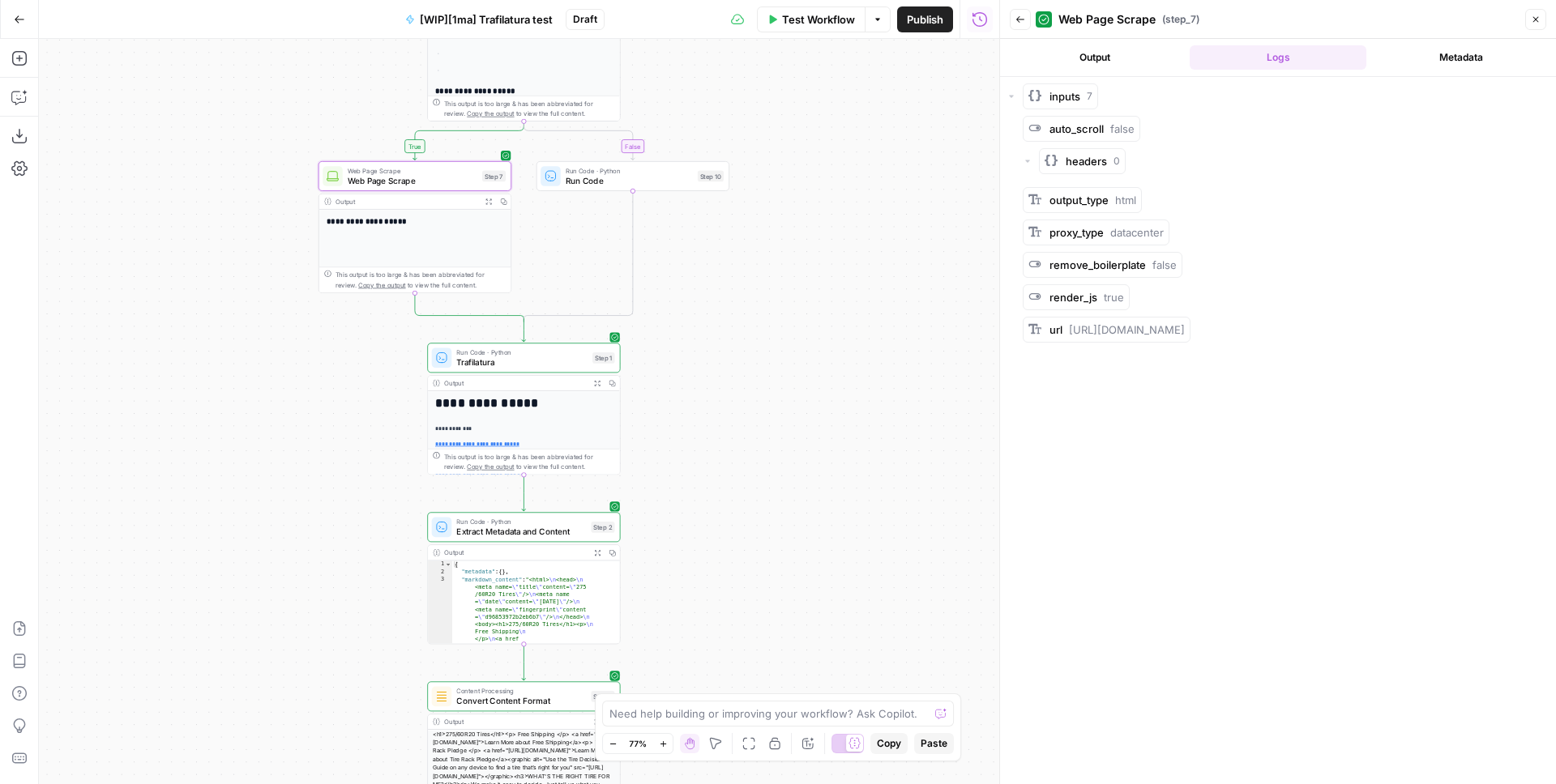
click at [1445, 48] on button "Metadata" at bounding box center [1461, 57] width 177 height 25
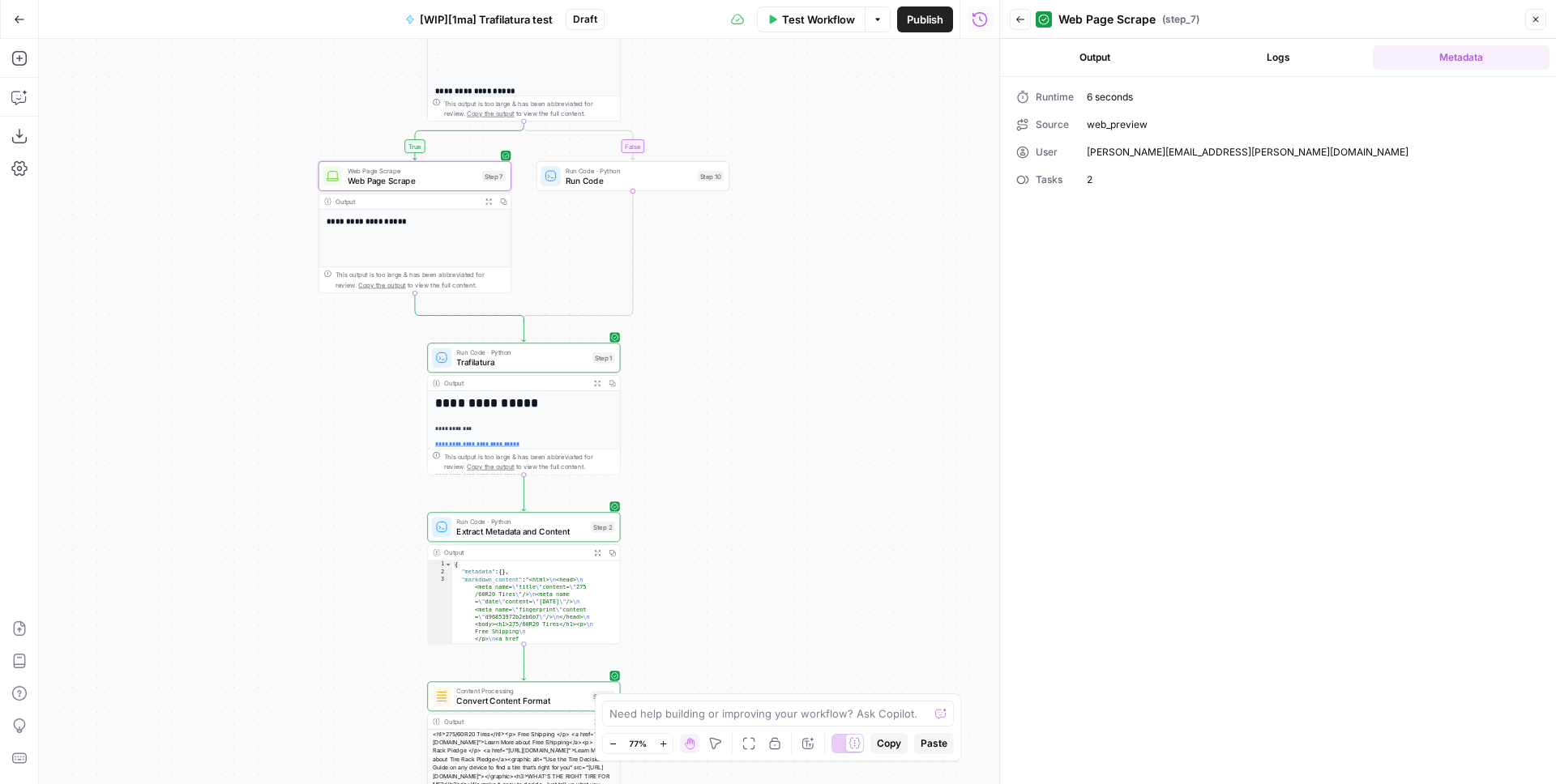
click at [1540, 21] on button "Close" at bounding box center [1536, 20] width 21 height 21
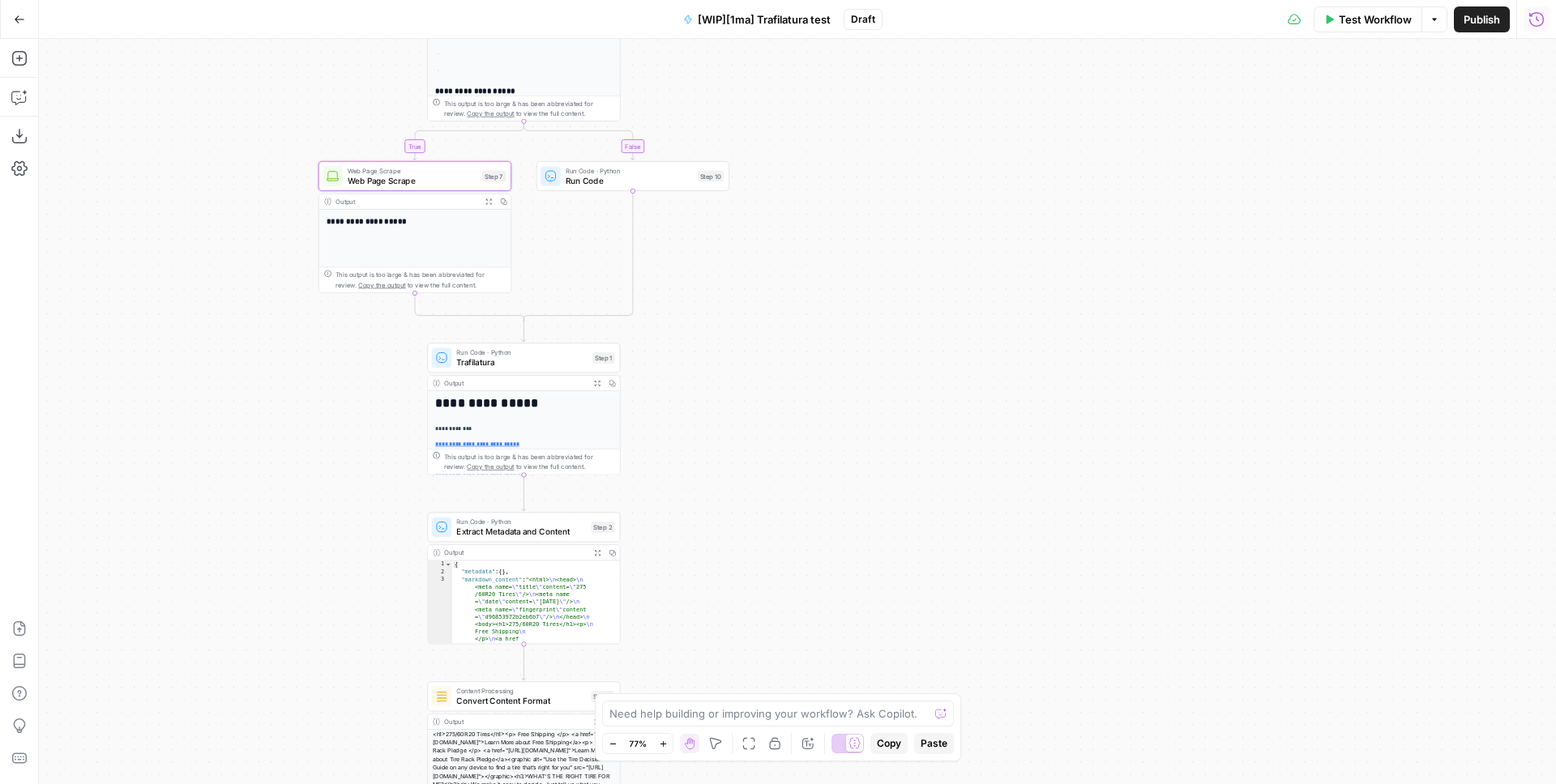
click at [1525, 18] on button "Run History" at bounding box center [1536, 20] width 26 height 26
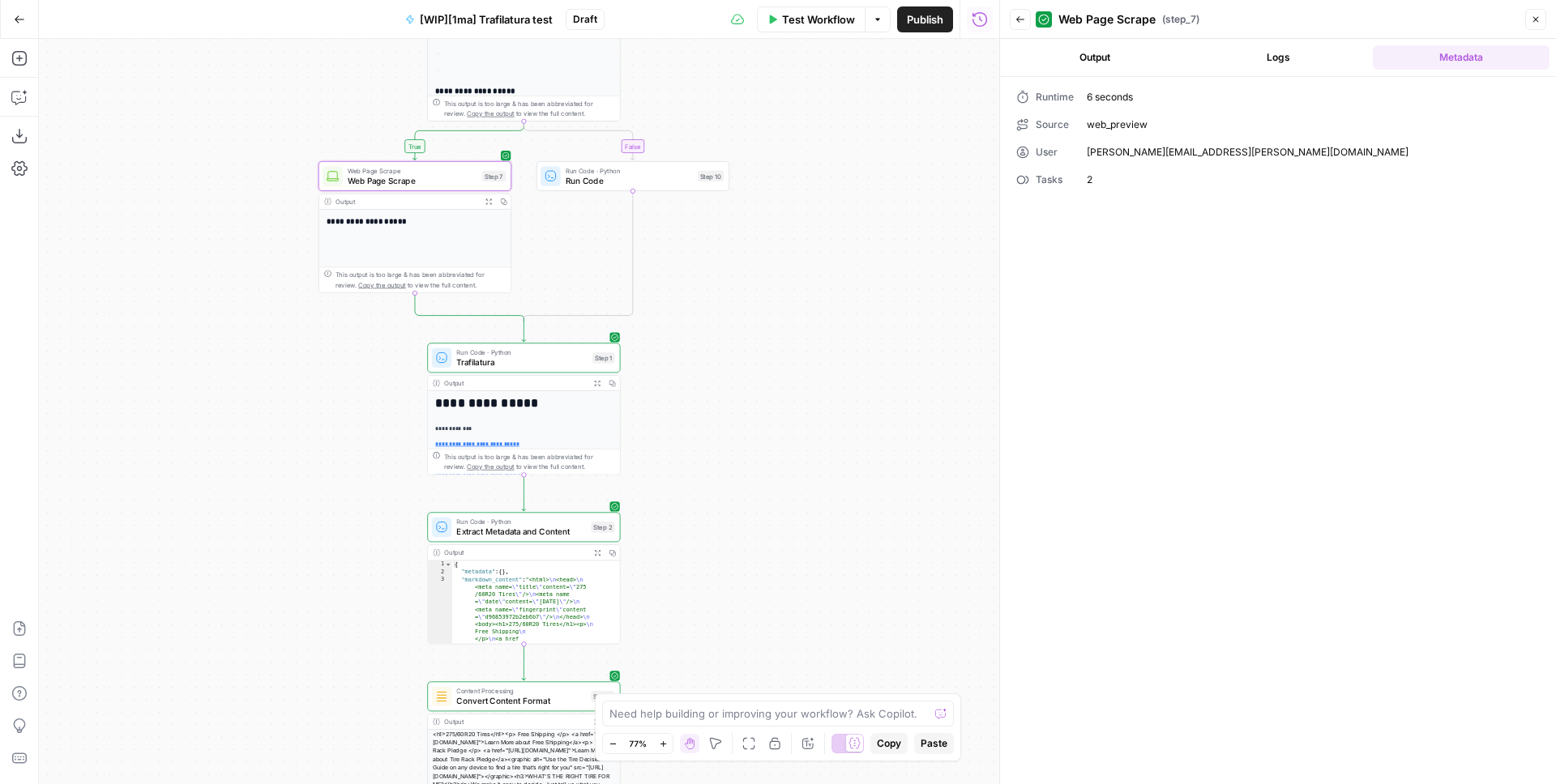
click at [1016, 18] on icon "button" at bounding box center [1020, 20] width 10 height 10
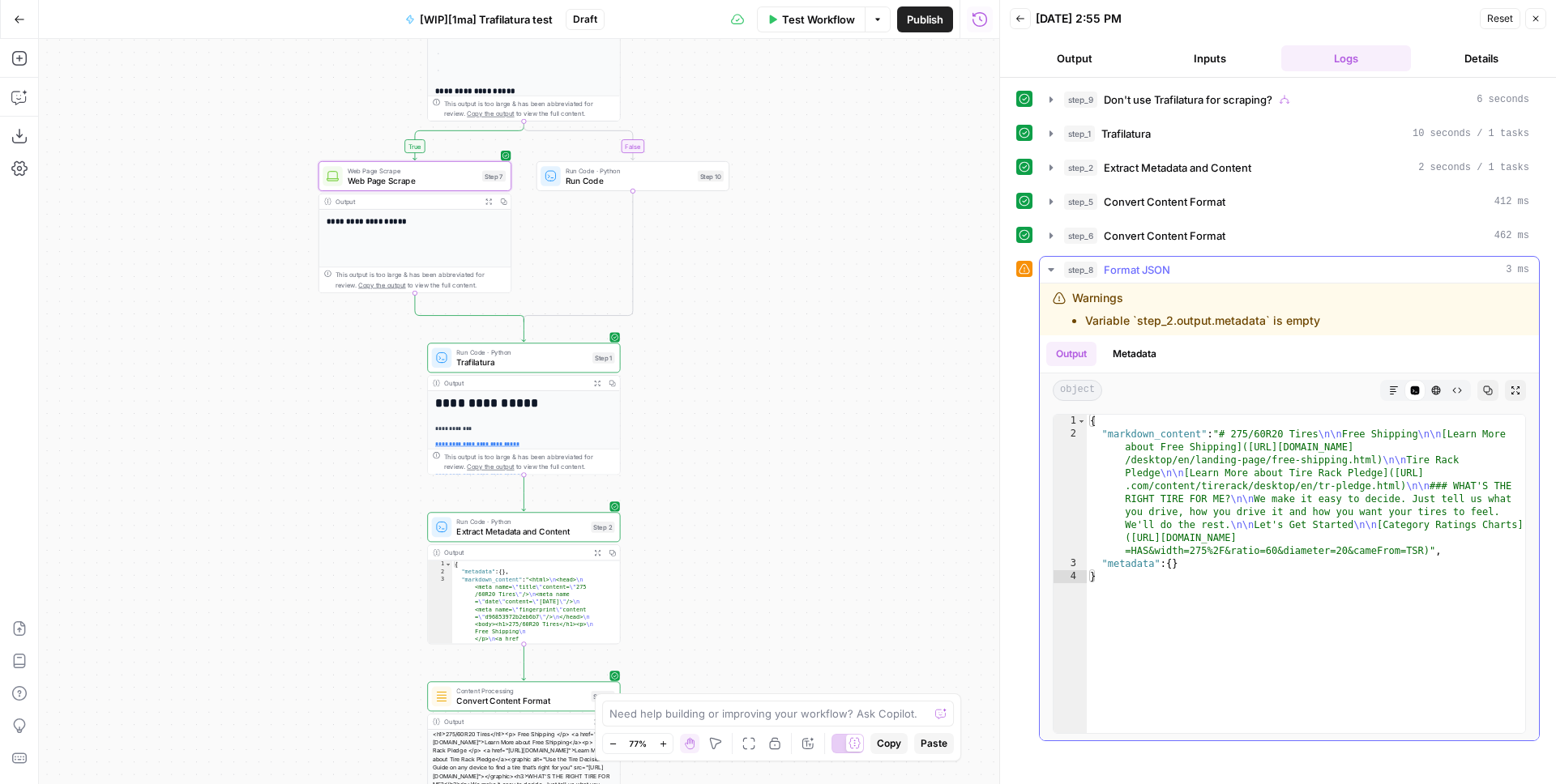
click at [1052, 267] on icon "button" at bounding box center [1051, 270] width 13 height 13
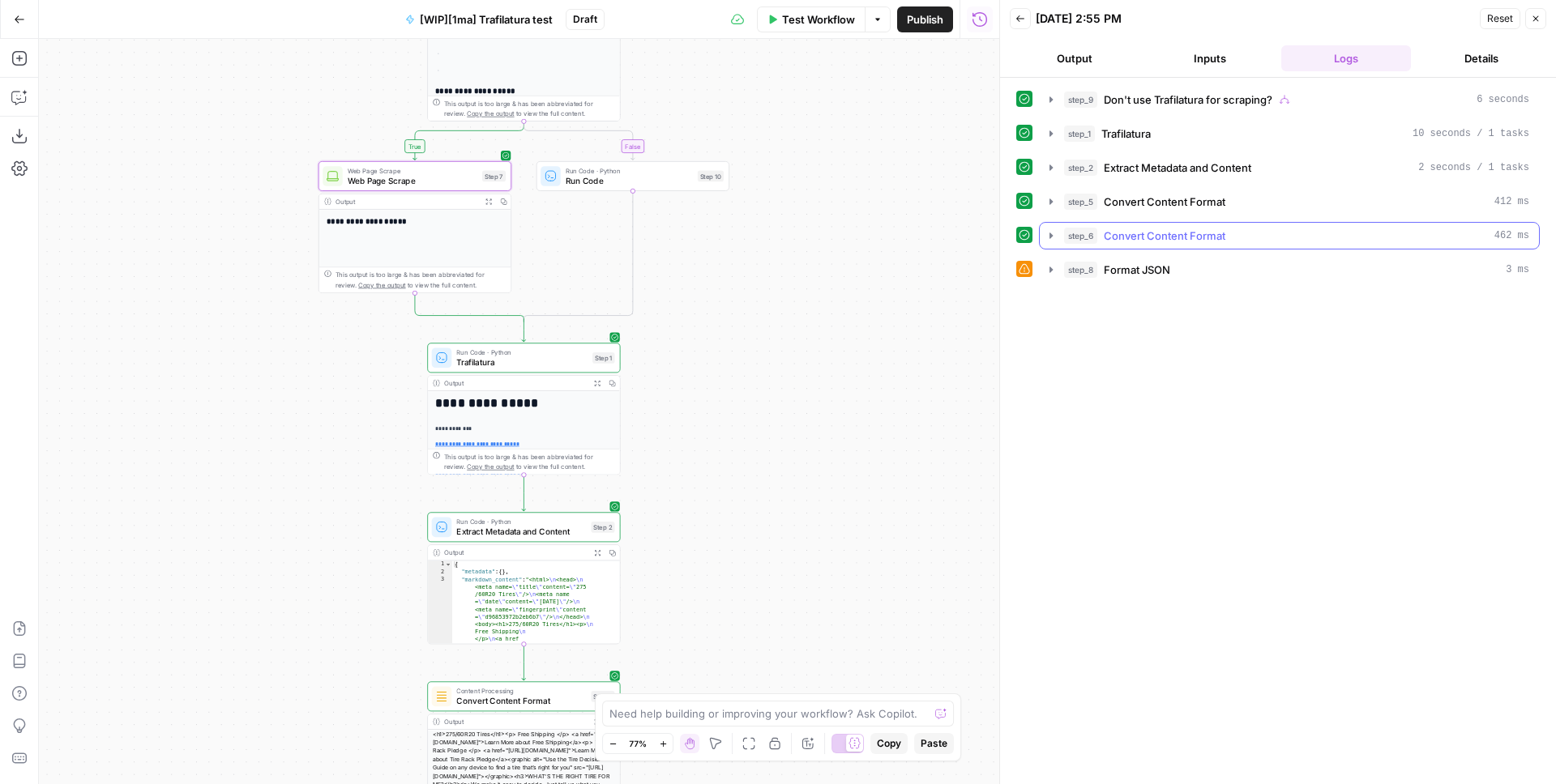
click at [1046, 231] on icon "button" at bounding box center [1051, 235] width 13 height 13
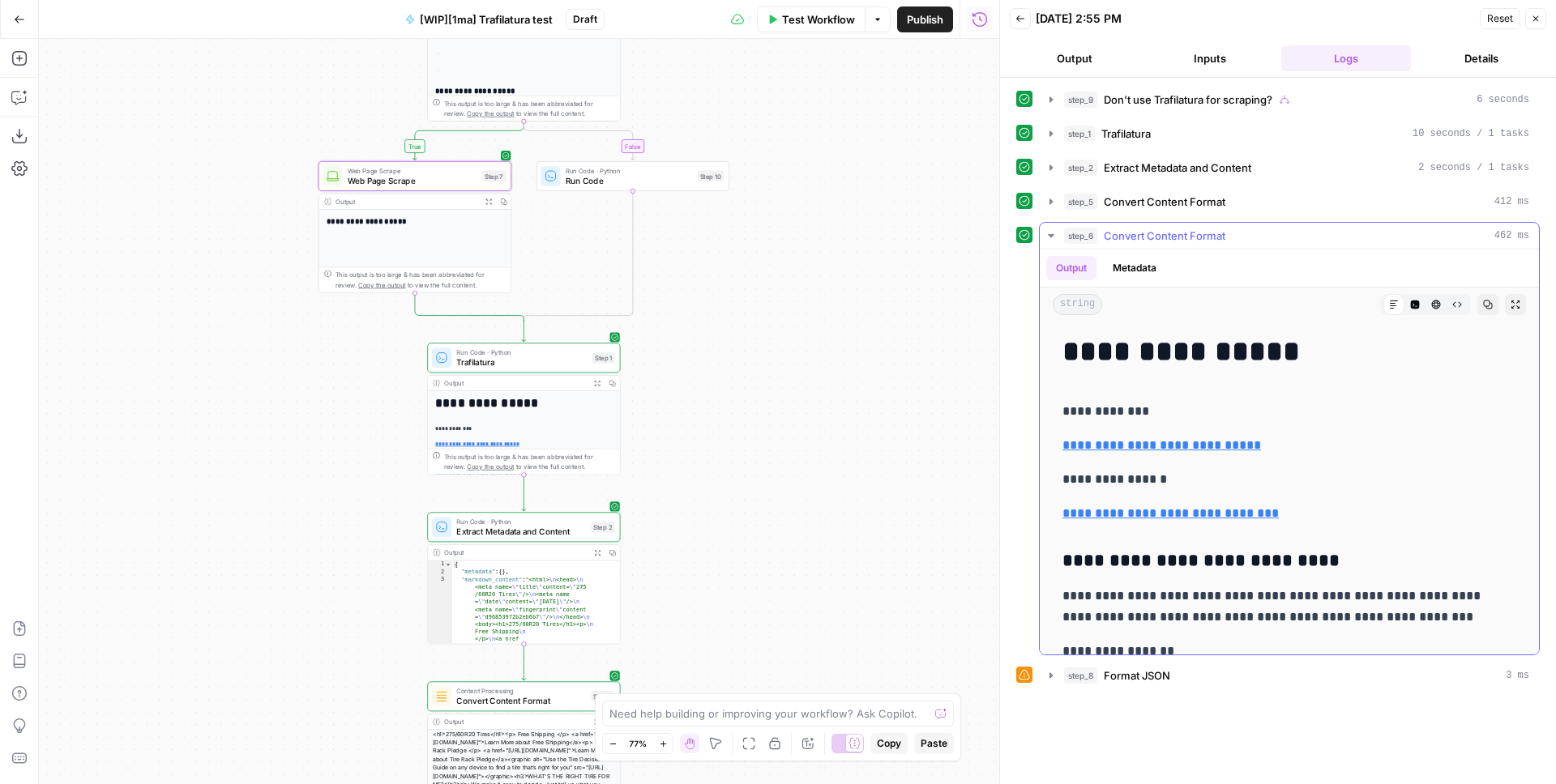
scroll to position [54, 0]
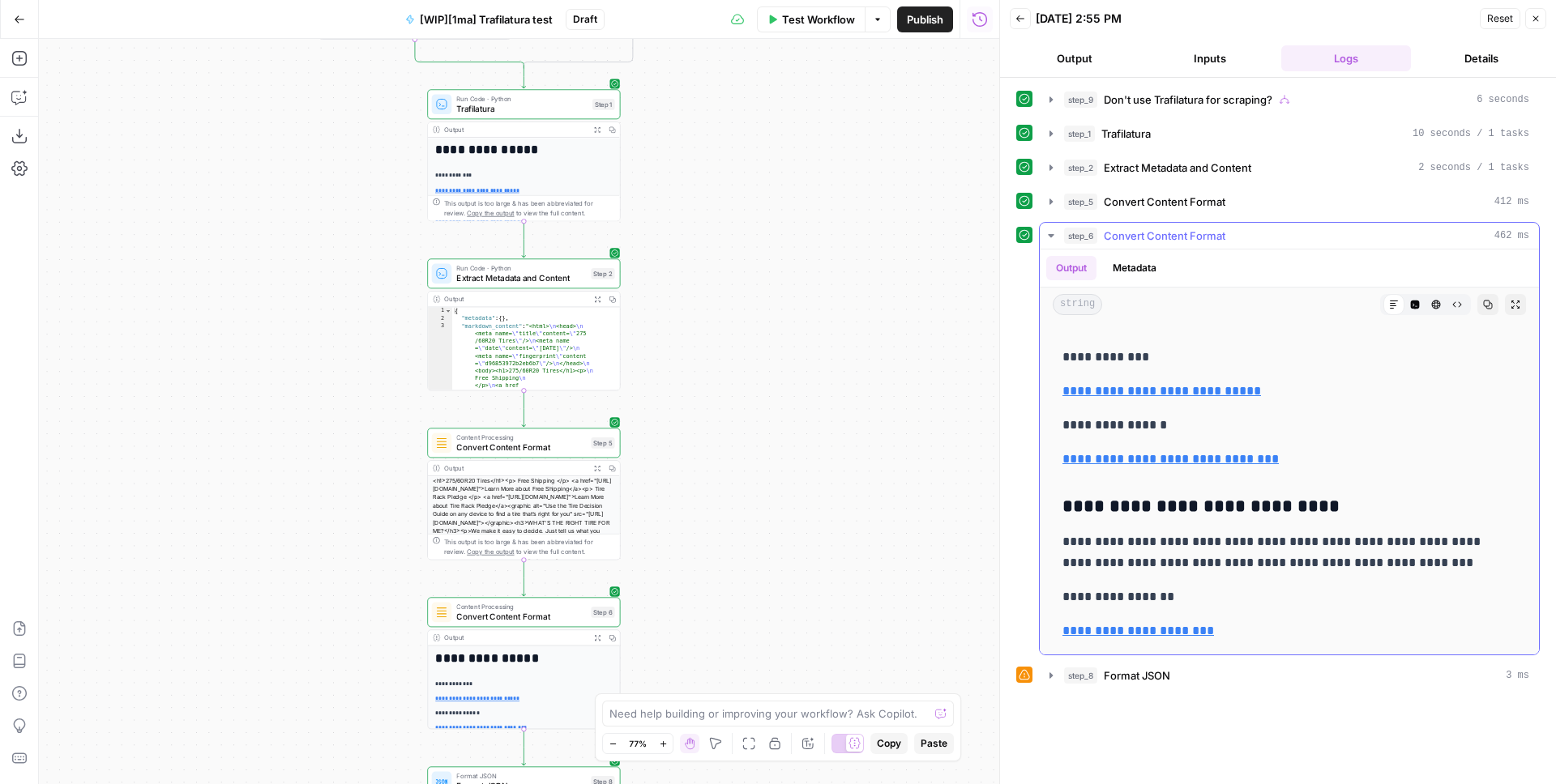
click at [1186, 526] on div "**********" at bounding box center [1289, 461] width 473 height 374
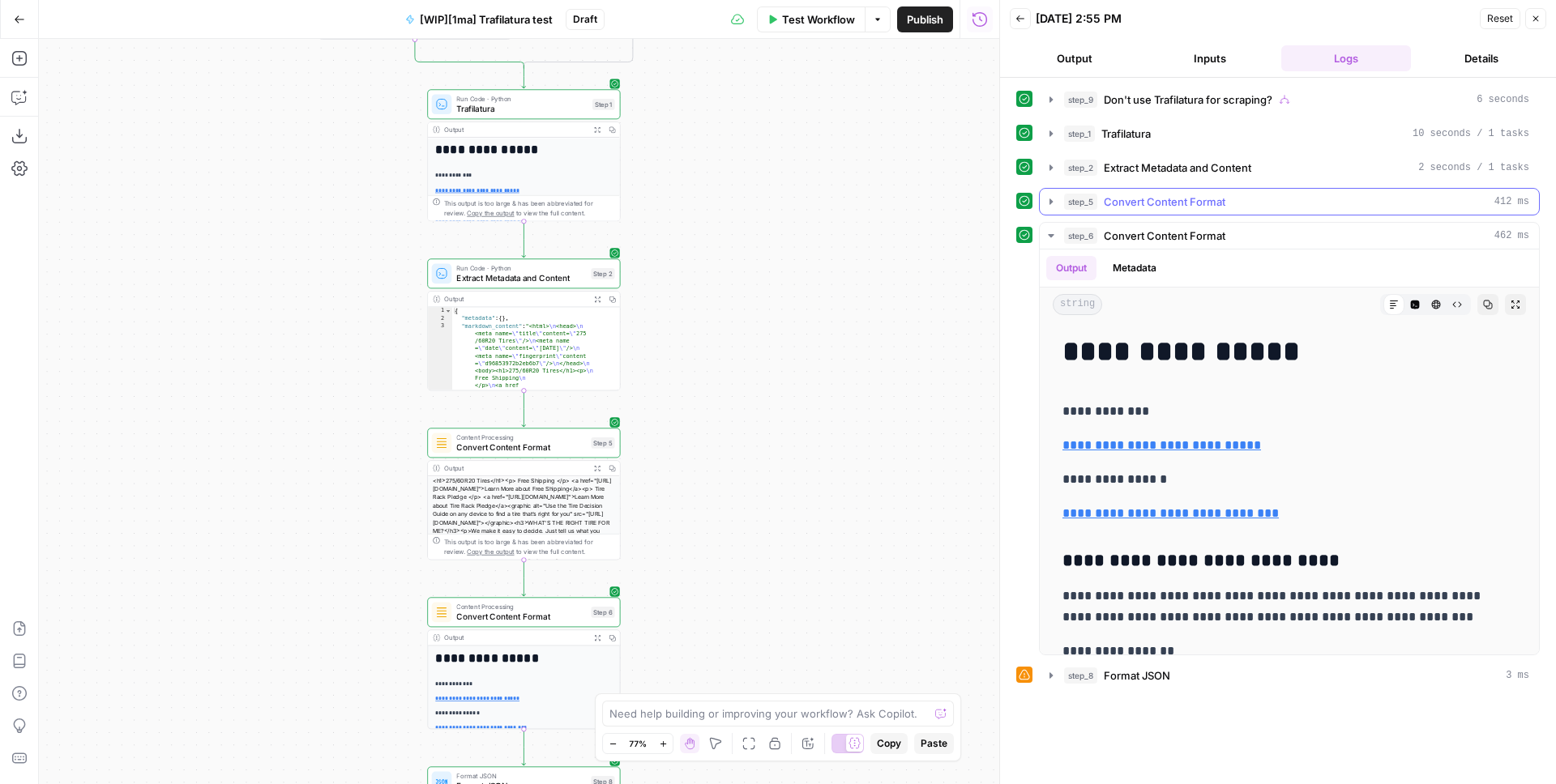
click at [1174, 186] on div "**********" at bounding box center [1278, 388] width 523 height 603
click at [1175, 200] on span "Convert Content Format" at bounding box center [1164, 202] width 122 height 16
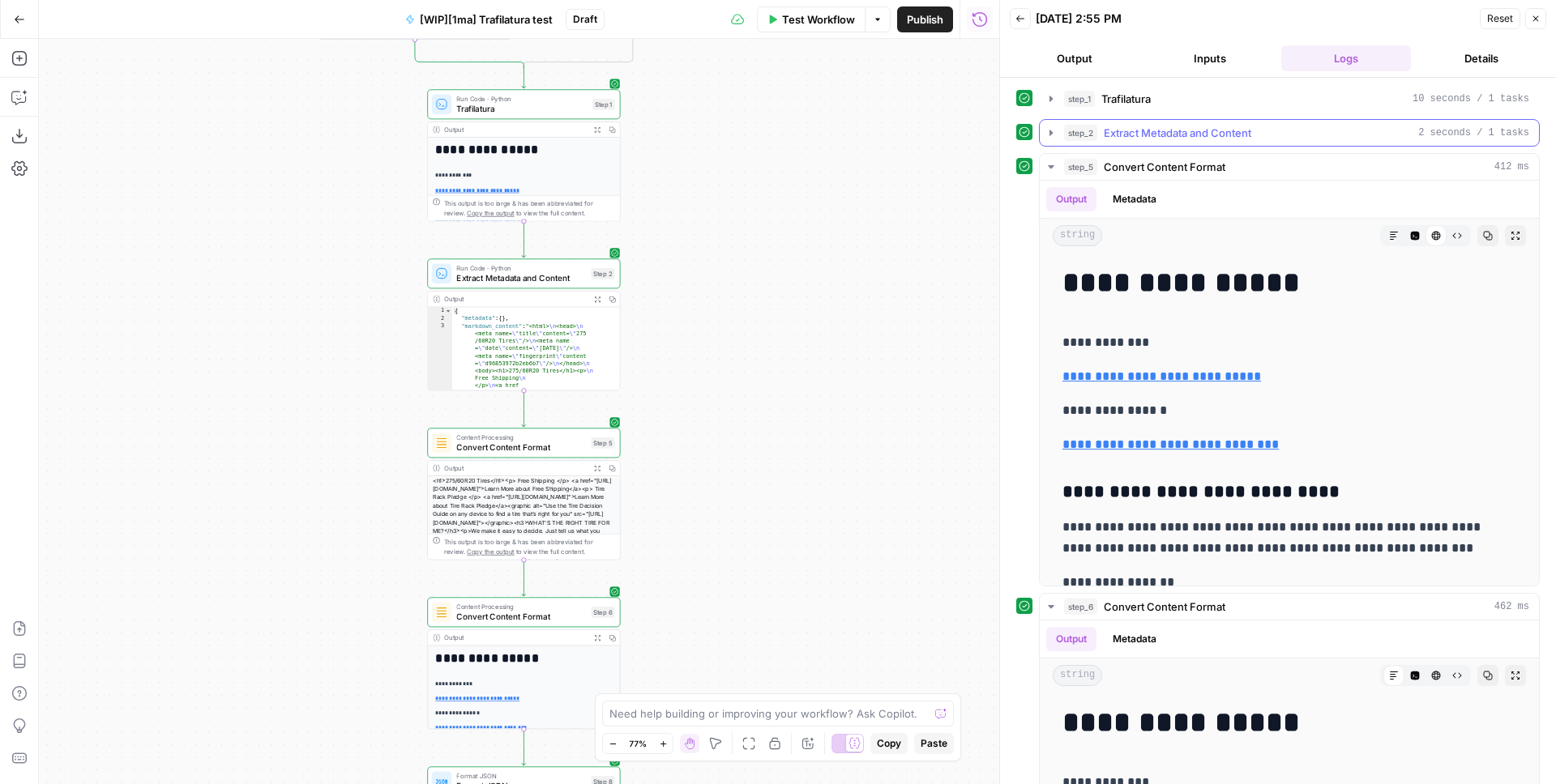
scroll to position [3, 0]
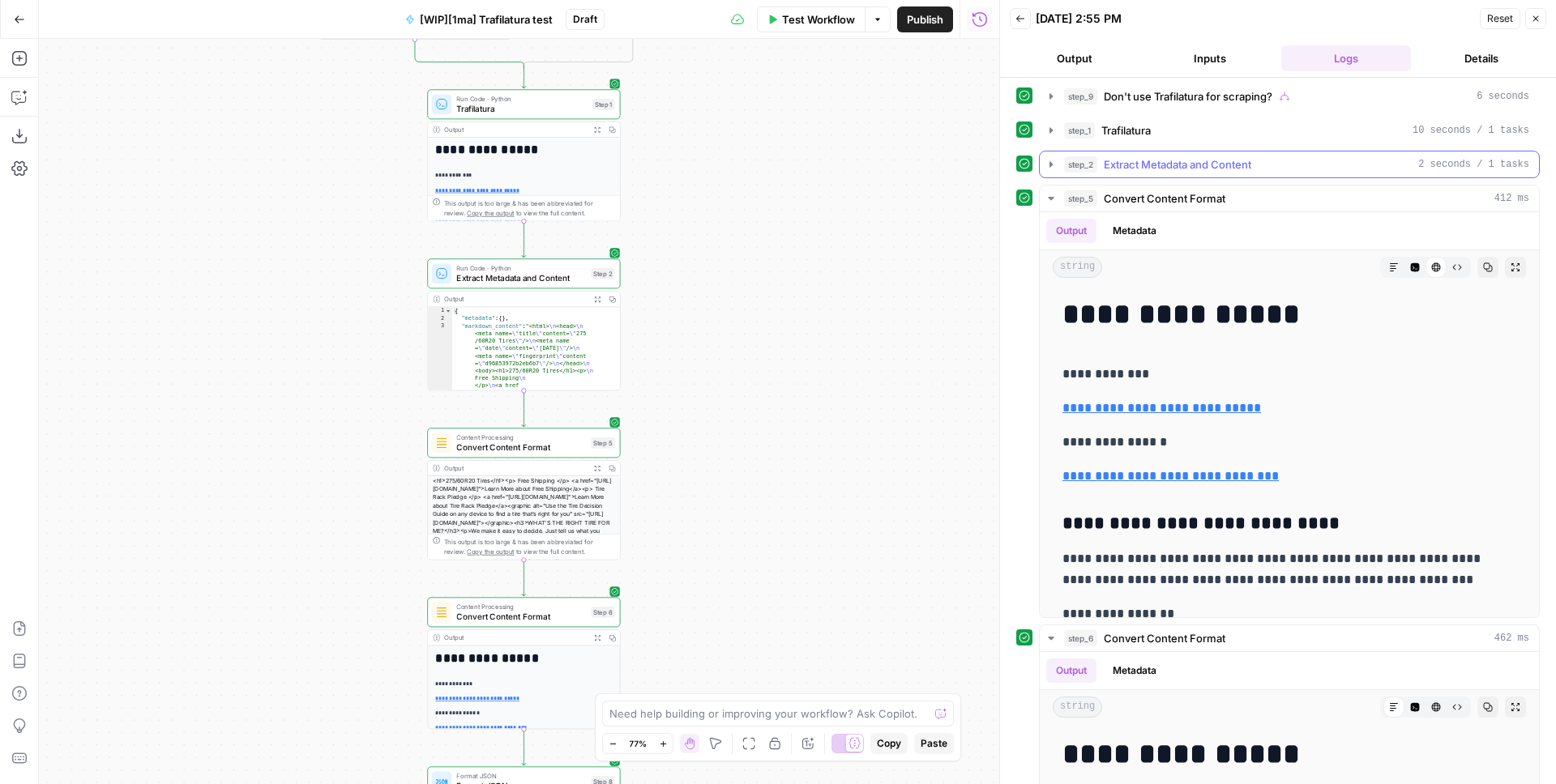
click at [1164, 164] on span "Extract Metadata and Content" at bounding box center [1177, 164] width 147 height 16
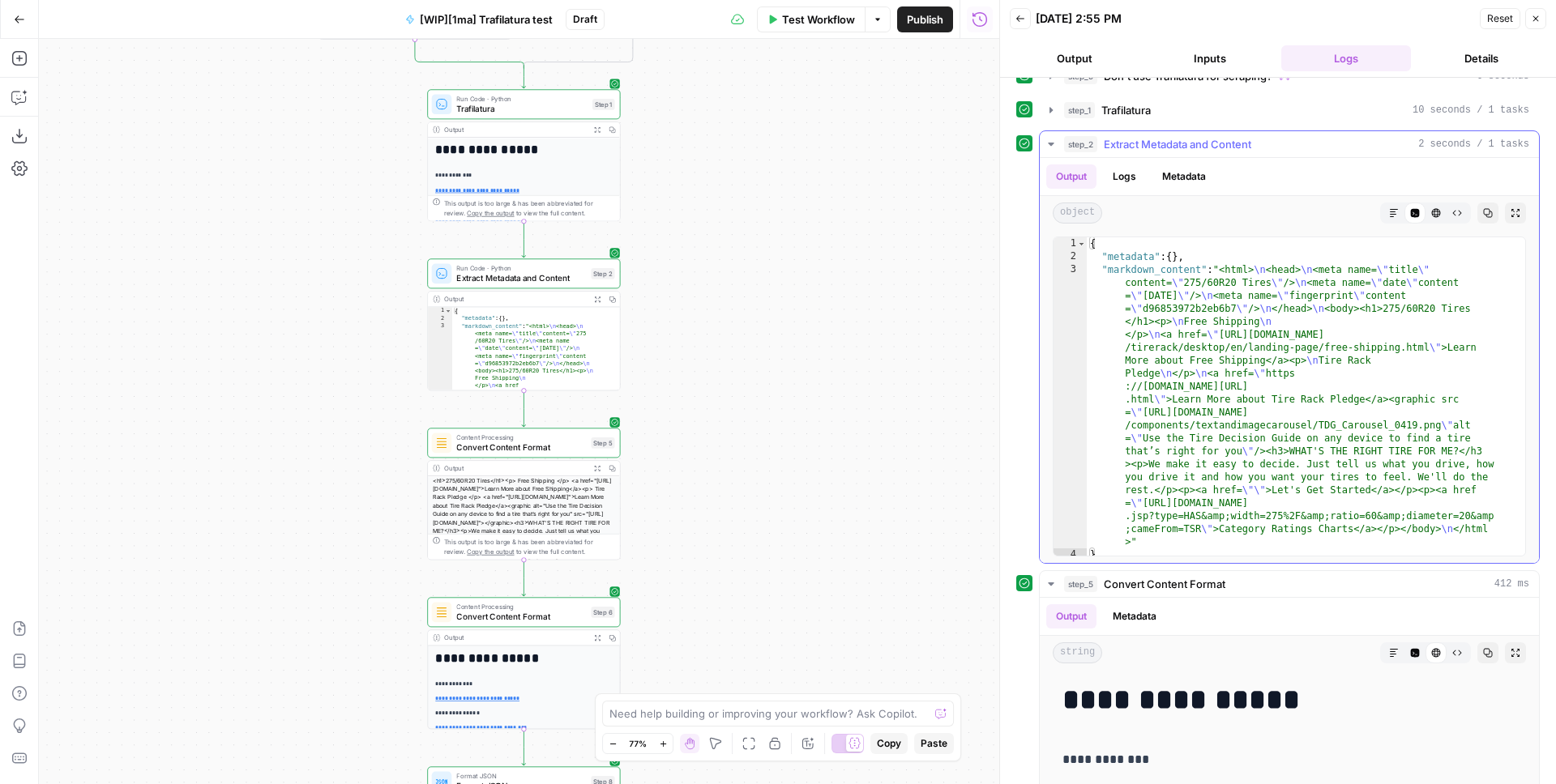
scroll to position [0, 0]
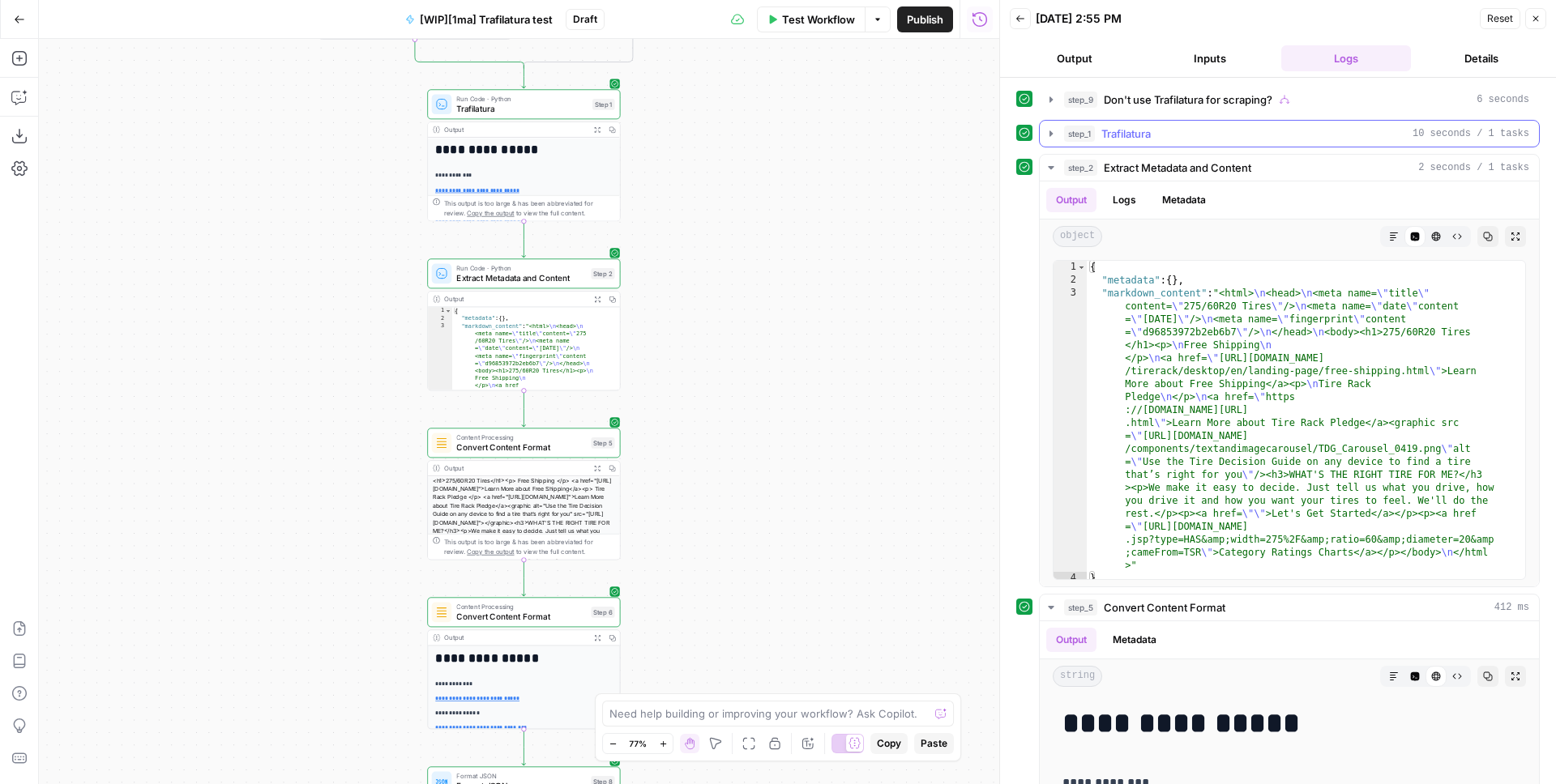
click at [1140, 136] on span "Trafilatura" at bounding box center [1126, 134] width 49 height 16
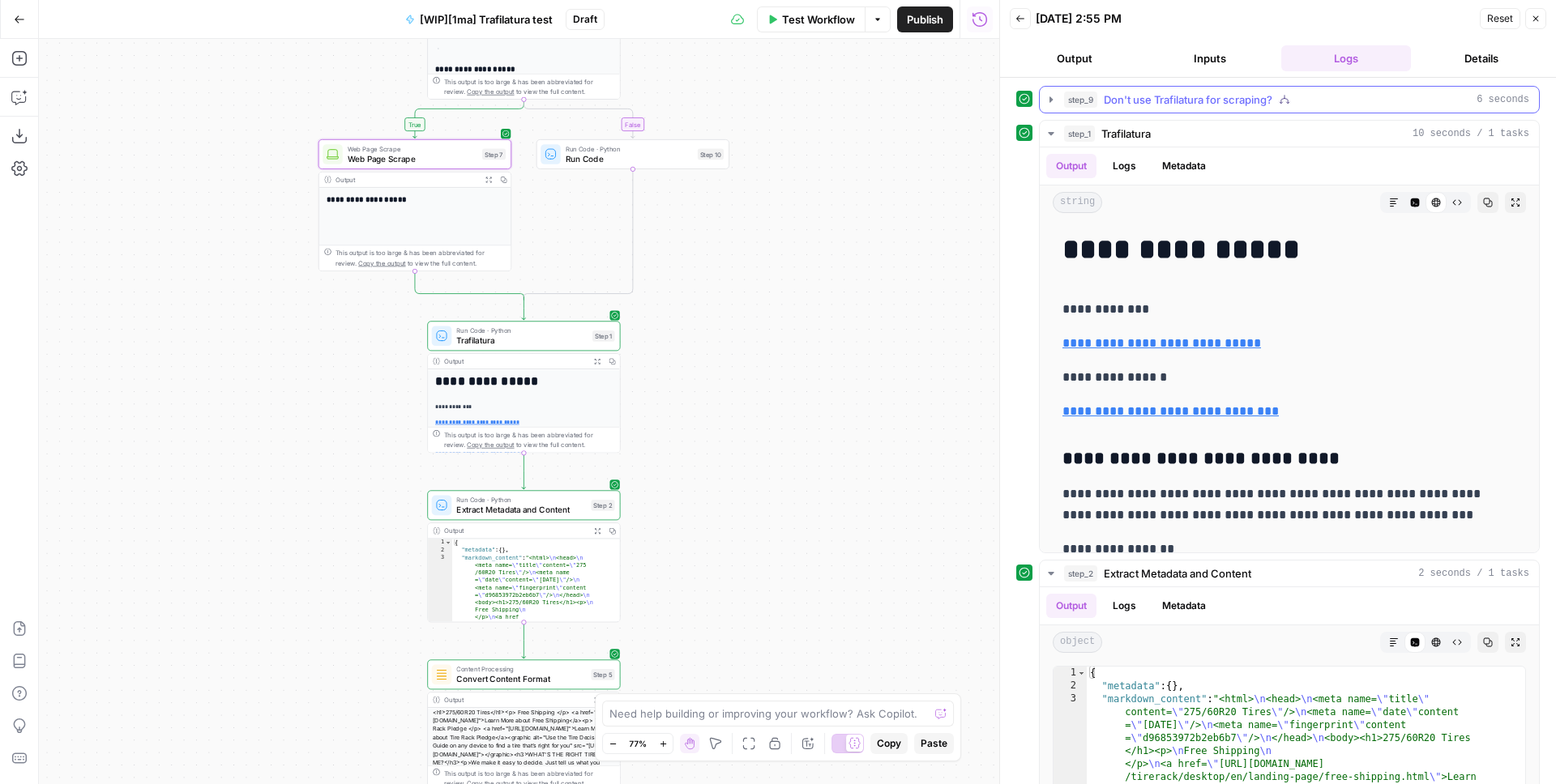
click at [1206, 100] on span "Don't use Trafilatura for scraping?" at bounding box center [1188, 100] width 168 height 16
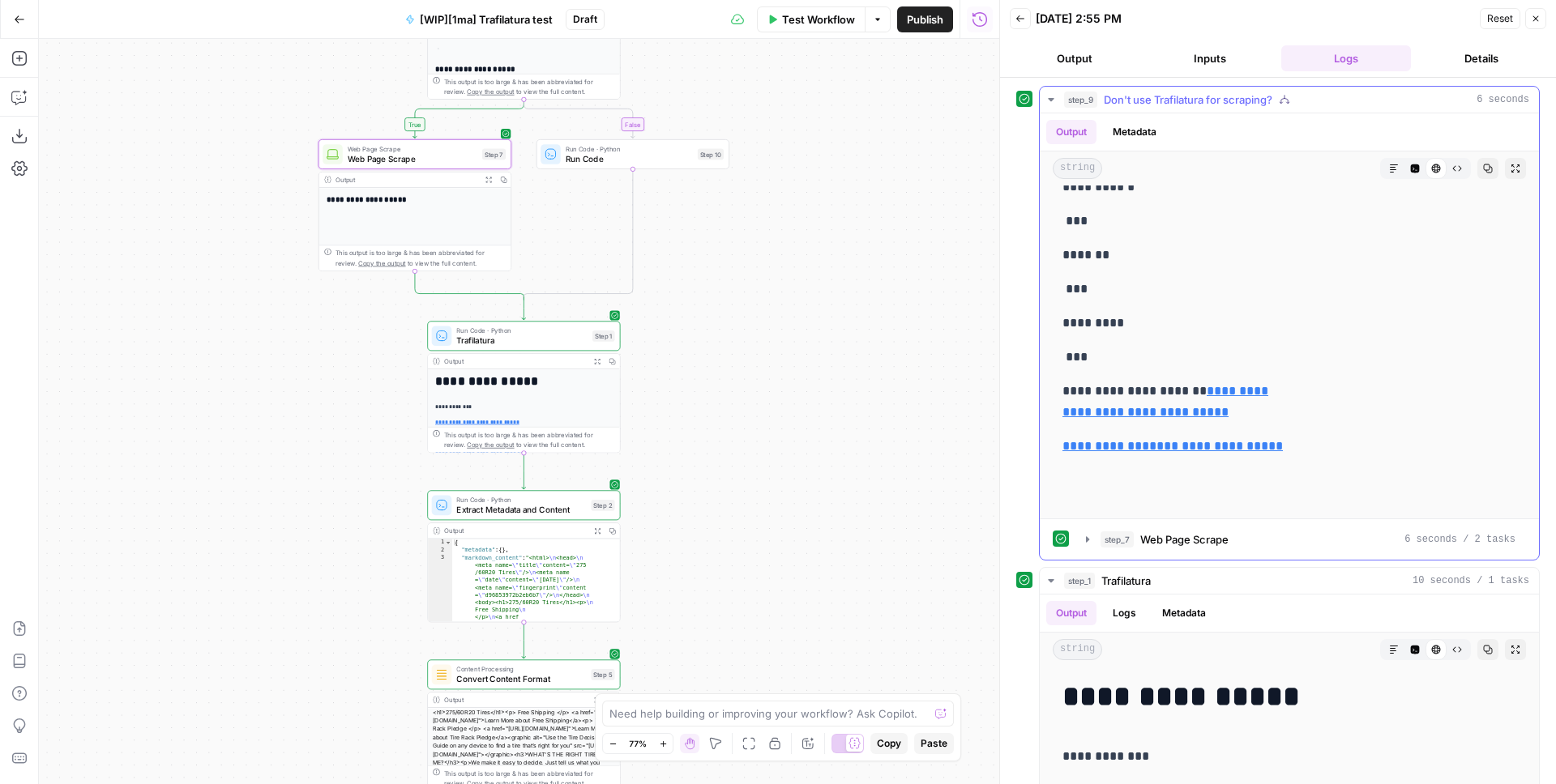
scroll to position [3363, 0]
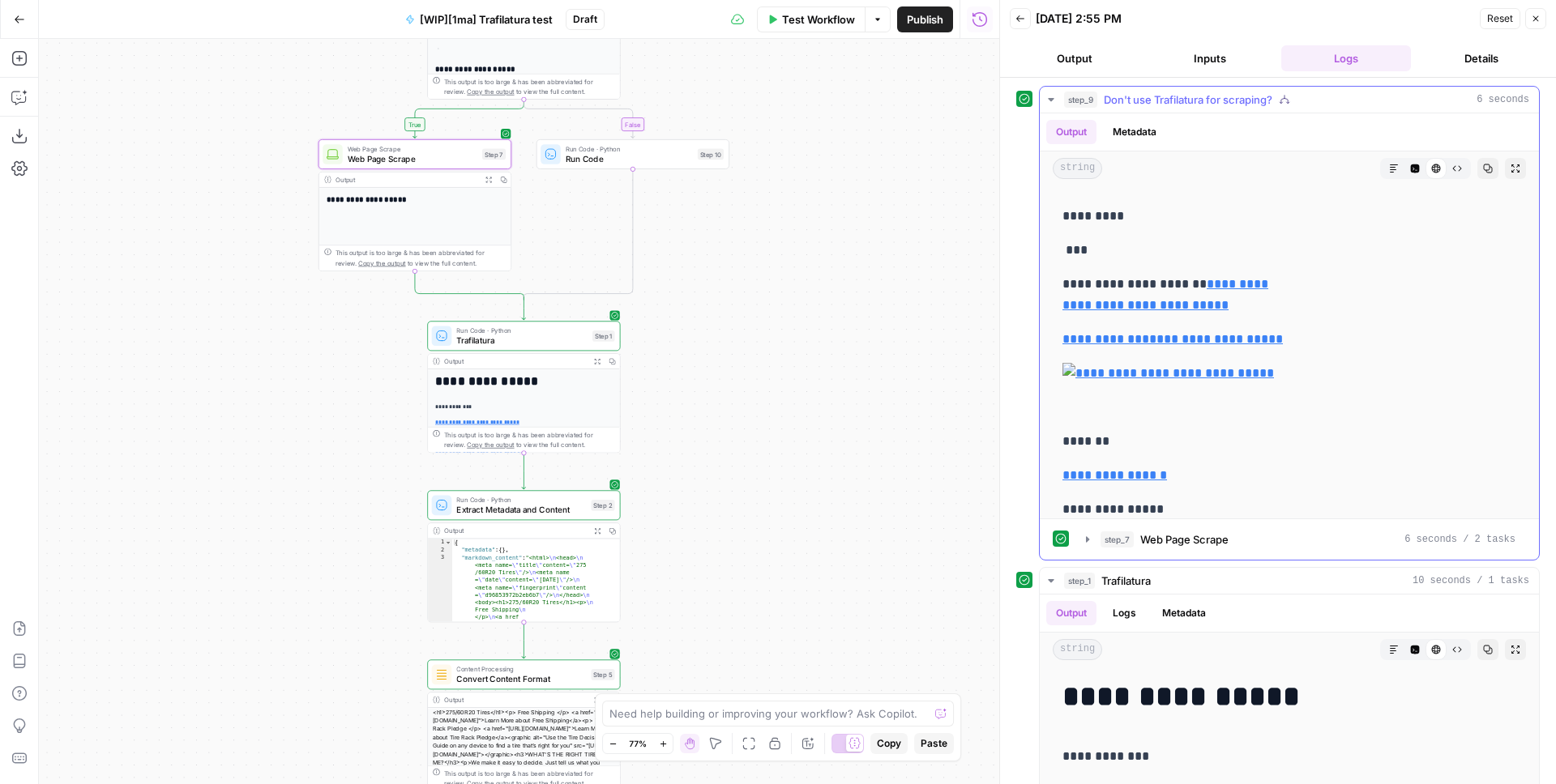
click at [1404, 168] on button "Code Editor" at bounding box center [1415, 168] width 21 height 21
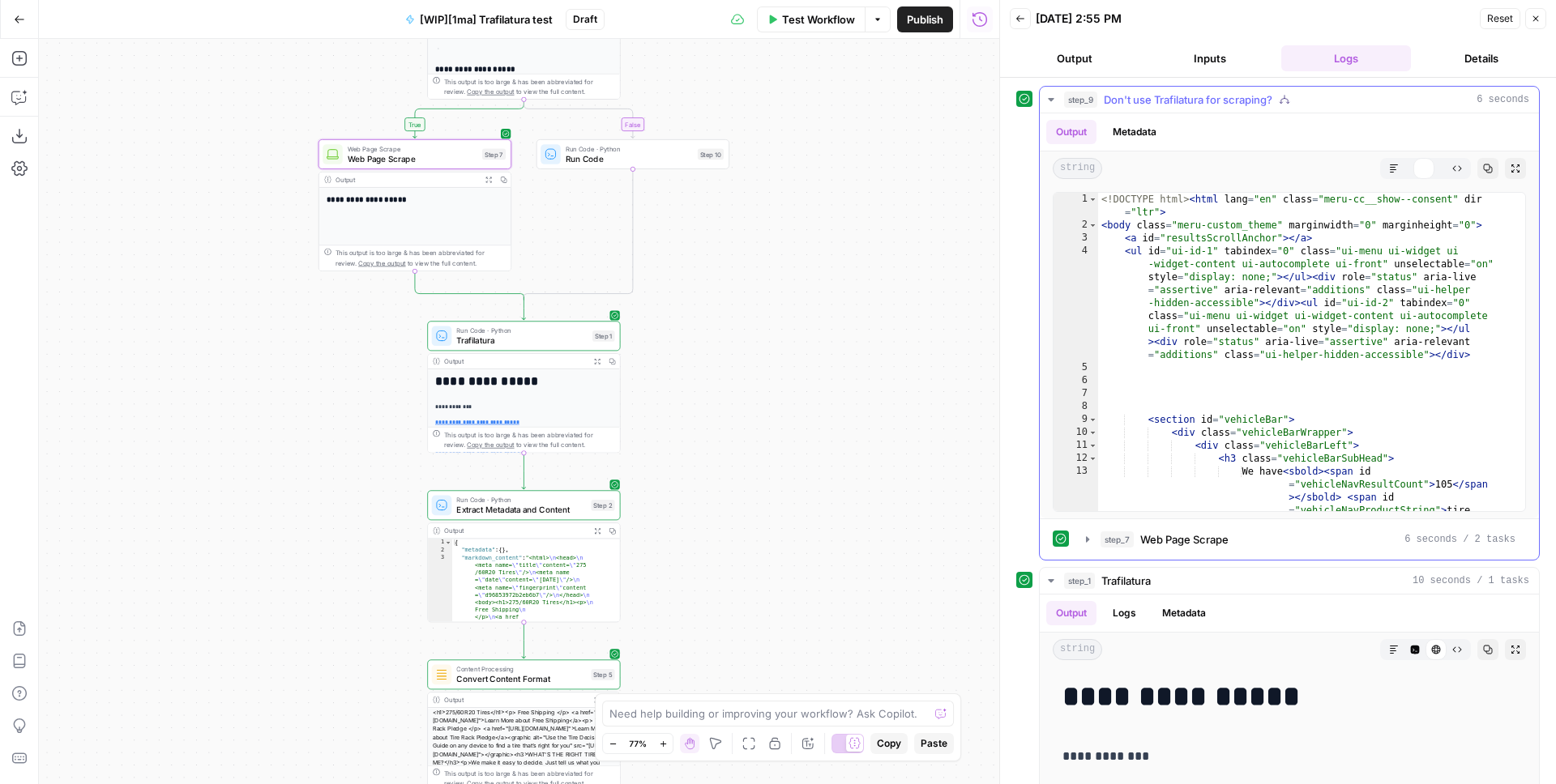
scroll to position [0, 0]
type textarea "**********"
click at [1235, 254] on div "<! DOCTYPE html > < html lang = "en" class = "meru-cc__show--consent" dir = "lt…" at bounding box center [1305, 397] width 415 height 409
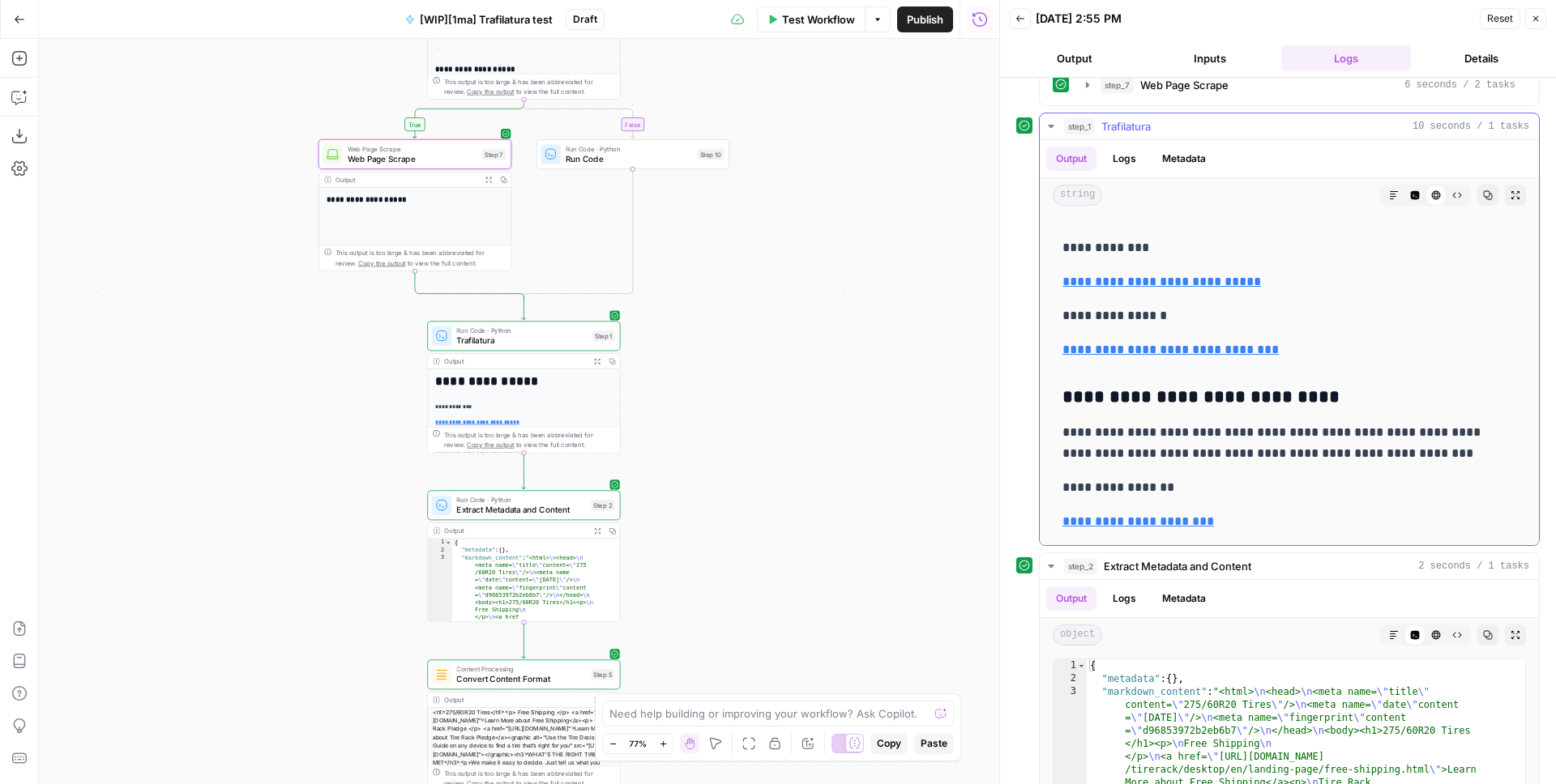
scroll to position [537, 0]
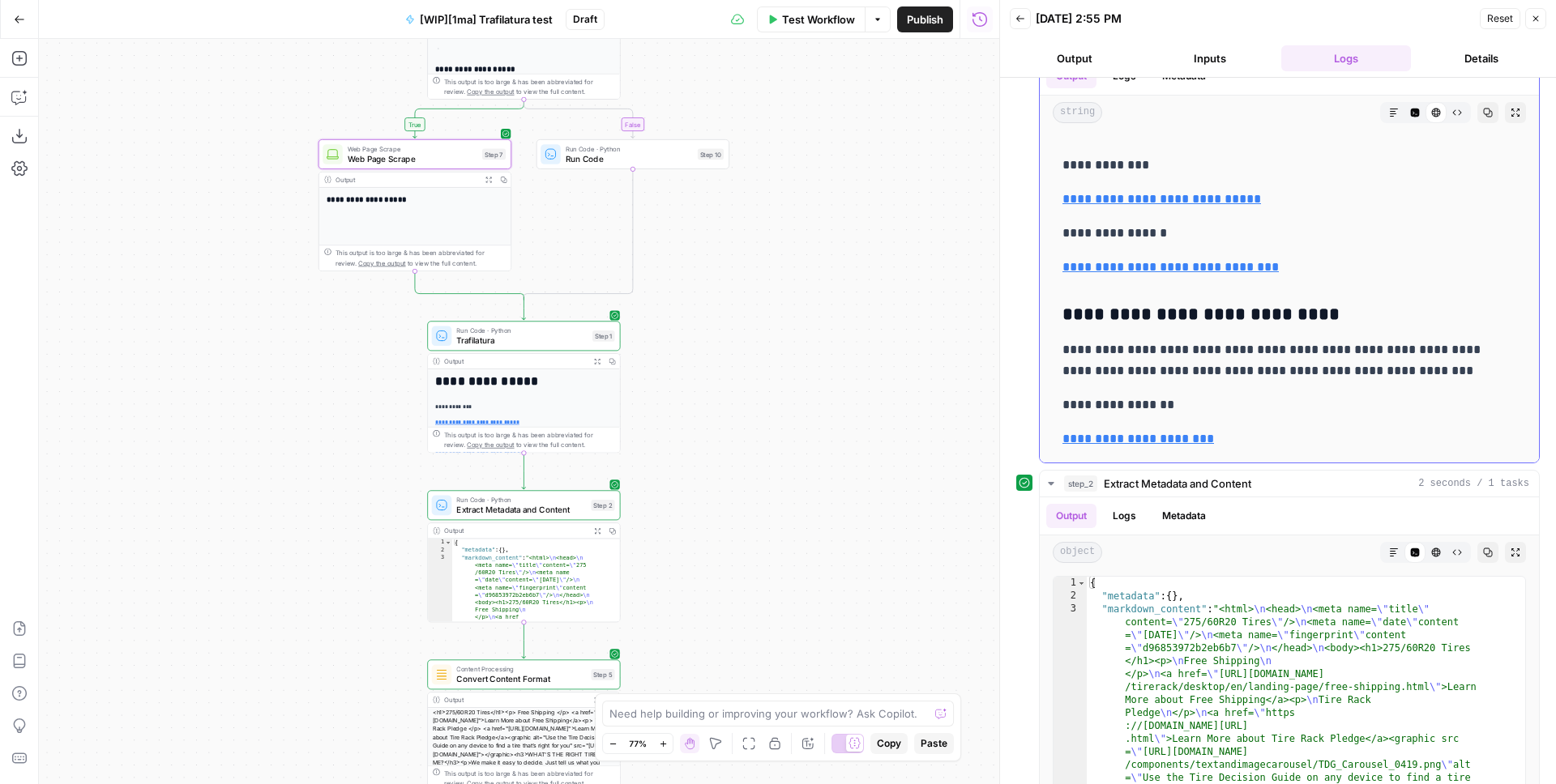
click at [1124, 405] on p "**********" at bounding box center [1276, 405] width 429 height 21
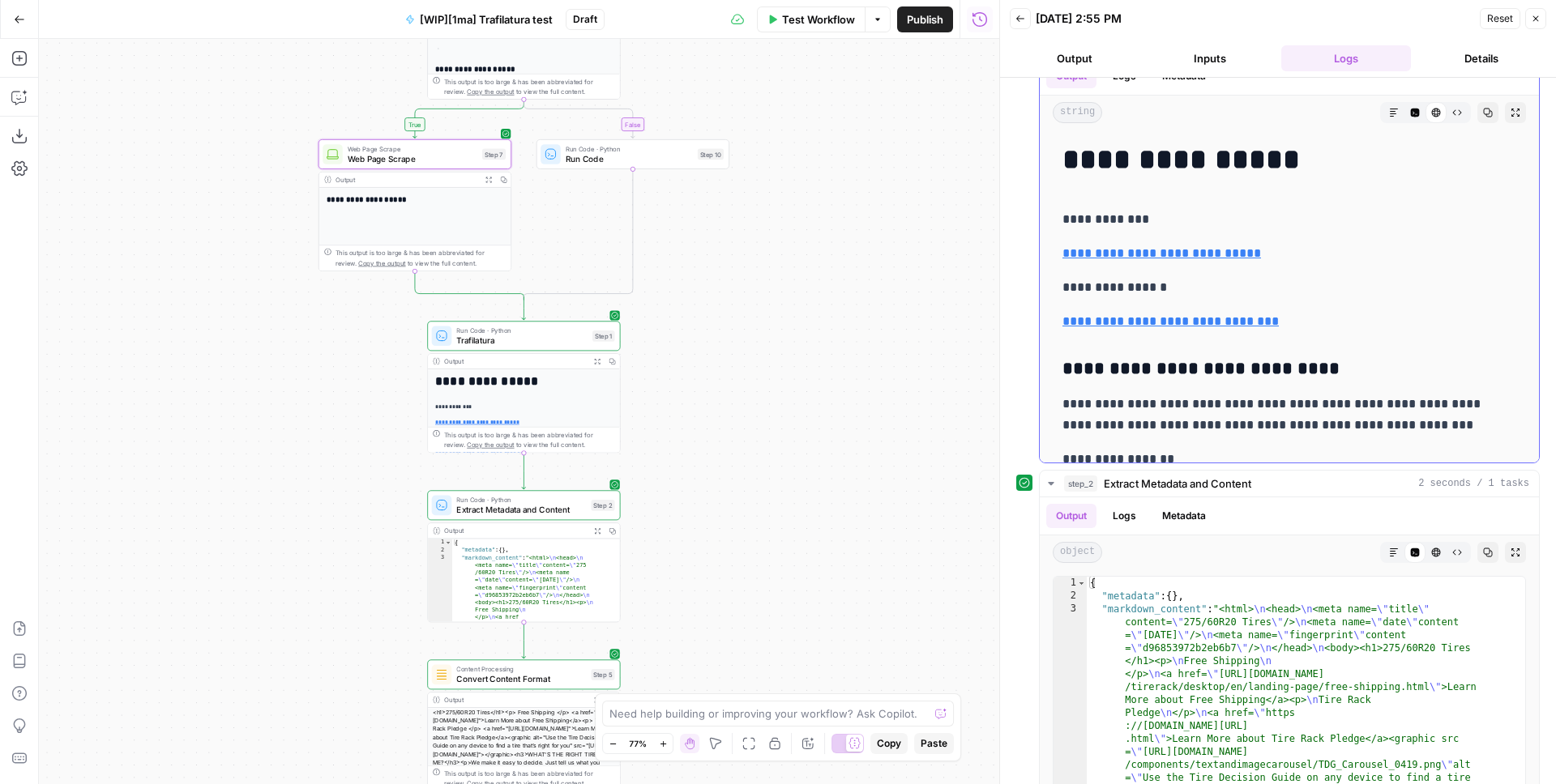
scroll to position [339, 0]
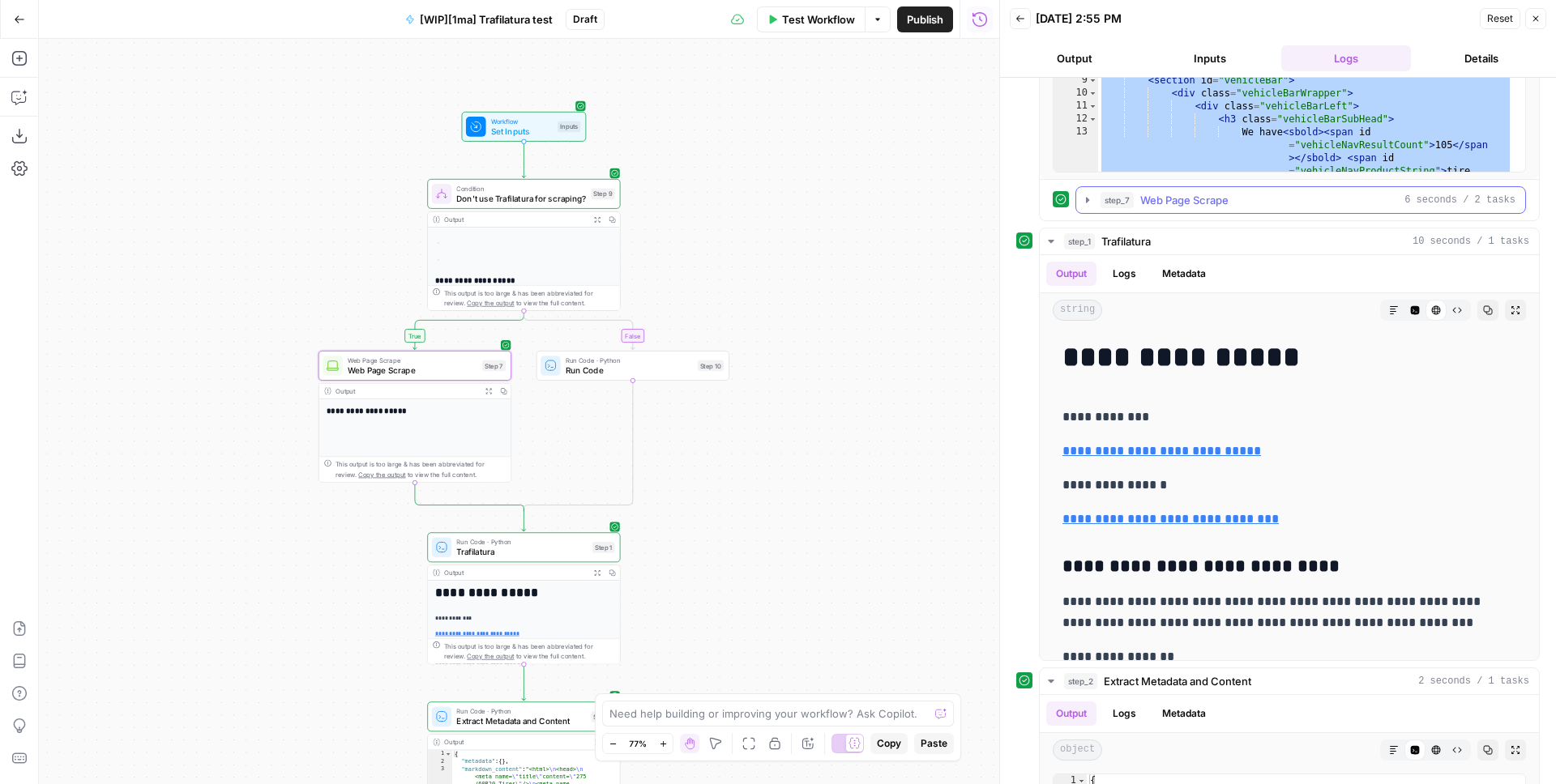
click at [1174, 195] on span "Web Page Scrape" at bounding box center [1184, 200] width 88 height 16
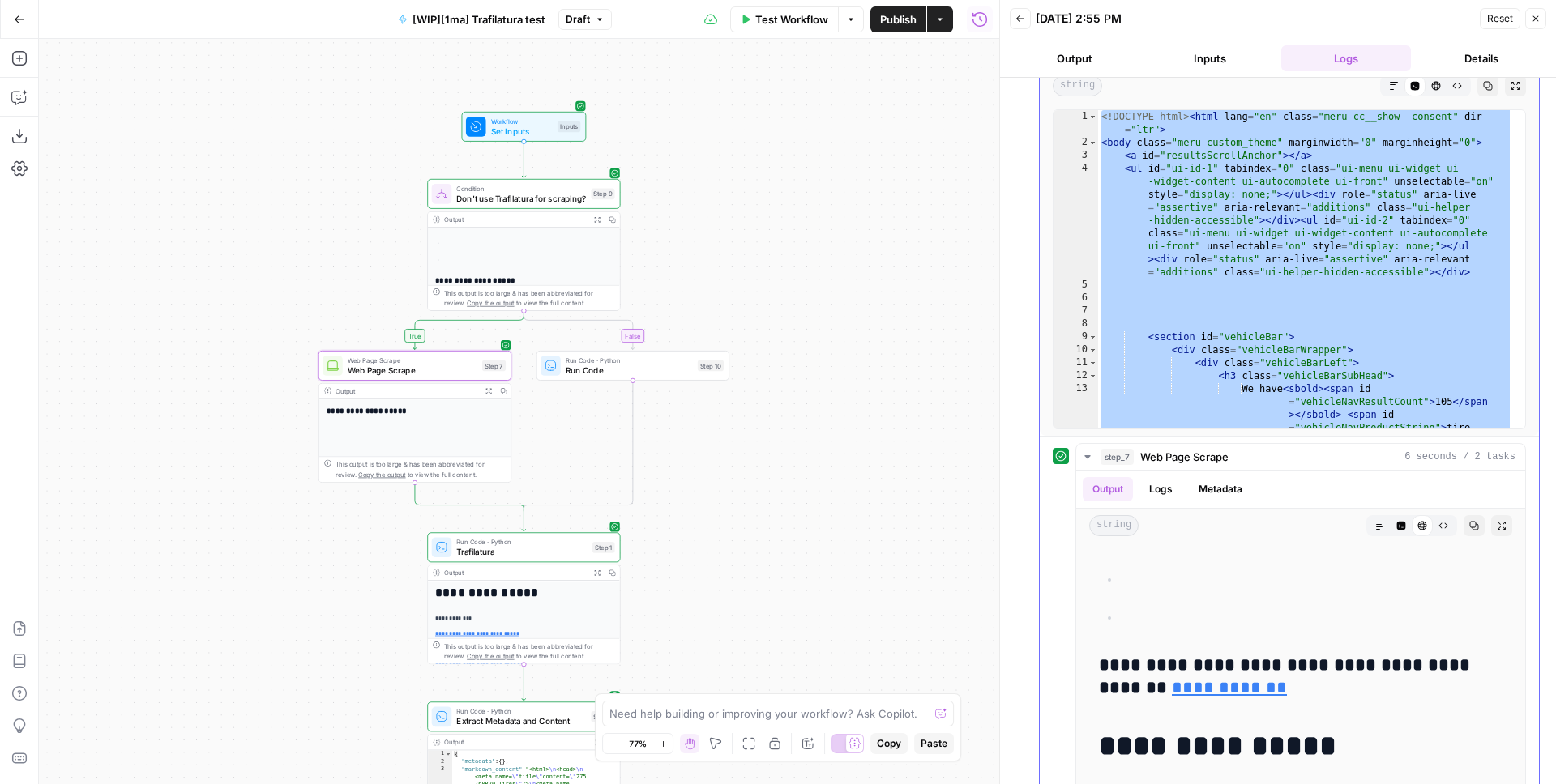
scroll to position [0, 0]
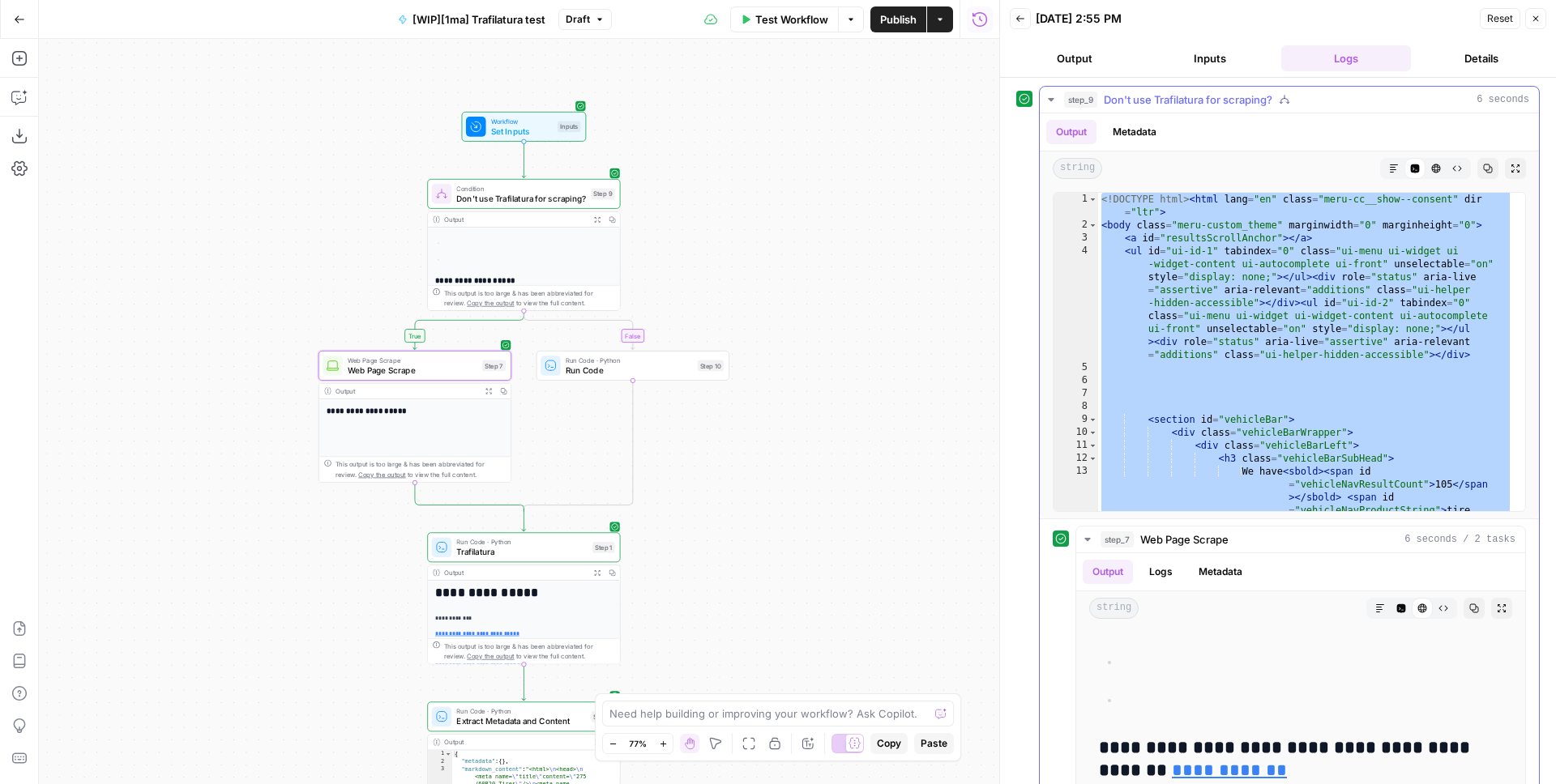
click at [1151, 104] on span "Don't use Trafilatura for scraping?" at bounding box center [1188, 100] width 168 height 16
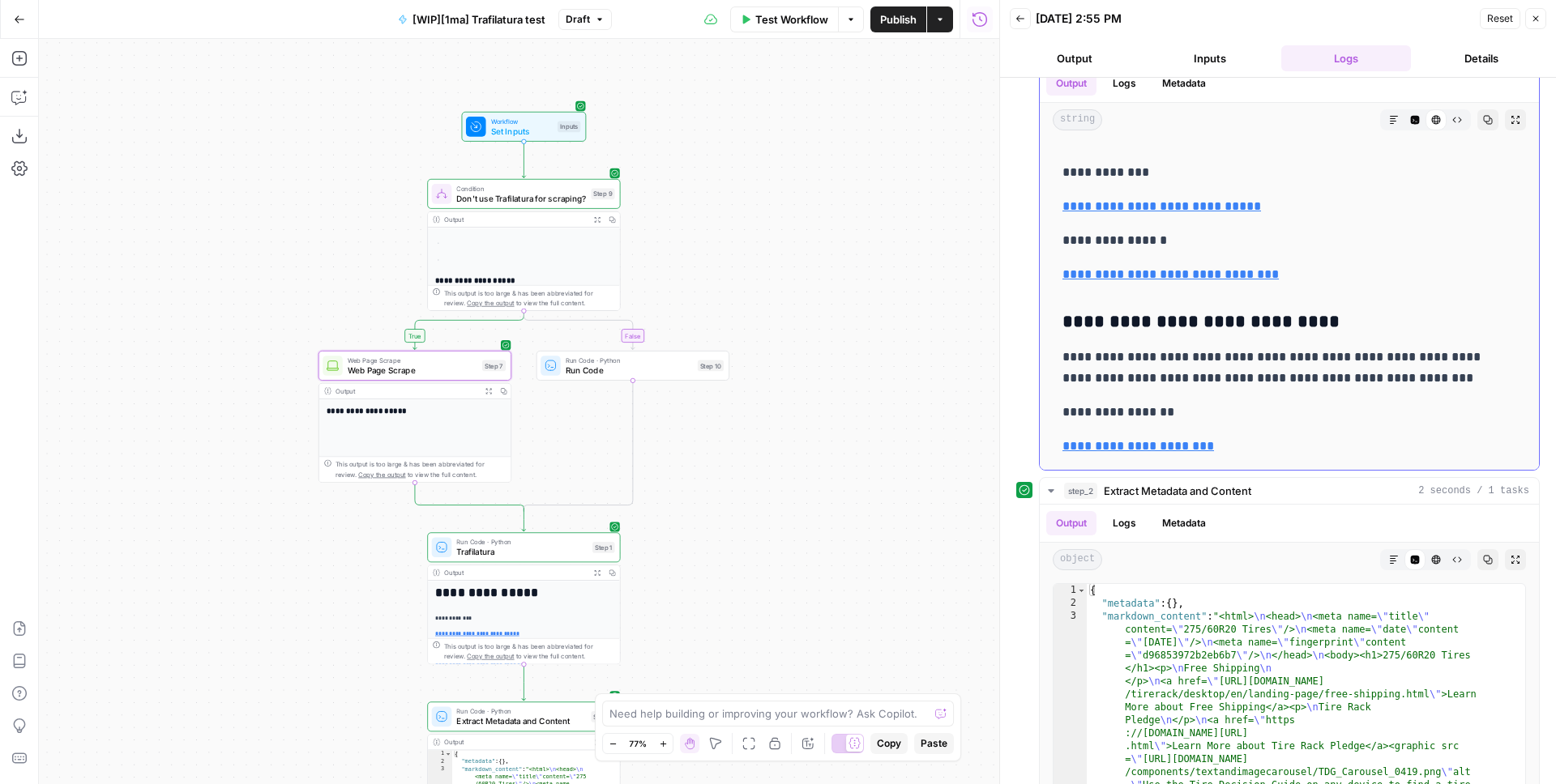
scroll to position [365, 0]
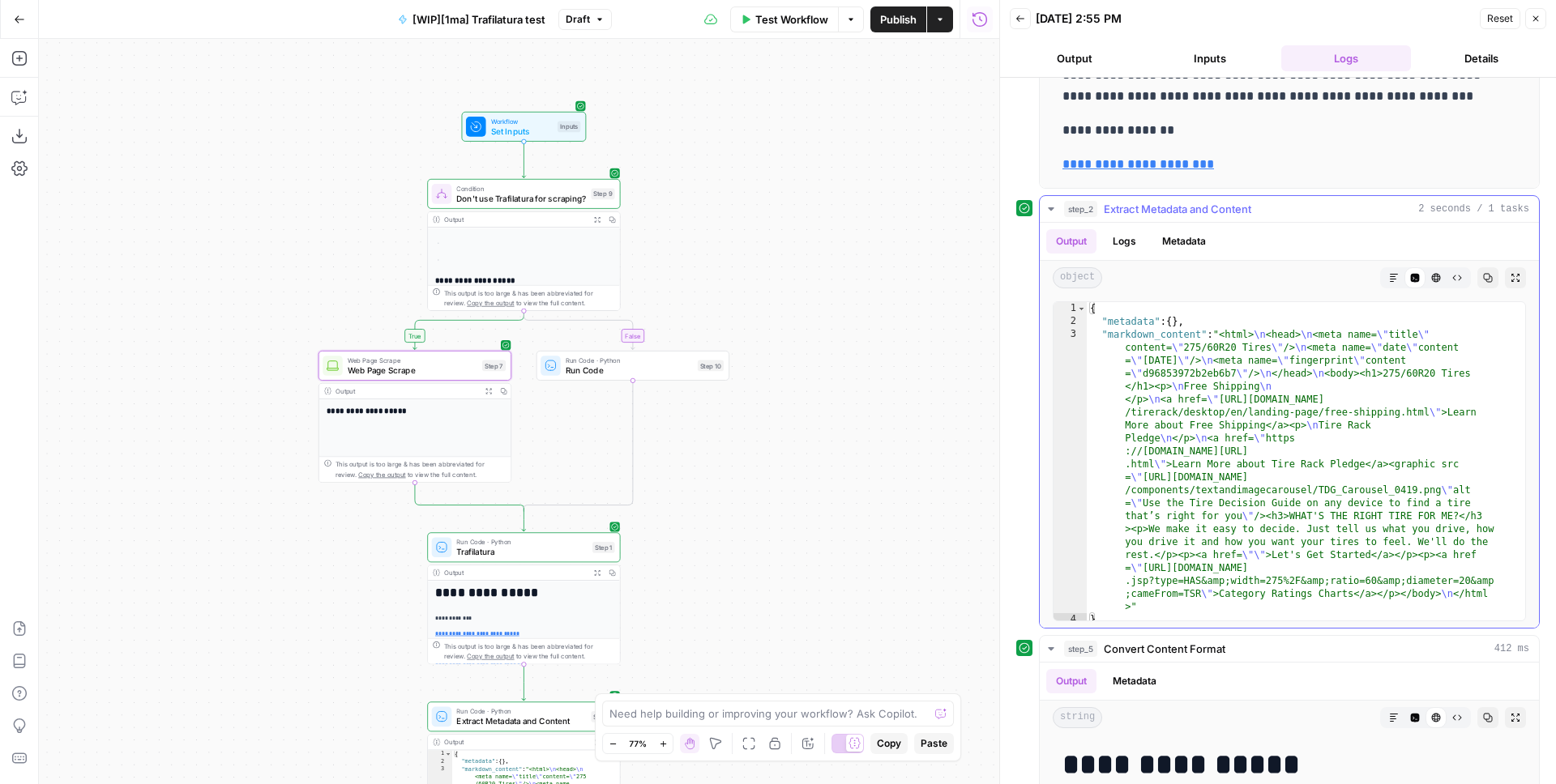
click at [1054, 212] on icon "button" at bounding box center [1051, 209] width 13 height 13
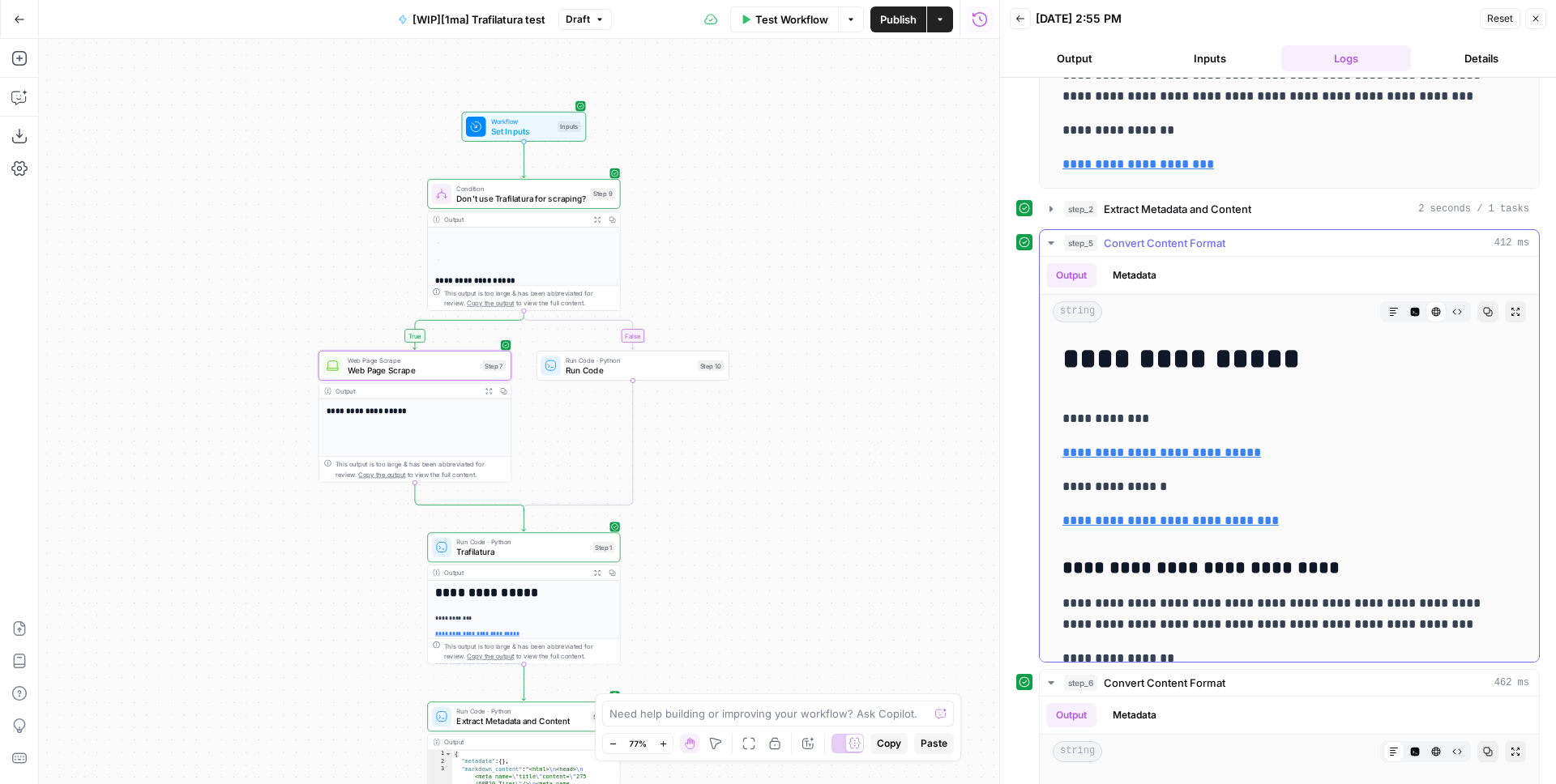
click at [1055, 243] on icon "button" at bounding box center [1051, 243] width 13 height 13
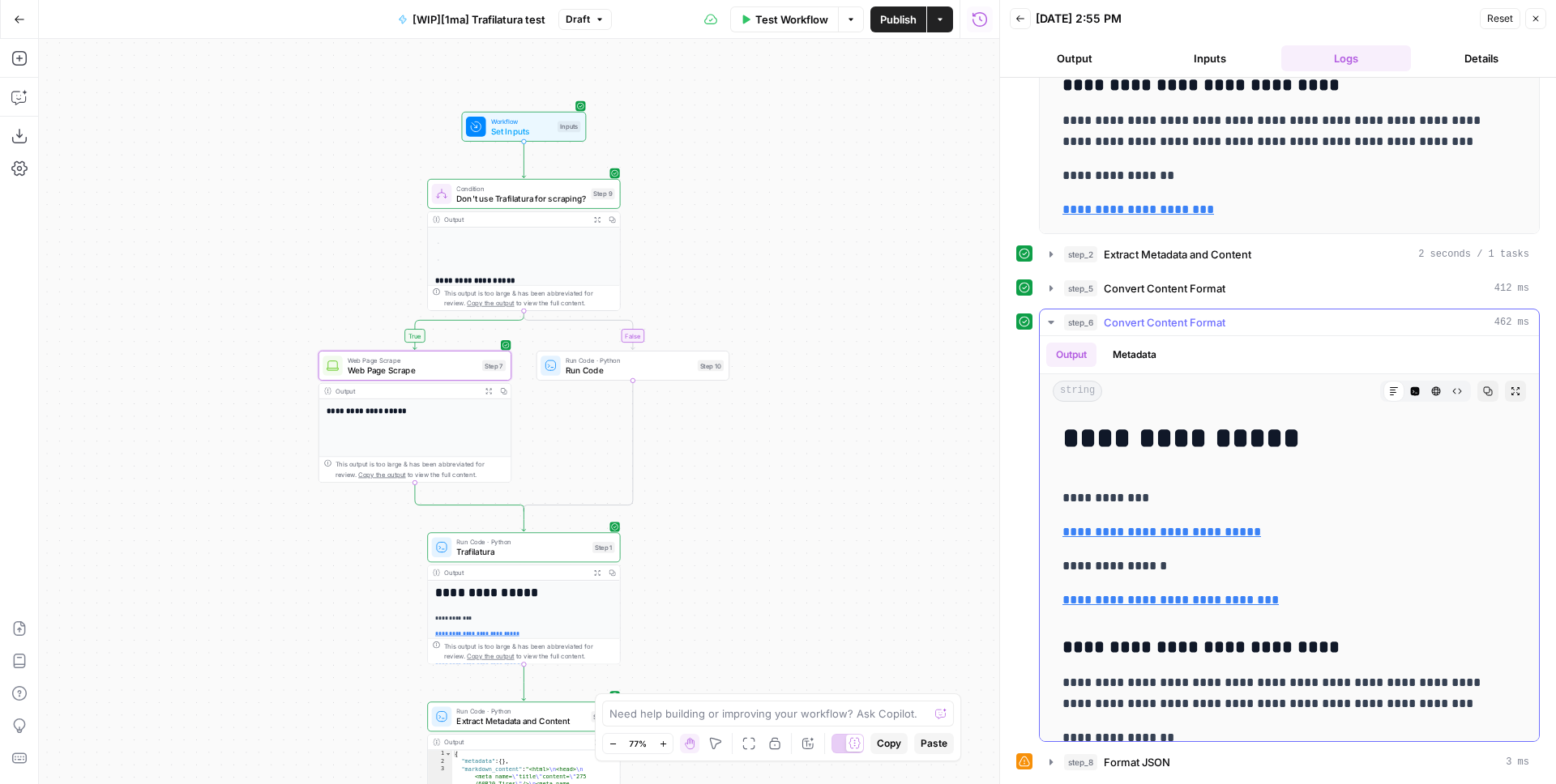
click at [1052, 323] on icon "button" at bounding box center [1050, 322] width 6 height 3
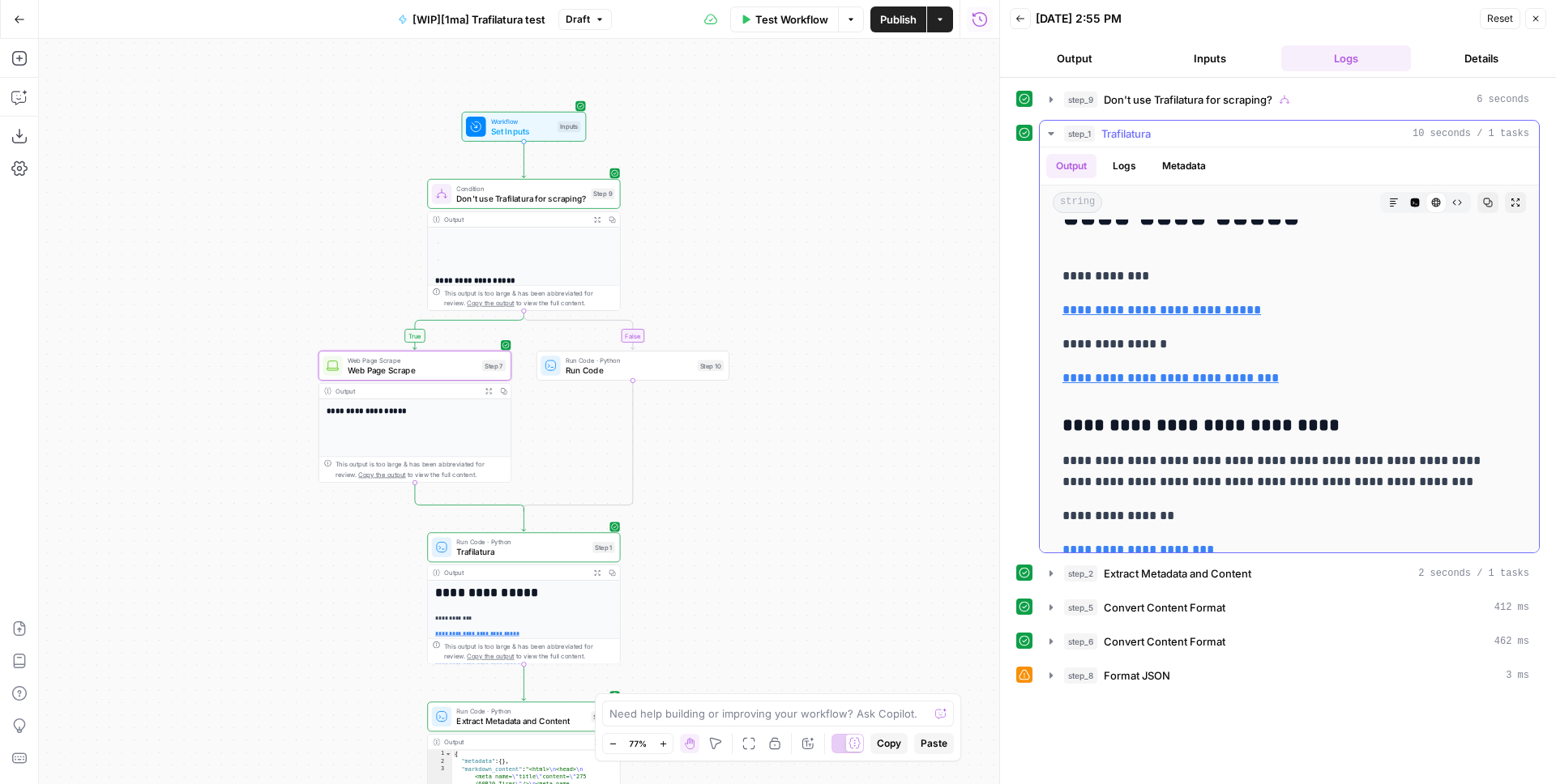
scroll to position [54, 0]
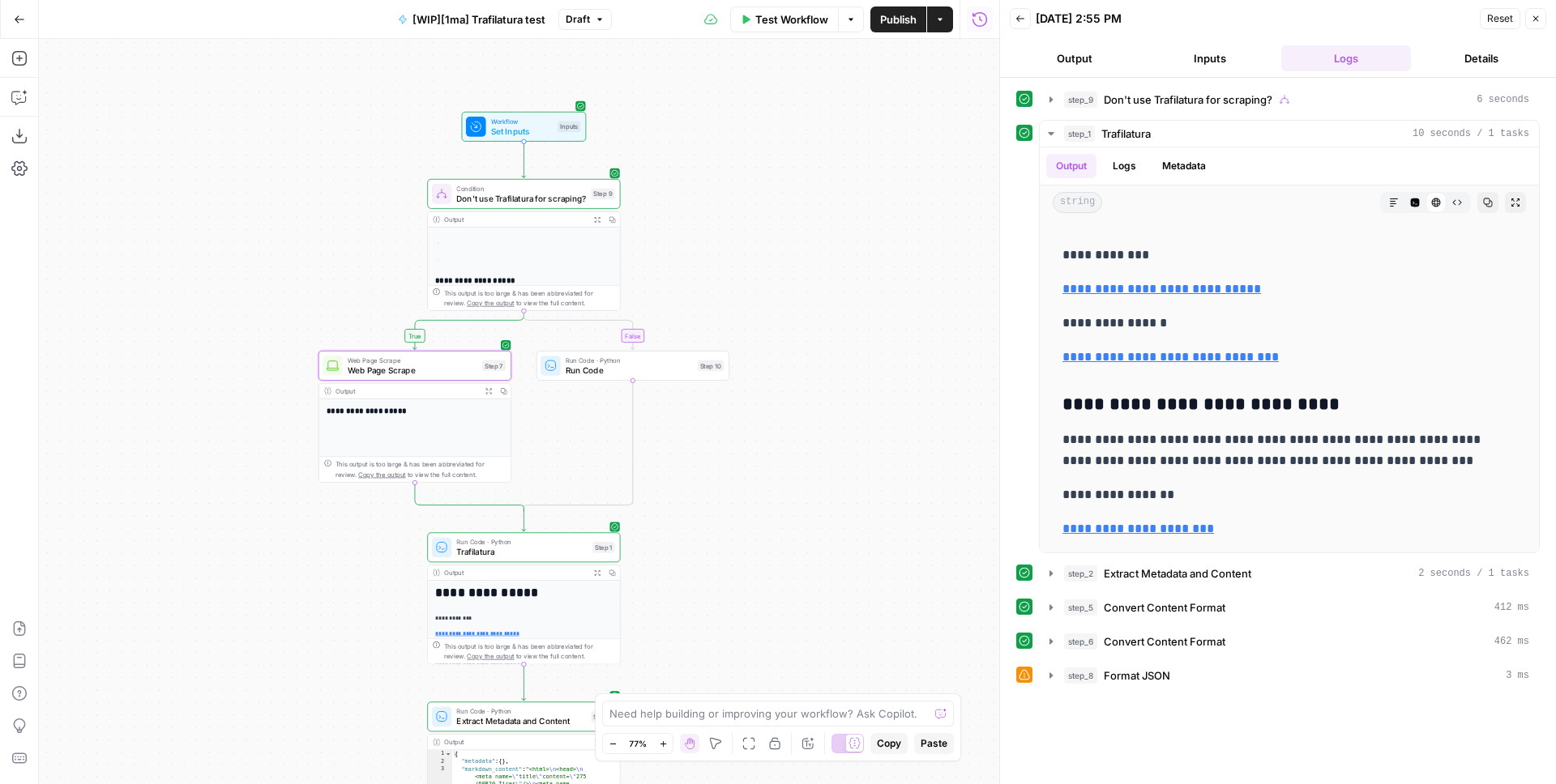
click at [818, 283] on div "**********" at bounding box center [519, 412] width 960 height 746
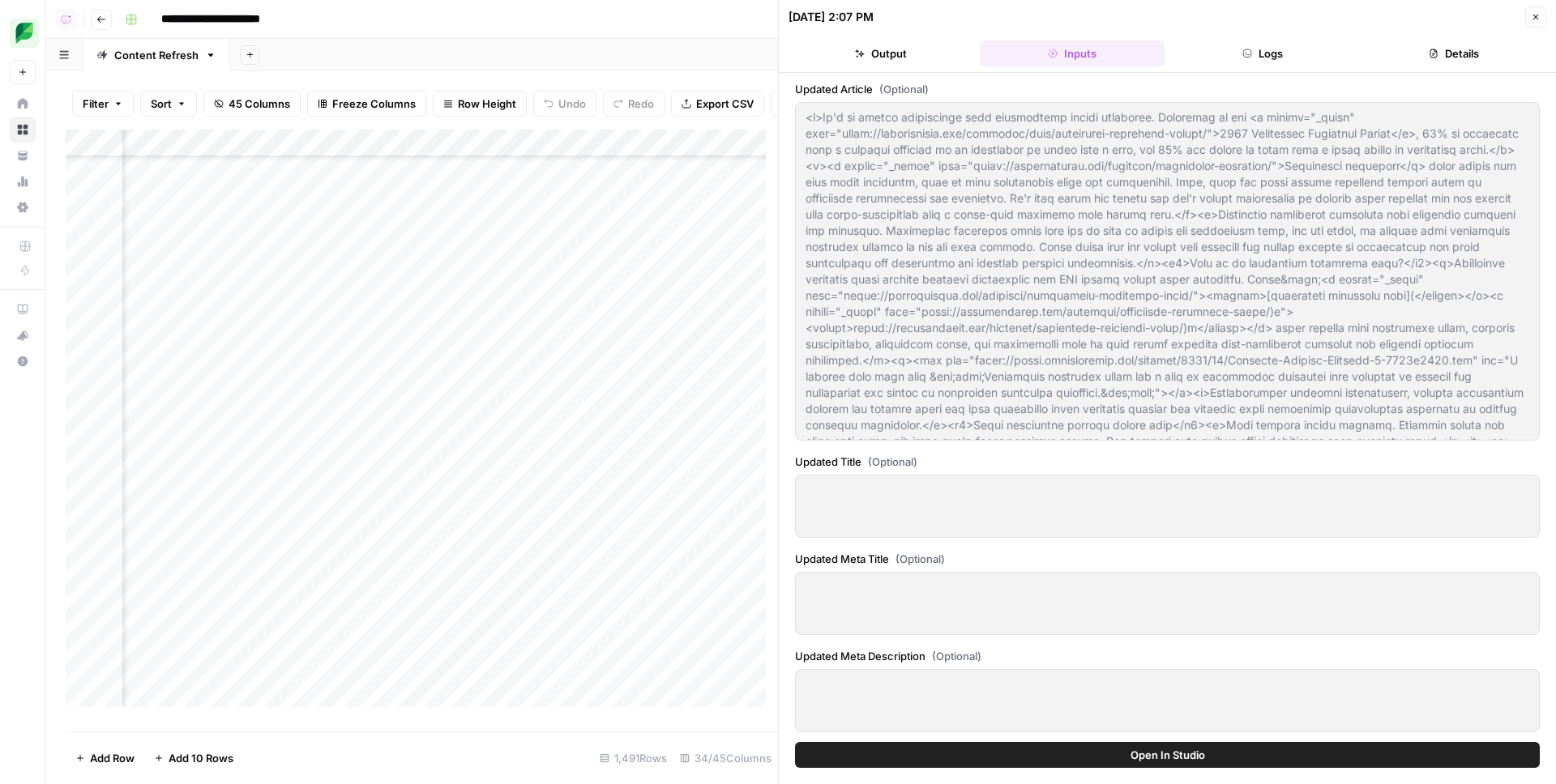
scroll to position [231, 0]
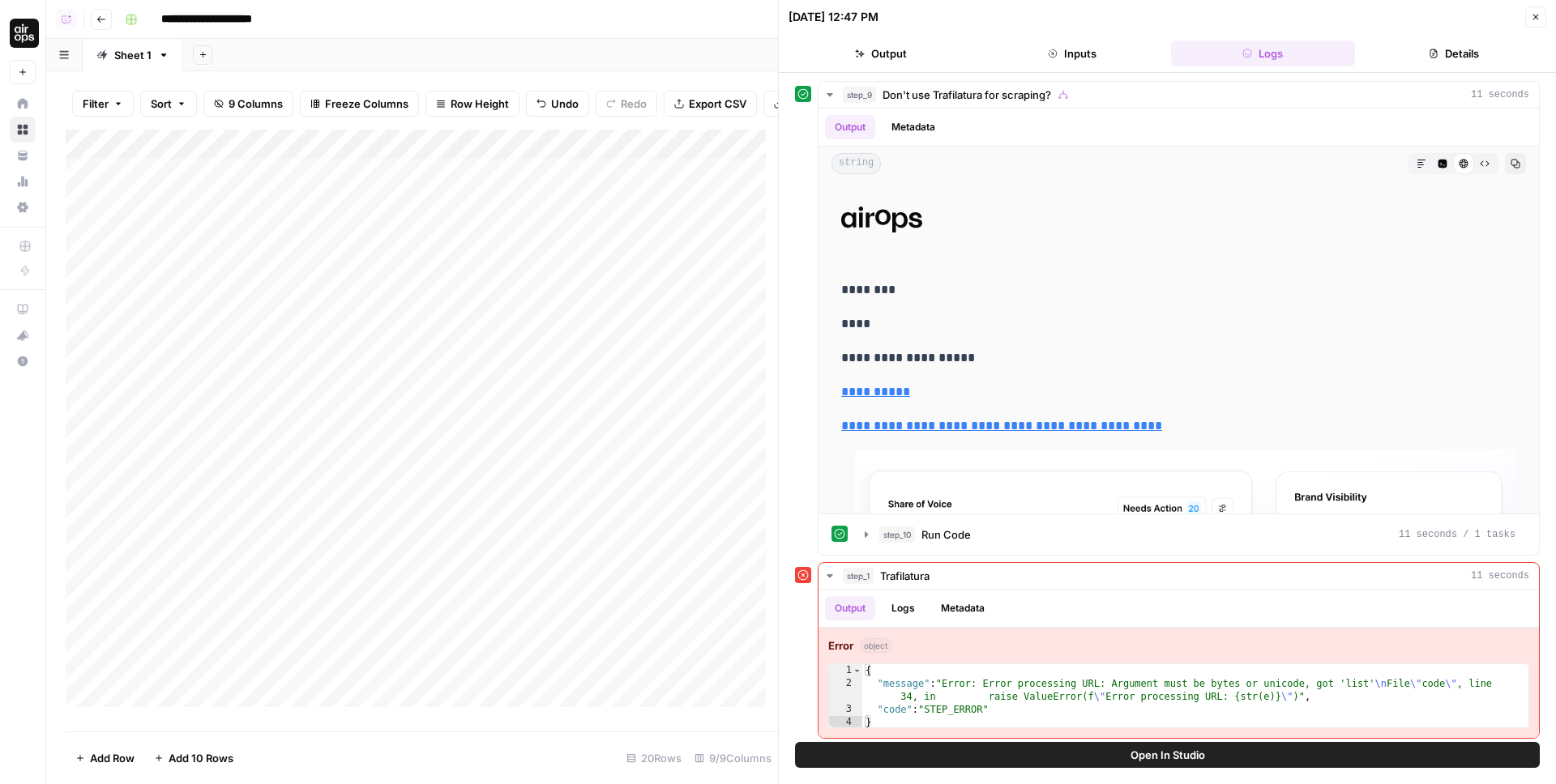
scroll to position [422, 0]
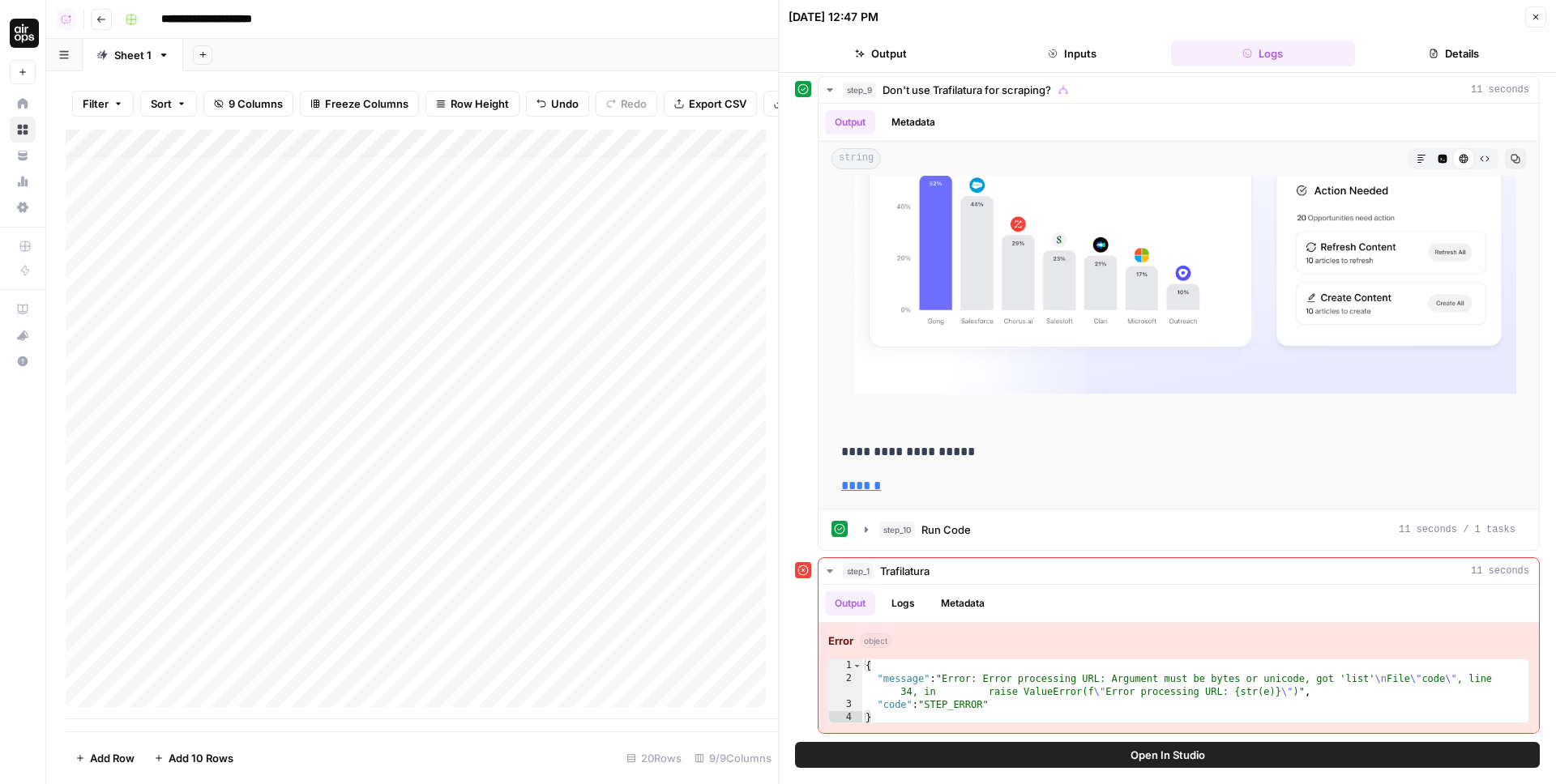
click at [689, 665] on div "Add Column" at bounding box center [421, 424] width 712 height 589
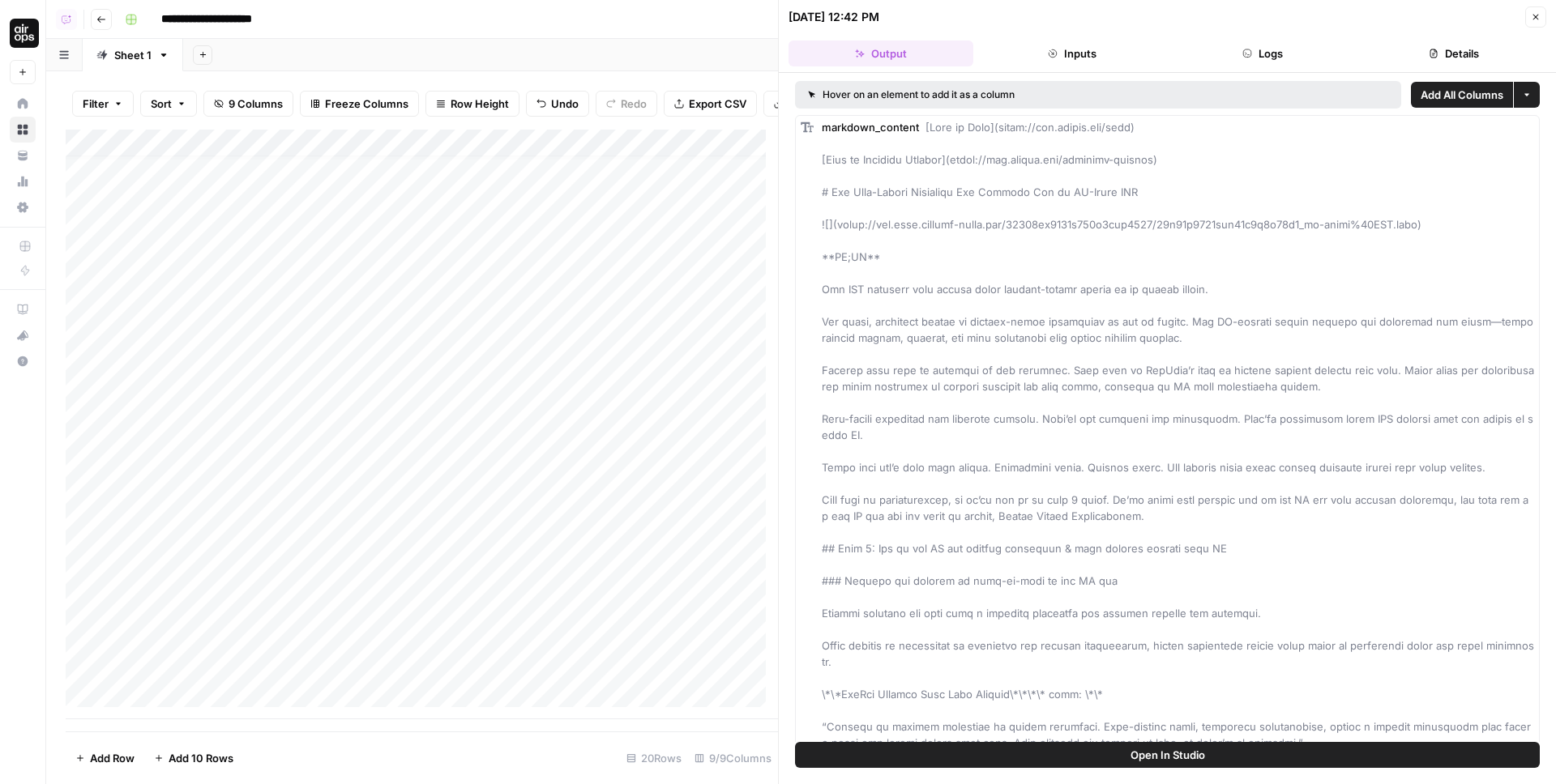
click at [1243, 53] on icon "button" at bounding box center [1247, 53] width 10 height 10
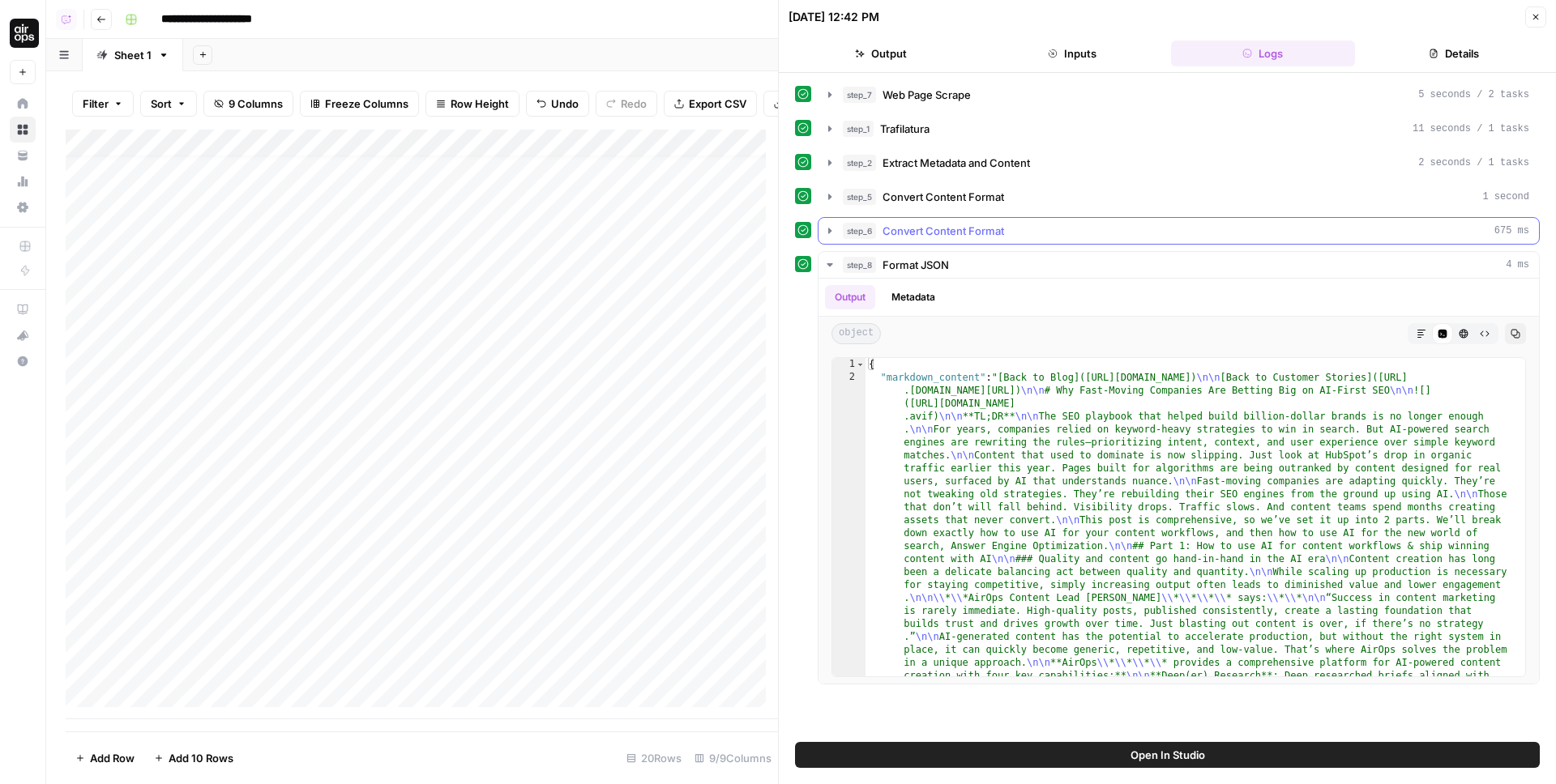
click at [904, 230] on span "Convert Content Format" at bounding box center [943, 231] width 122 height 16
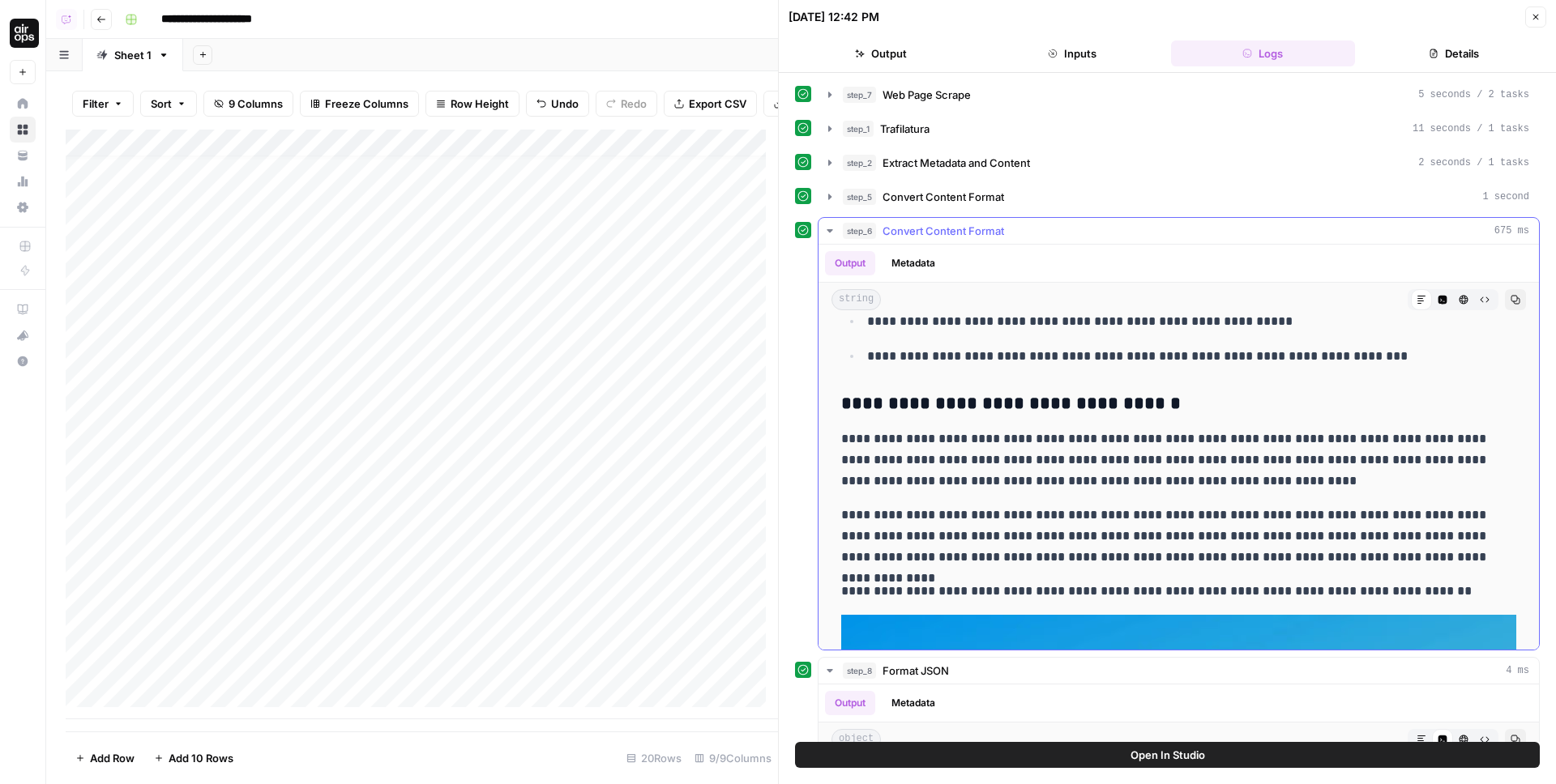
scroll to position [7847, 0]
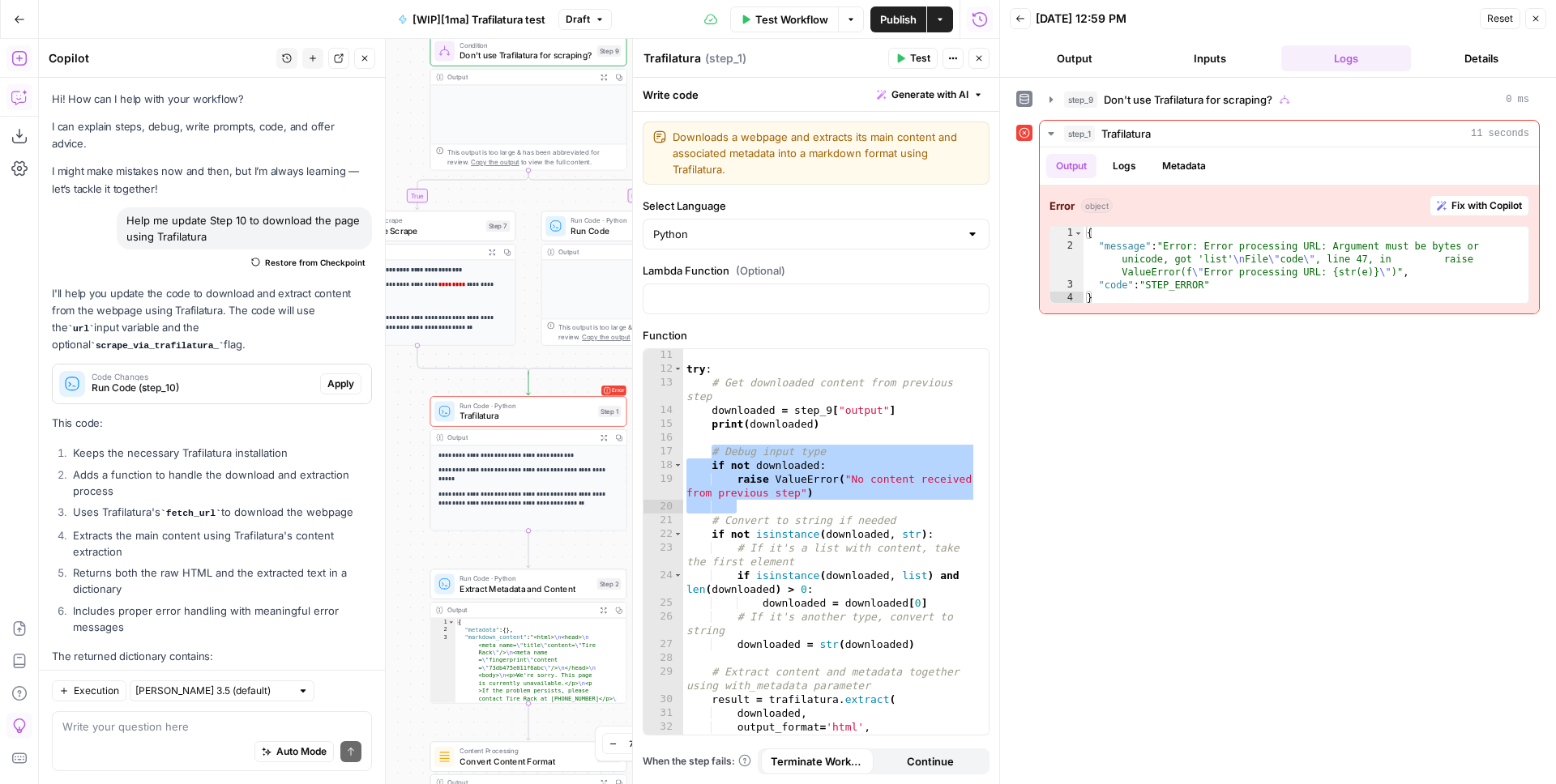
scroll to position [194, 0]
